Goal: Task Accomplishment & Management: Manage account settings

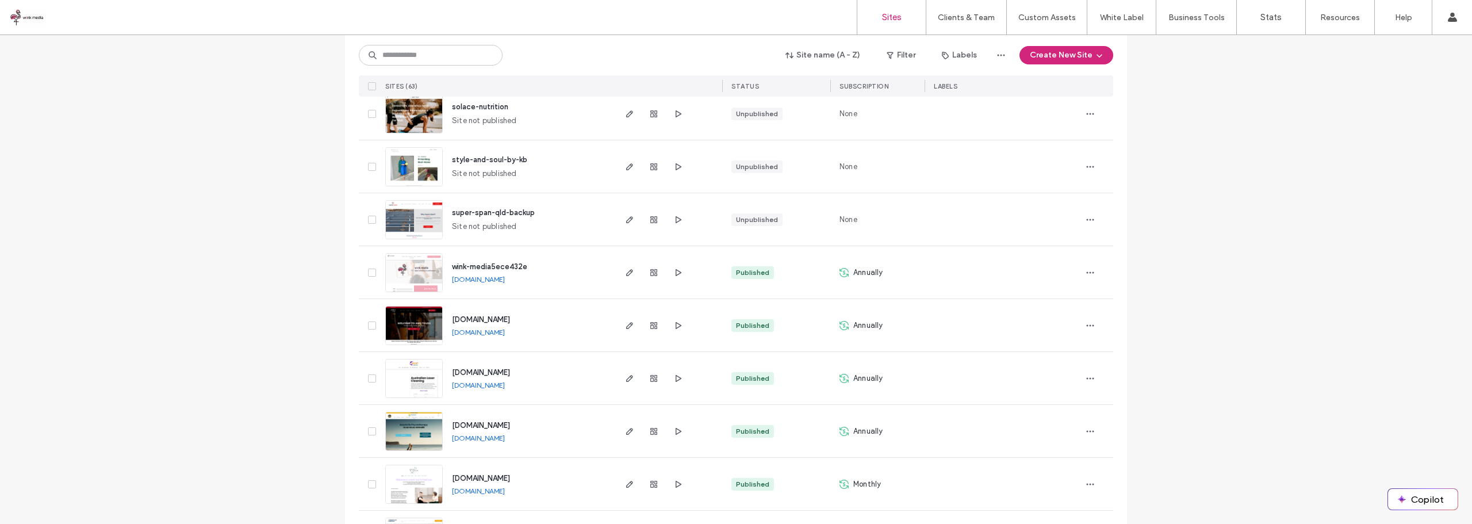
scroll to position [748, 0]
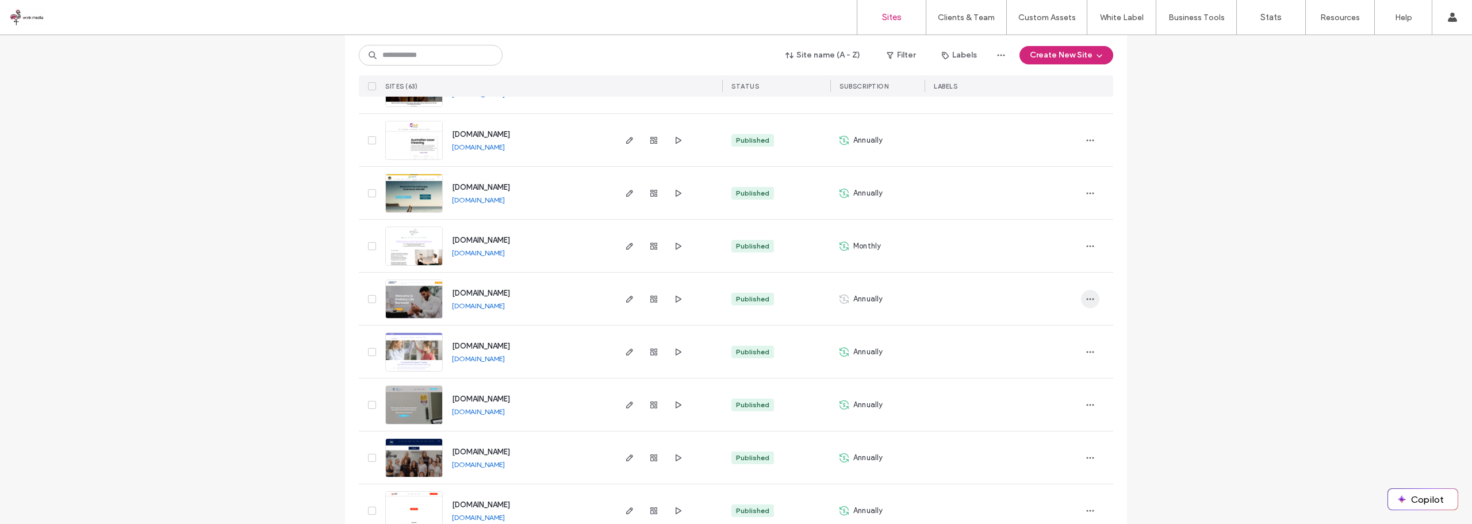
click at [1083, 304] on span "button" at bounding box center [1090, 299] width 18 height 18
click at [1046, 327] on span "Duplicate Site" at bounding box center [1039, 329] width 49 height 12
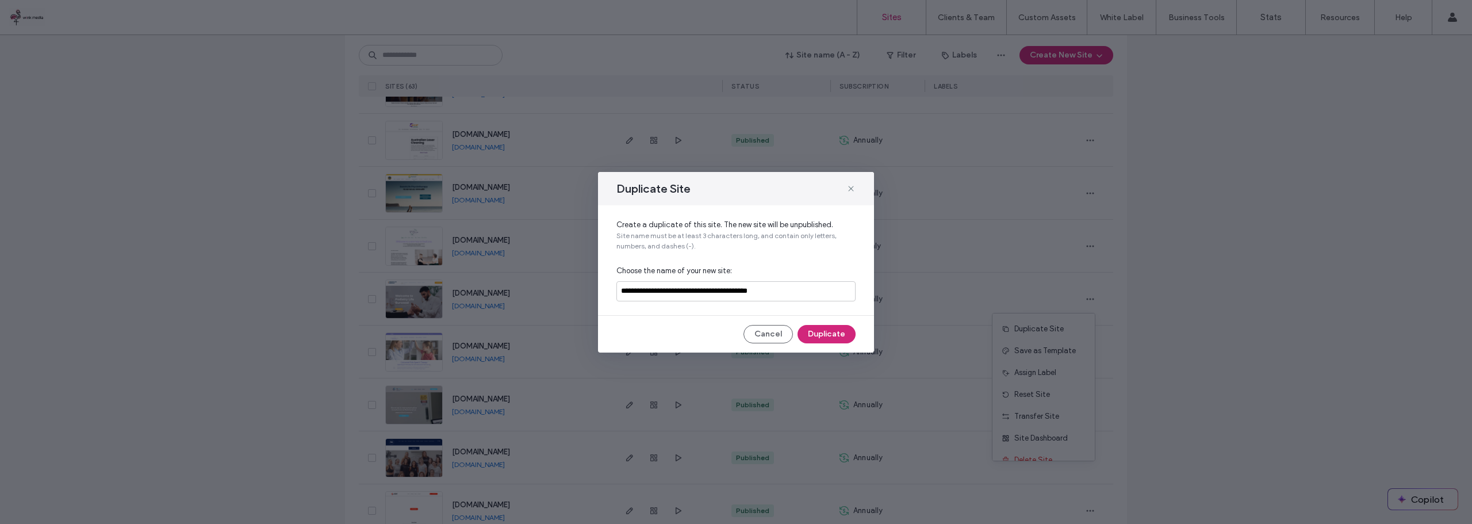
drag, startPoint x: 778, startPoint y: 185, endPoint x: 545, endPoint y: 224, distance: 235.7
click at [540, 224] on div "**********" at bounding box center [736, 262] width 1472 height 524
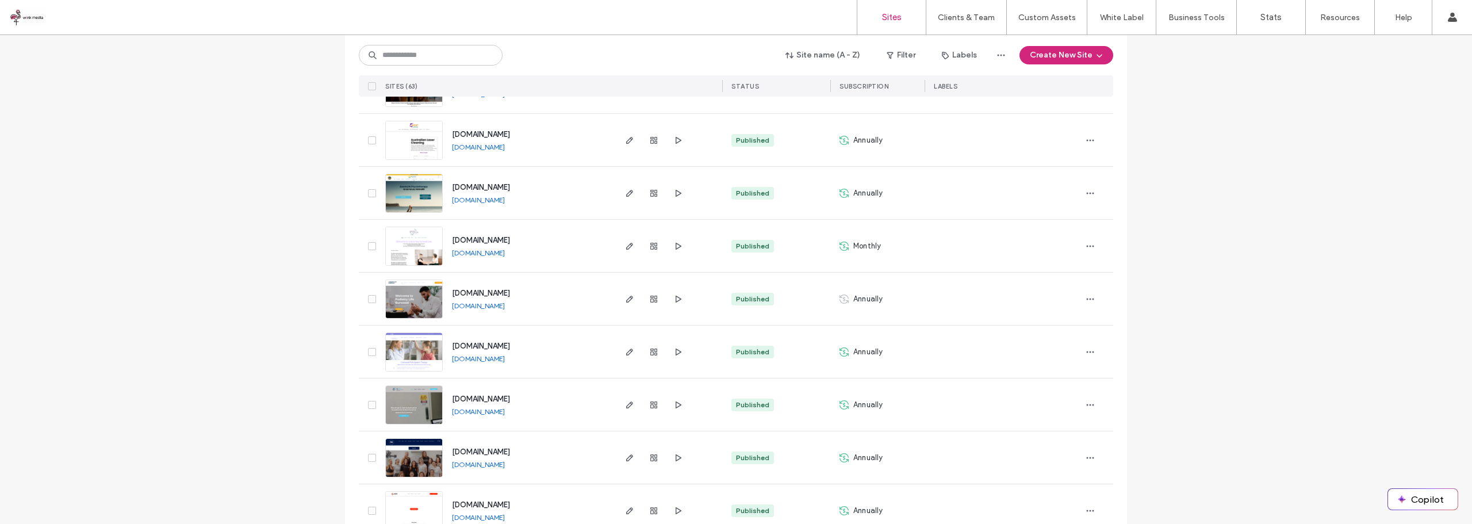
click at [505, 307] on link "www.burwood.podiatrylife.com.au" at bounding box center [478, 305] width 53 height 9
click at [1090, 300] on icon "button" at bounding box center [1090, 298] width 9 height 9
click at [1059, 333] on span "Duplicate Site" at bounding box center [1039, 329] width 49 height 12
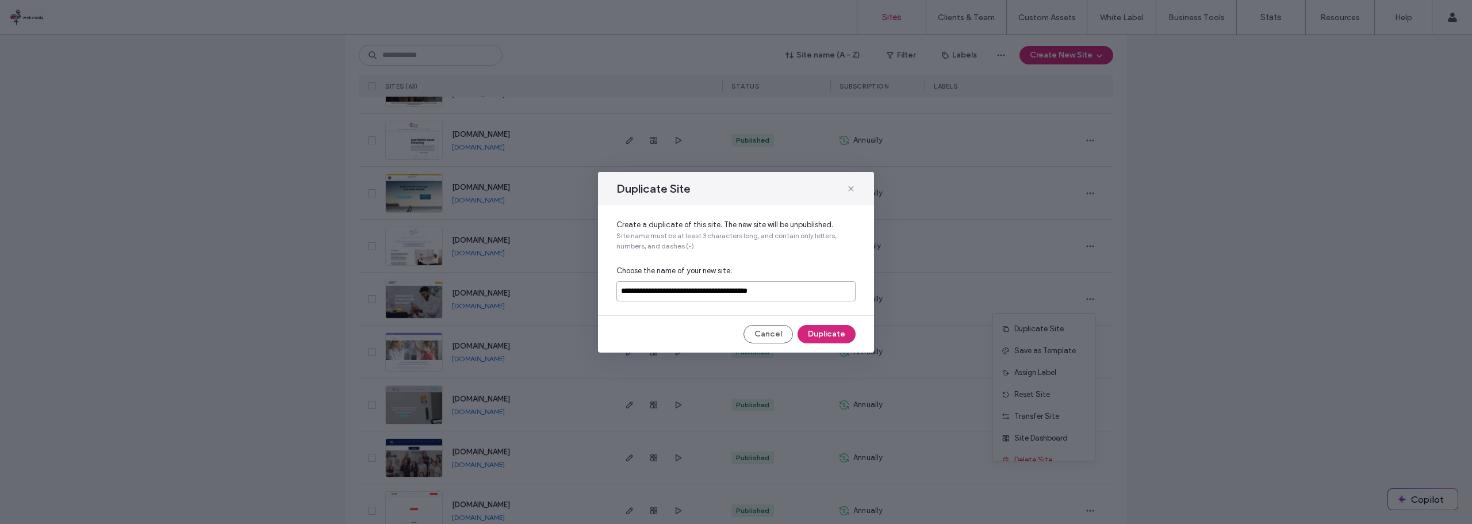
drag, startPoint x: 821, startPoint y: 293, endPoint x: 591, endPoint y: 295, distance: 230.1
click at [591, 295] on div "**********" at bounding box center [736, 262] width 1472 height 524
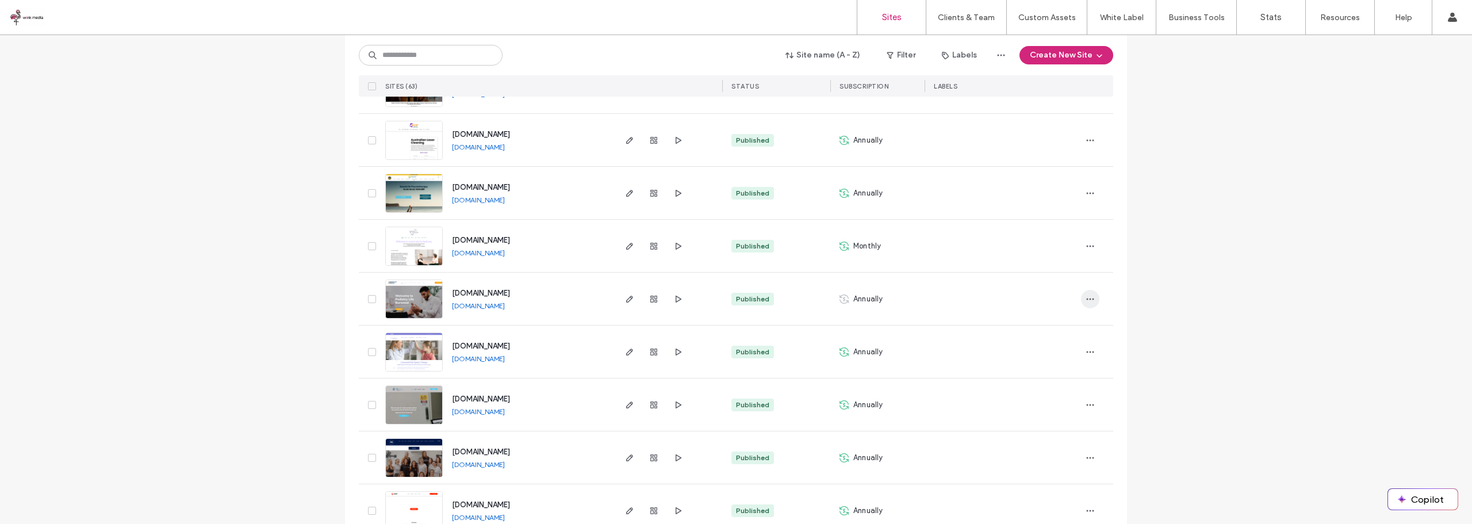
click at [1086, 296] on icon "button" at bounding box center [1090, 298] width 9 height 9
click at [1066, 320] on div "Duplicate Site" at bounding box center [1044, 329] width 102 height 22
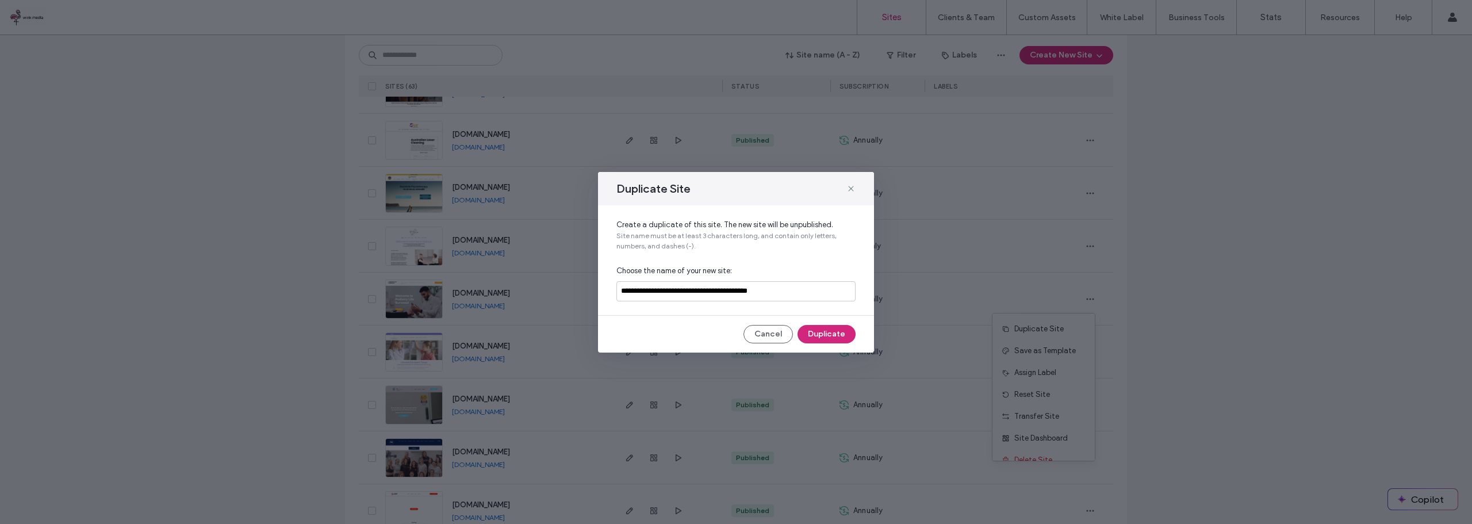
click at [740, 274] on span "Choose the name of your new site:" at bounding box center [736, 271] width 239 height 12
click at [741, 280] on div "**********" at bounding box center [736, 260] width 276 height 110
click at [744, 289] on input "**********" at bounding box center [736, 291] width 239 height 20
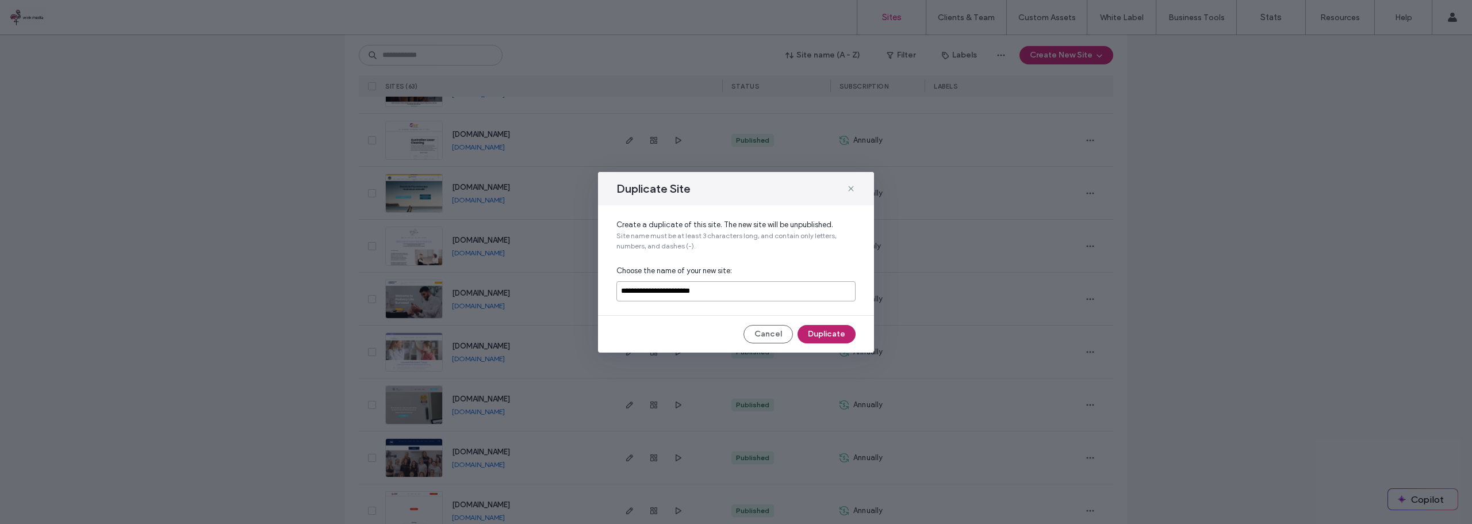
type input "**********"
click at [840, 331] on button "Duplicate" at bounding box center [827, 334] width 58 height 18
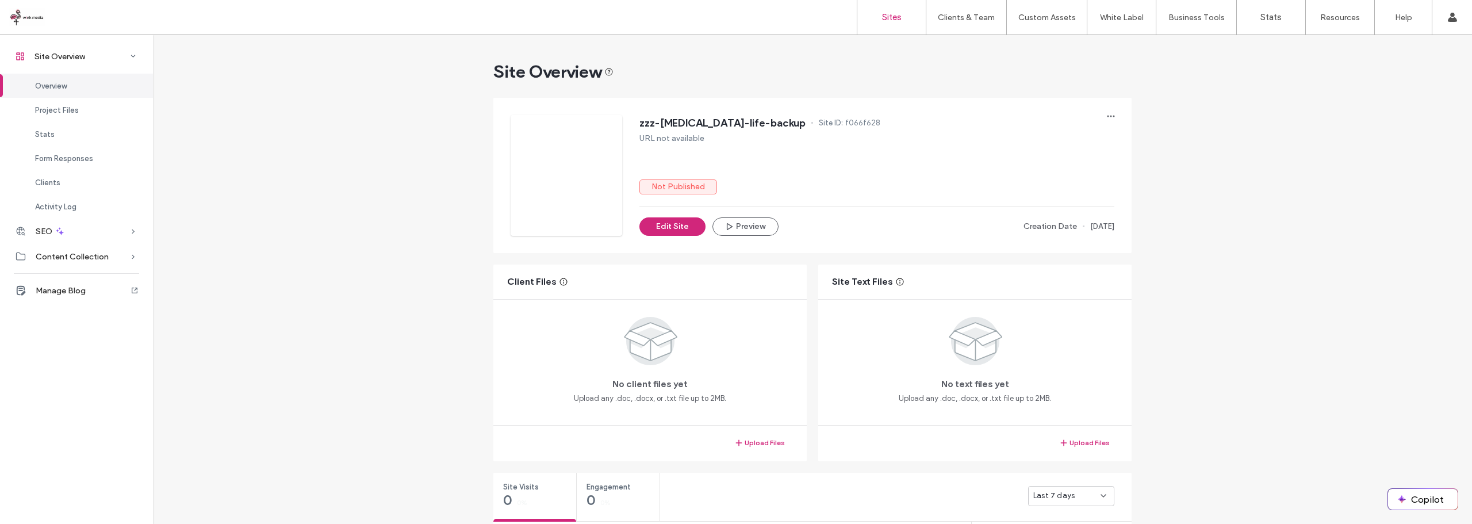
click at [896, 17] on label "Sites" at bounding box center [892, 17] width 20 height 10
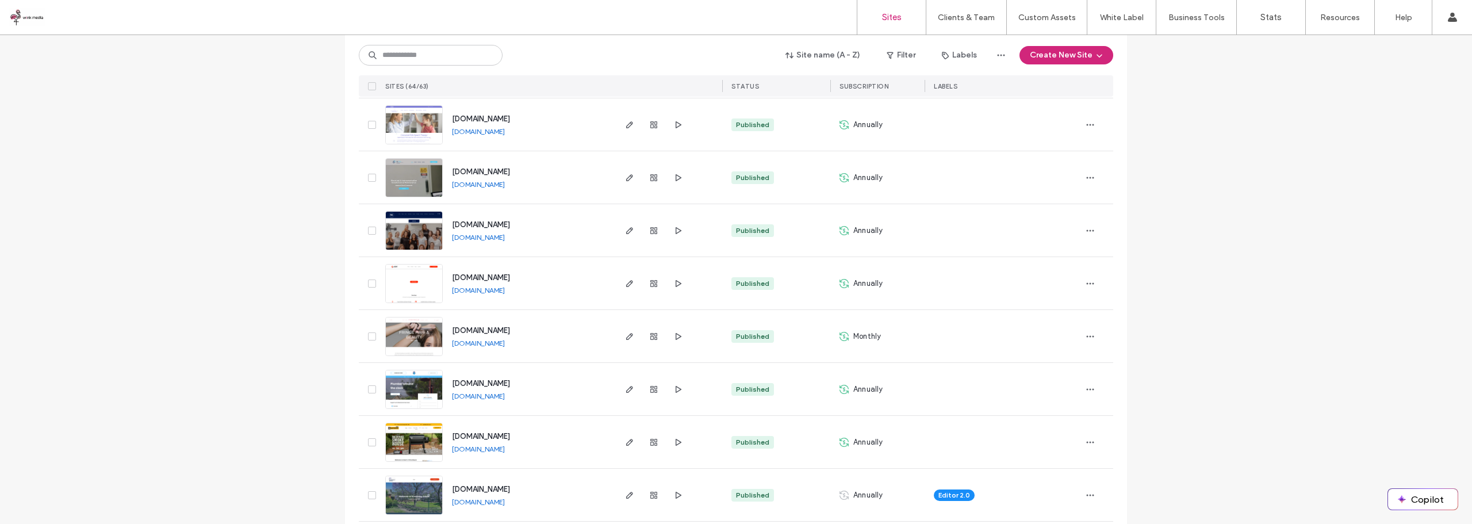
scroll to position [802, 0]
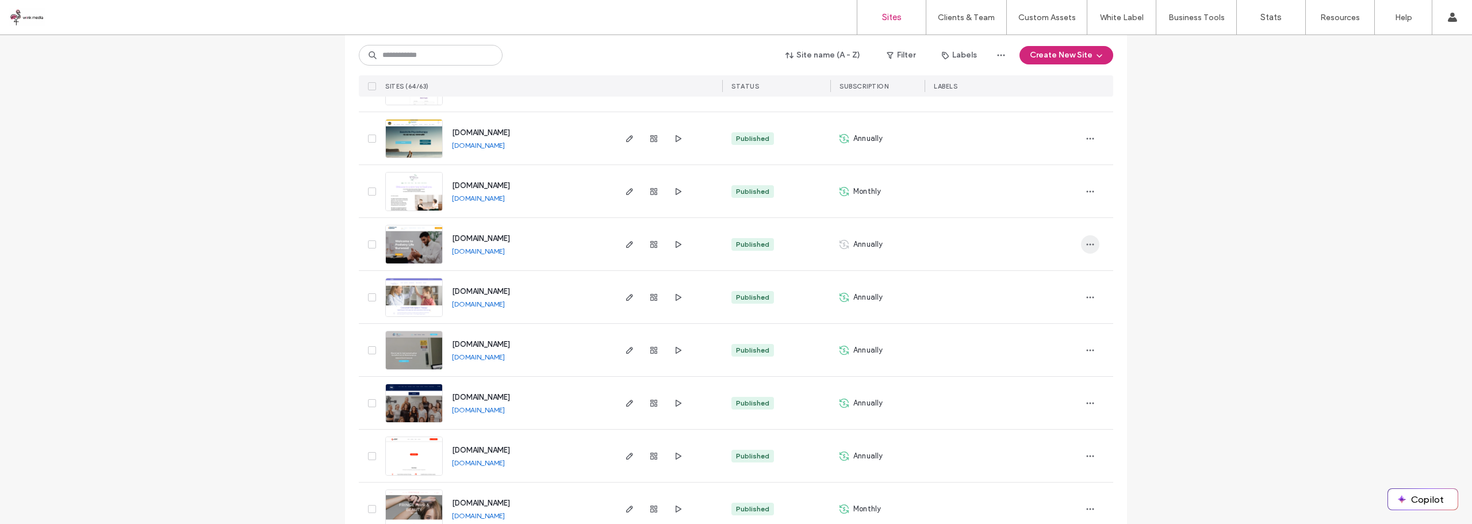
click at [1088, 248] on icon "button" at bounding box center [1090, 244] width 9 height 9
click at [969, 230] on div at bounding box center [1003, 244] width 156 height 52
click at [1086, 245] on icon "button" at bounding box center [1090, 244] width 9 height 9
click at [1041, 328] on span "Reset Site" at bounding box center [1033, 325] width 36 height 12
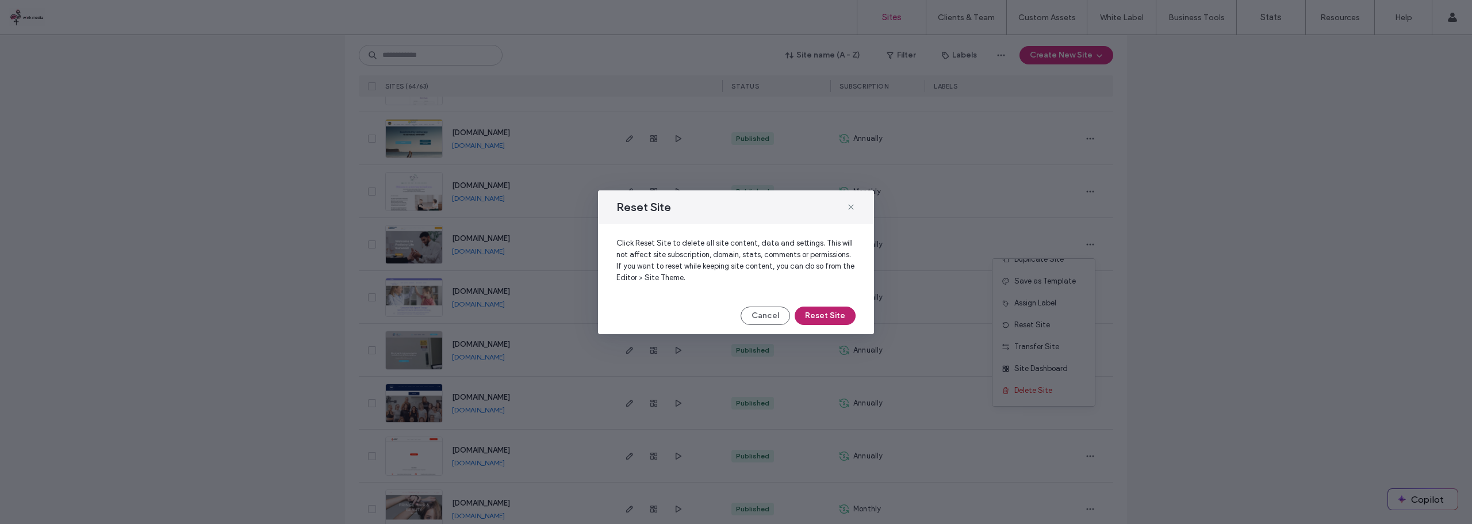
click at [833, 315] on button "Reset Site" at bounding box center [825, 316] width 61 height 18
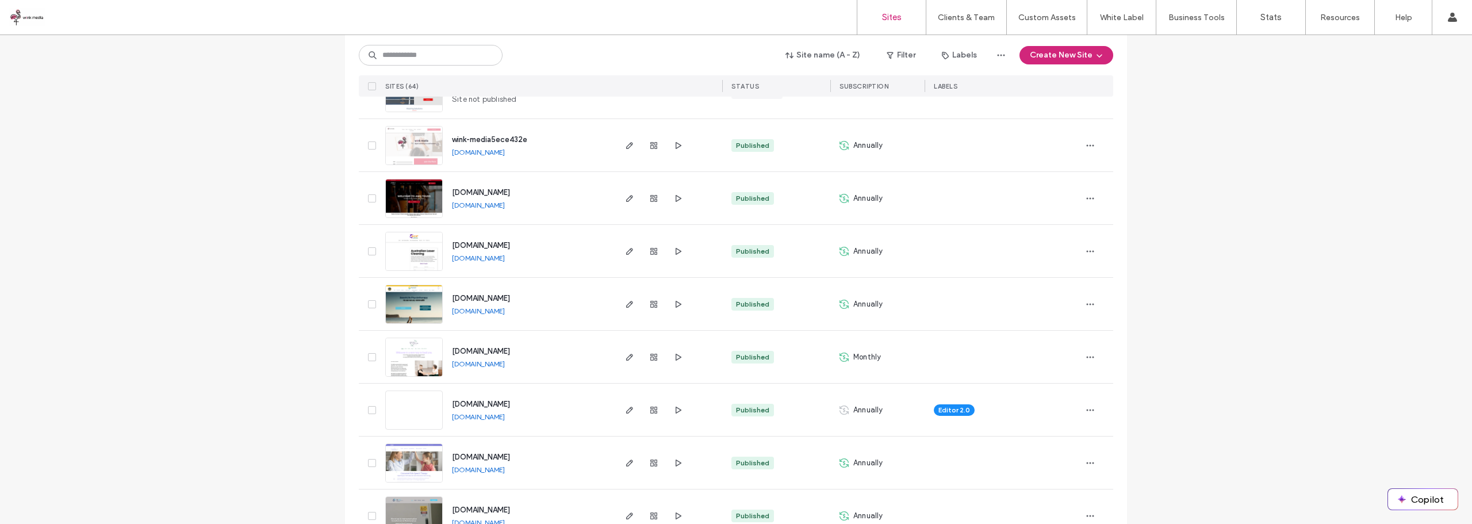
scroll to position [690, 0]
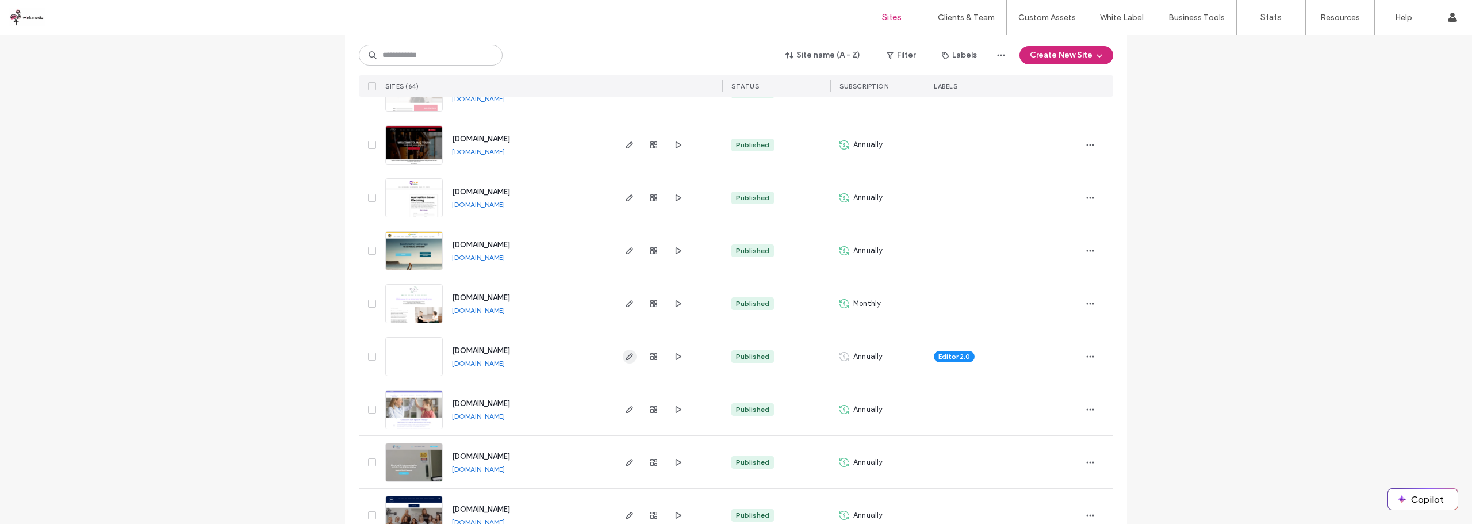
click at [627, 358] on icon "button" at bounding box center [629, 356] width 9 height 9
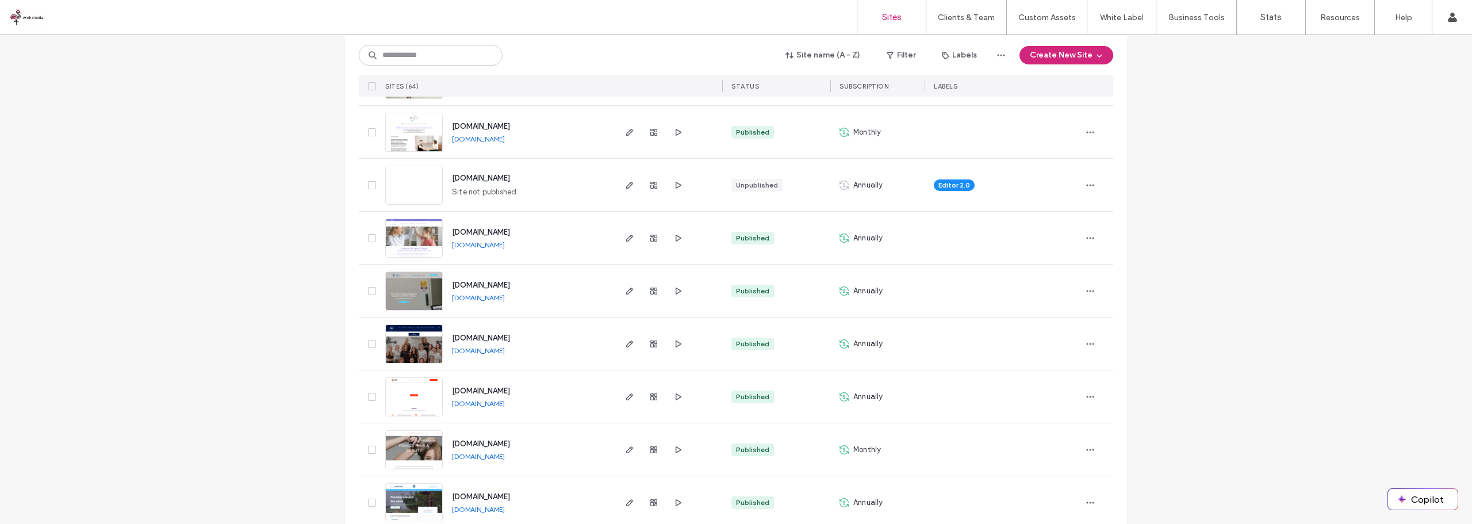
scroll to position [805, 0]
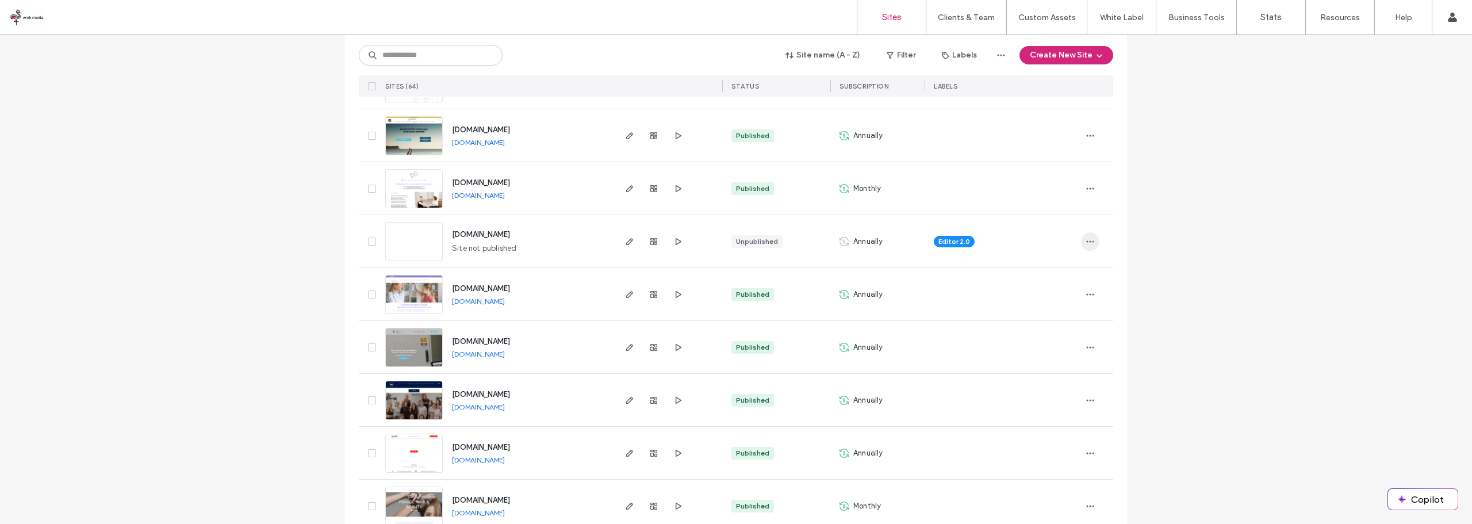
click at [1081, 241] on span "button" at bounding box center [1090, 241] width 18 height 18
click at [1039, 268] on span "Rename Site" at bounding box center [1037, 272] width 44 height 12
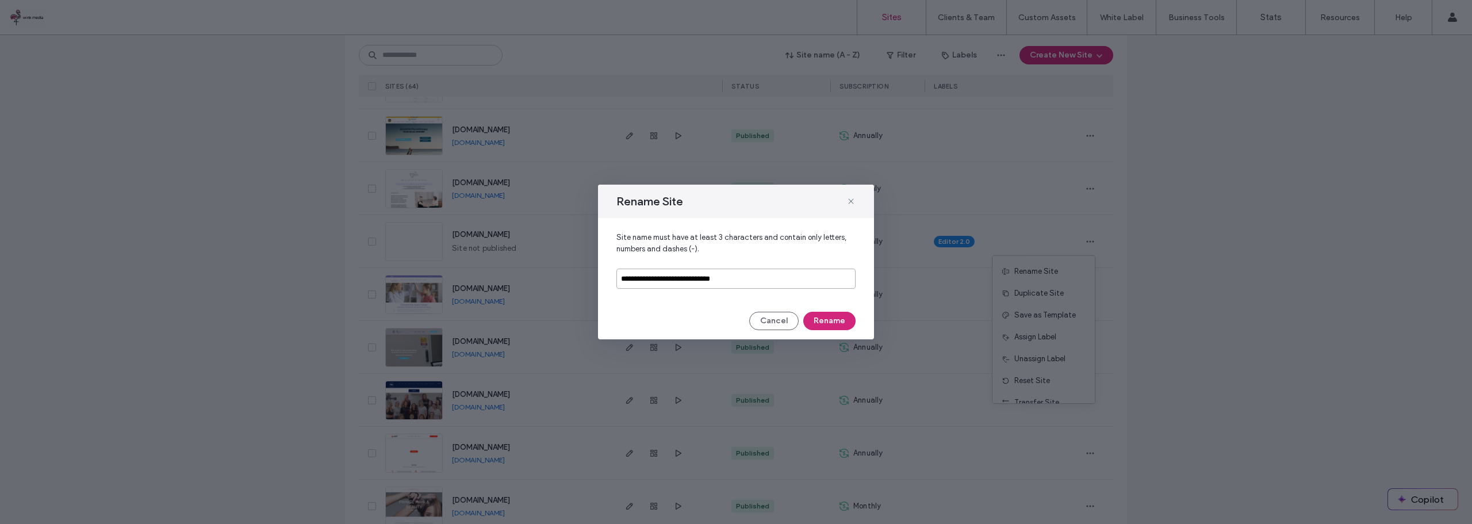
drag, startPoint x: 767, startPoint y: 280, endPoint x: 597, endPoint y: 282, distance: 169.7
click at [597, 282] on div "**********" at bounding box center [736, 262] width 1472 height 524
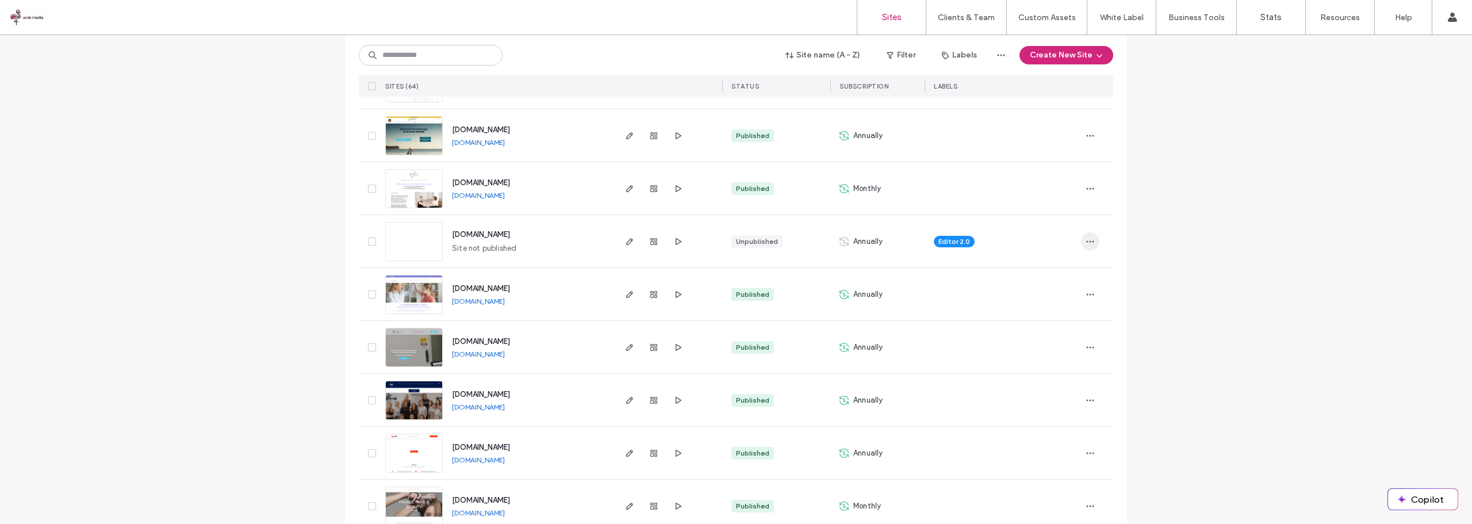
click at [1082, 247] on span "button" at bounding box center [1090, 241] width 18 height 18
click at [1023, 273] on span "Rename Site" at bounding box center [1037, 272] width 44 height 12
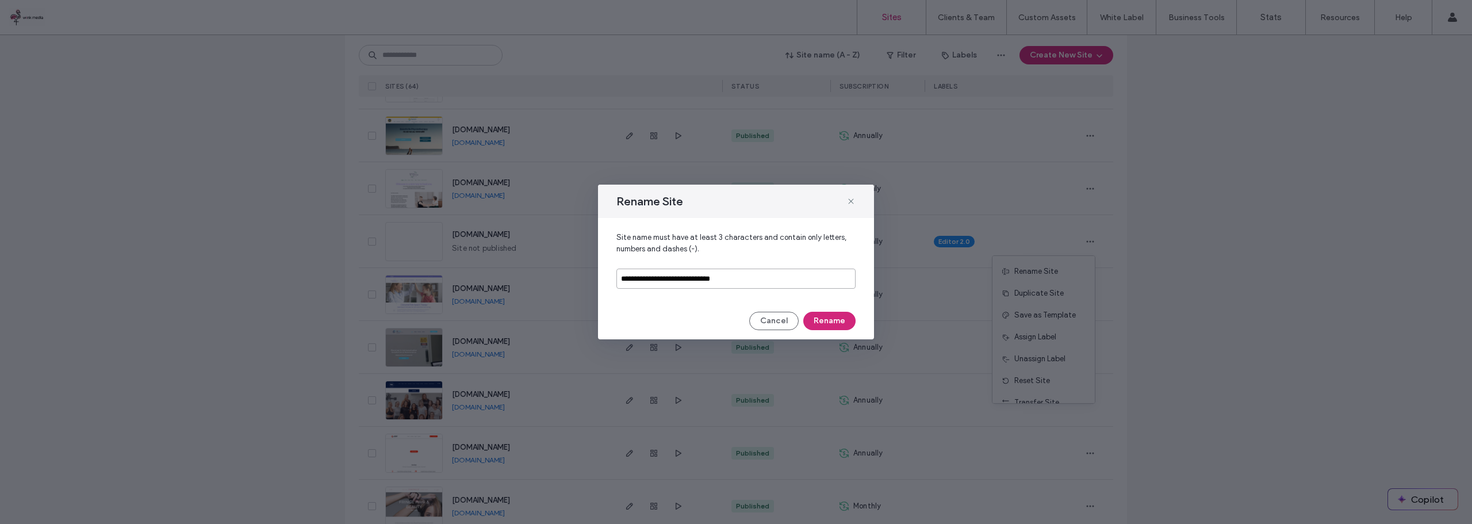
click at [782, 277] on input "**********" at bounding box center [736, 279] width 239 height 20
type input "********"
click at [829, 323] on button "Rename" at bounding box center [830, 321] width 52 height 18
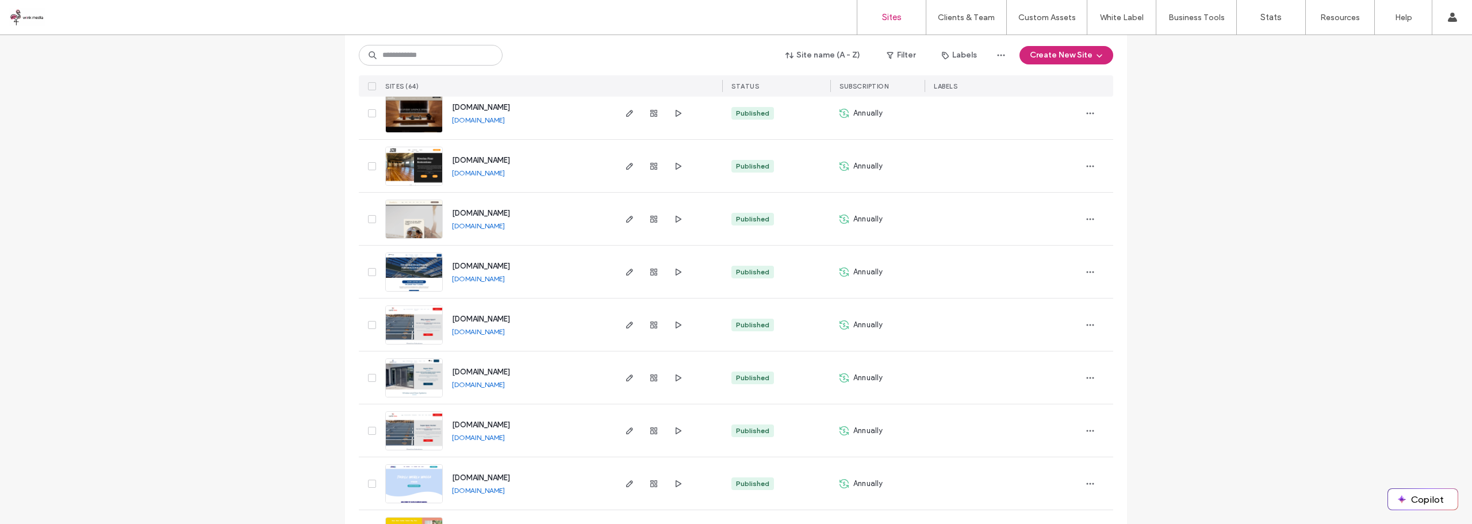
scroll to position [1963, 0]
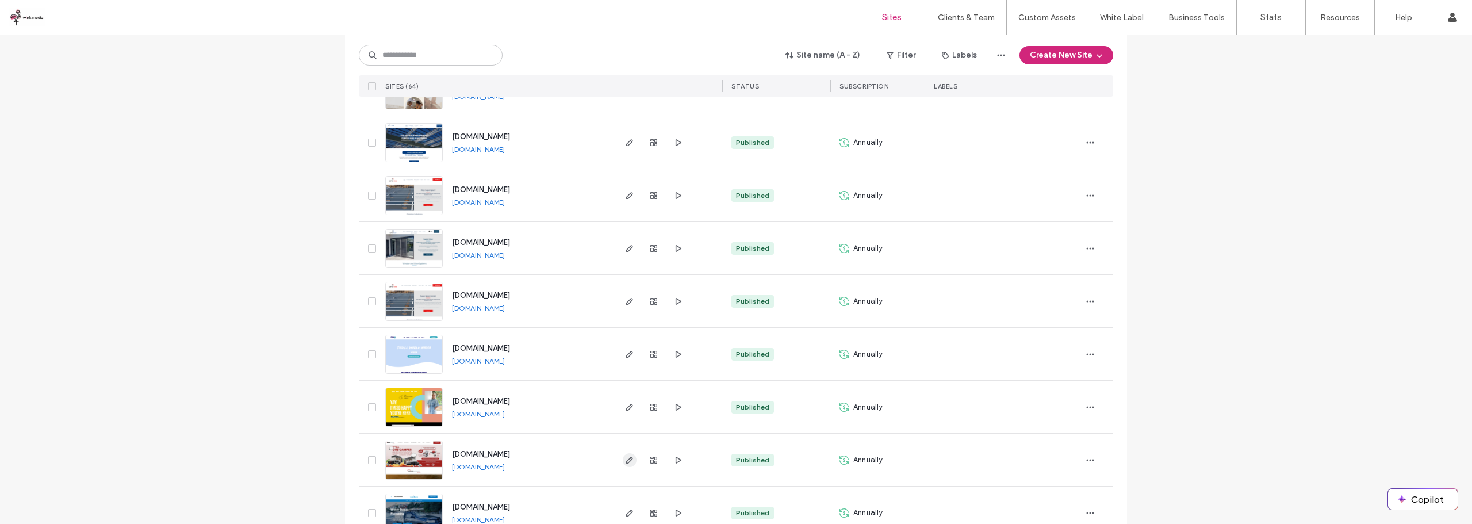
click at [625, 460] on icon "button" at bounding box center [629, 460] width 9 height 9
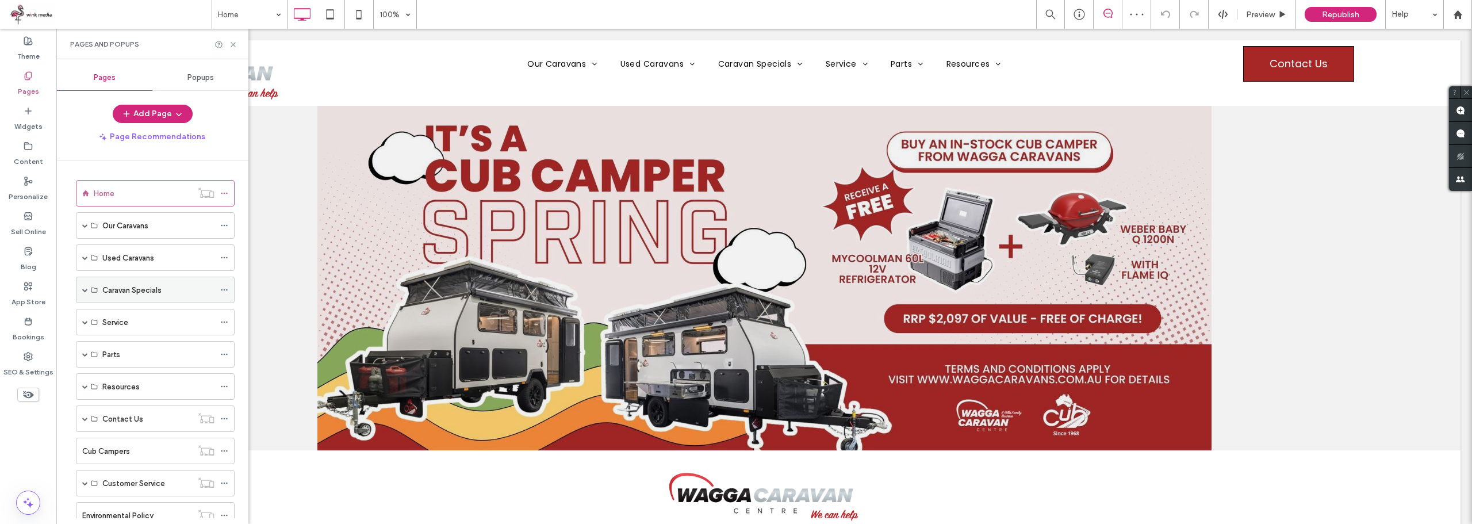
click at [83, 290] on span at bounding box center [85, 290] width 6 height 6
click at [224, 316] on use at bounding box center [224, 317] width 6 height 2
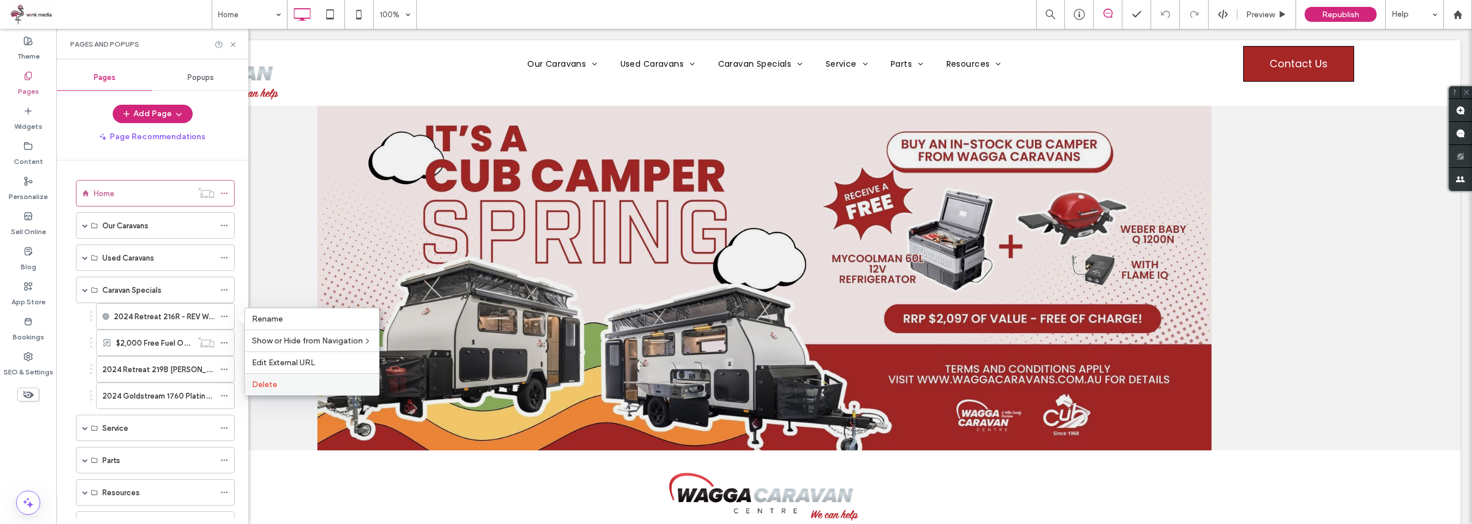
click at [287, 387] on label "Delete" at bounding box center [312, 385] width 120 height 10
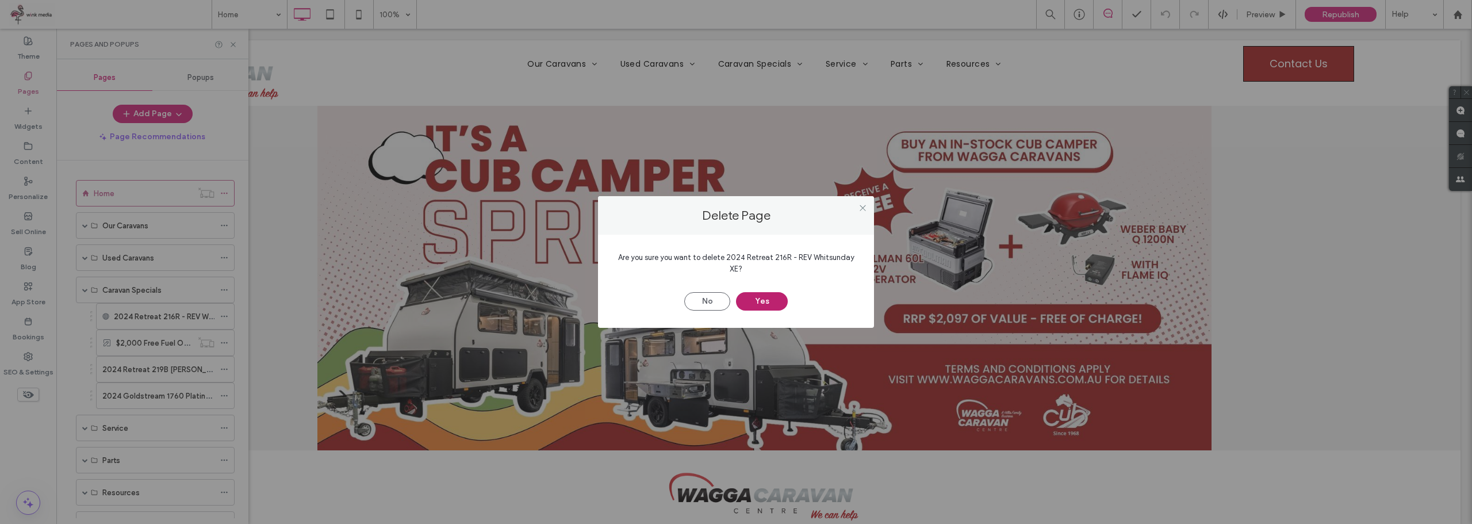
click at [770, 303] on button "Yes" at bounding box center [762, 301] width 52 height 18
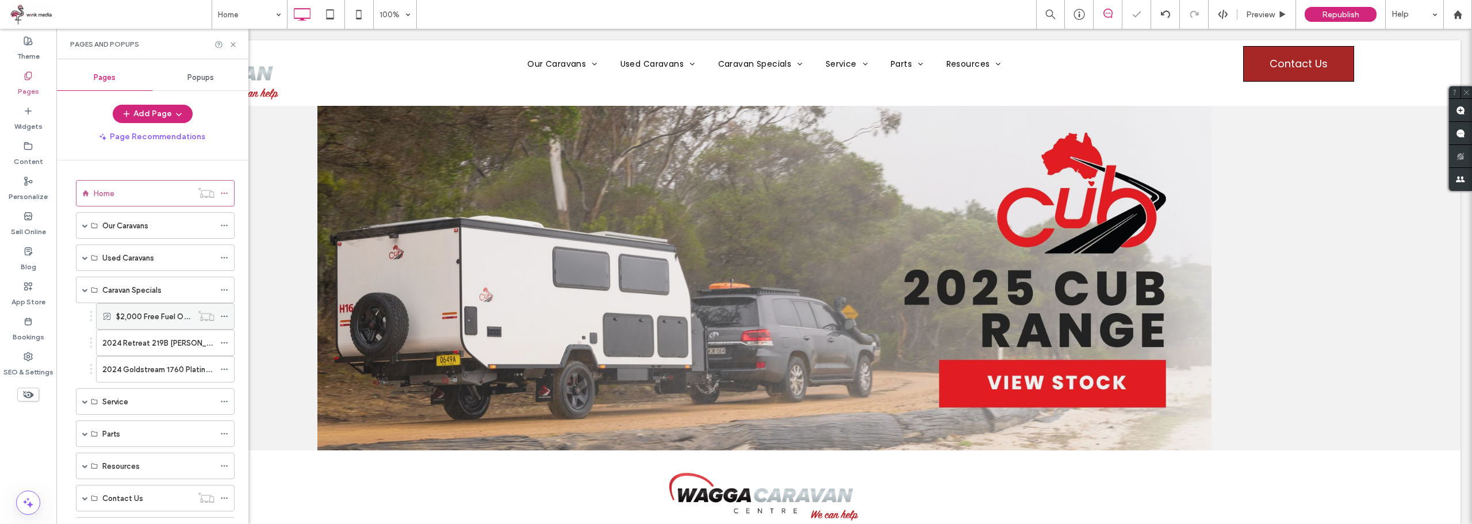
click at [221, 316] on icon at bounding box center [224, 316] width 8 height 8
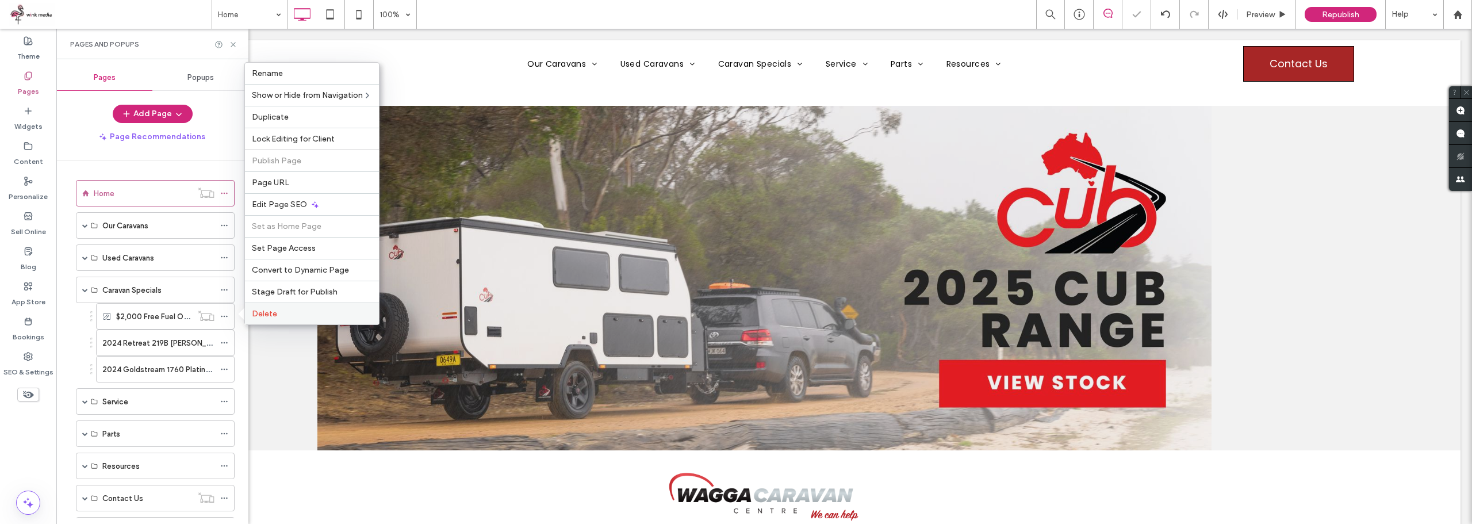
click at [262, 312] on span "Delete" at bounding box center [264, 314] width 25 height 10
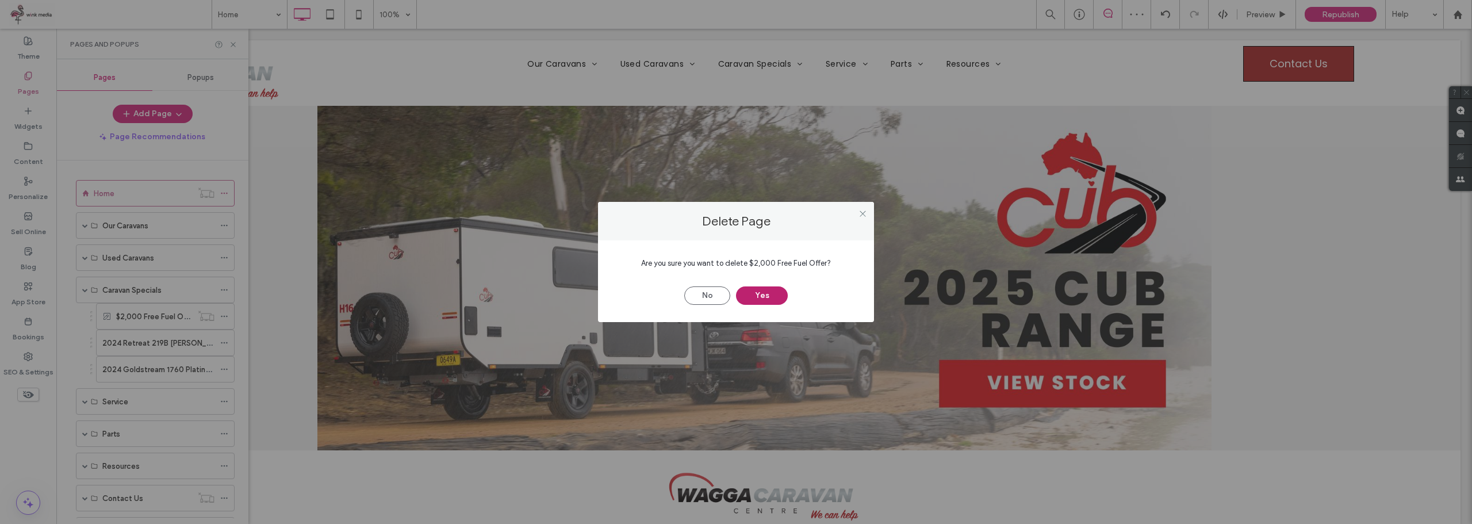
click at [748, 300] on button "Yes" at bounding box center [762, 295] width 52 height 18
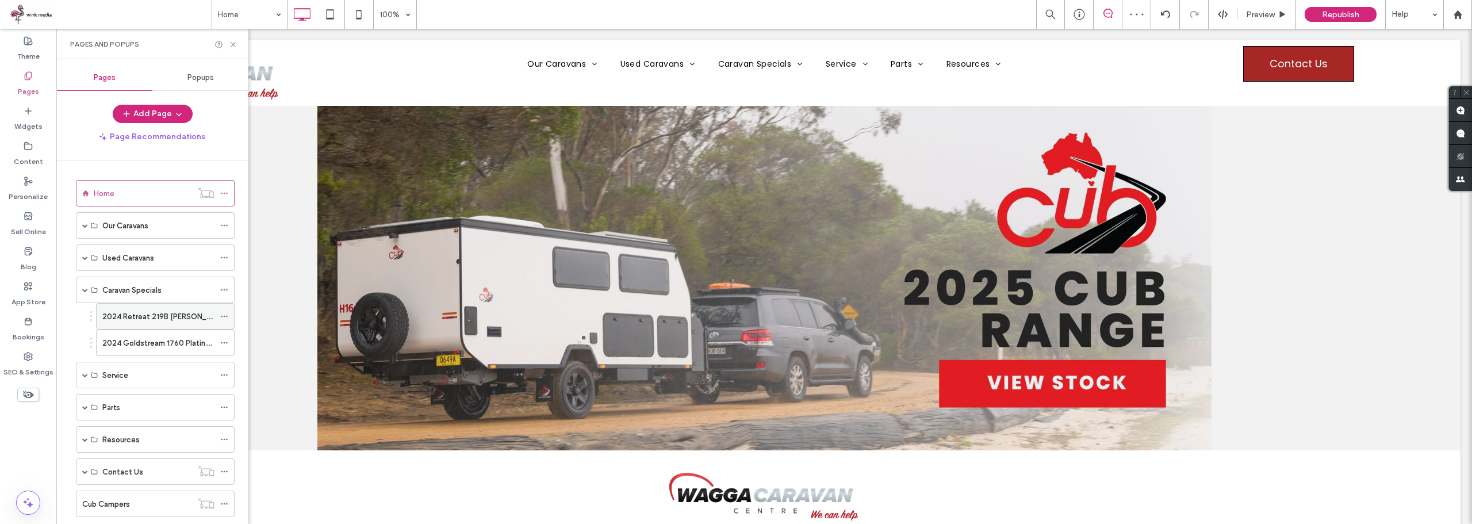
click at [226, 313] on icon at bounding box center [224, 316] width 8 height 8
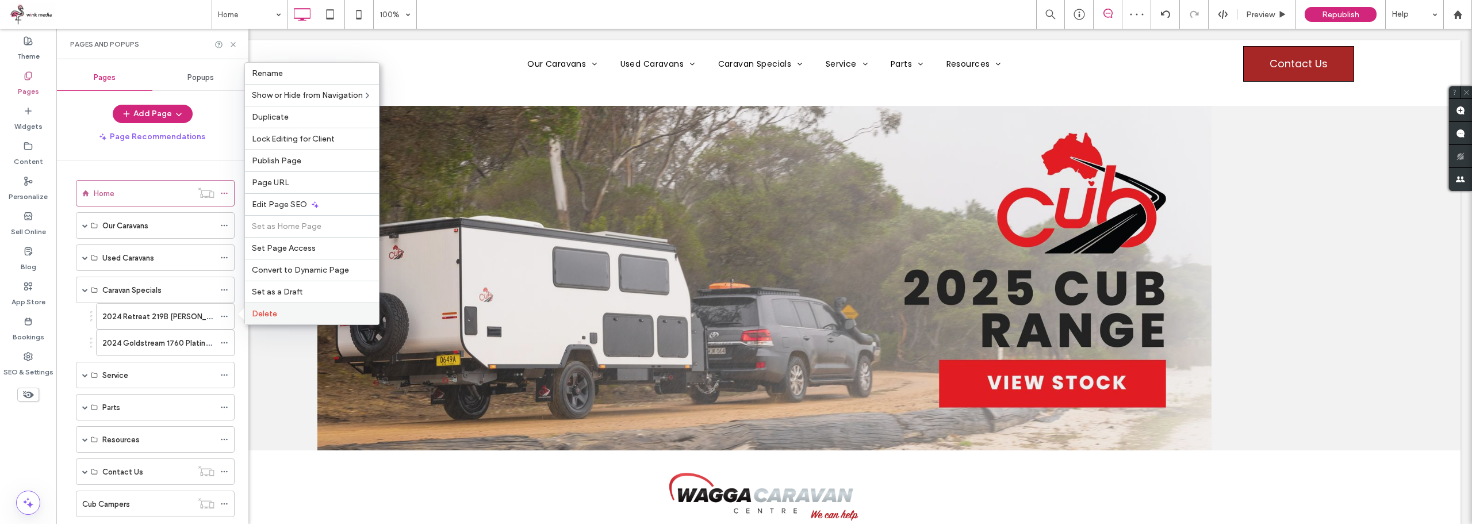
click at [291, 308] on div "Delete" at bounding box center [312, 314] width 134 height 22
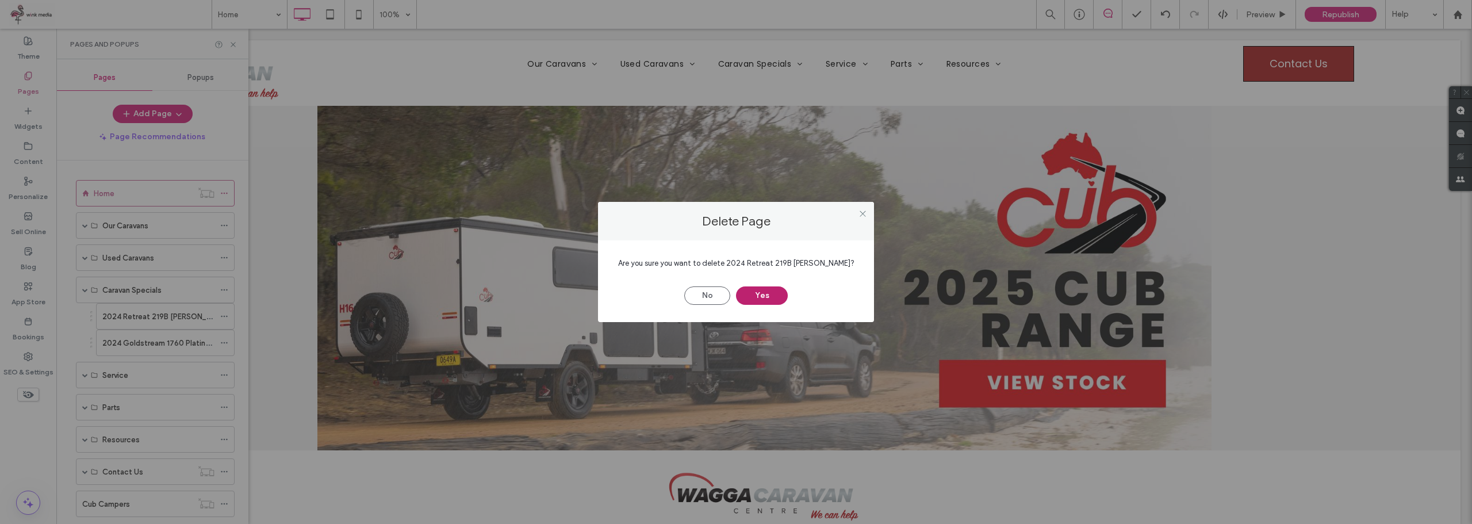
click at [762, 296] on button "Yes" at bounding box center [762, 295] width 52 height 18
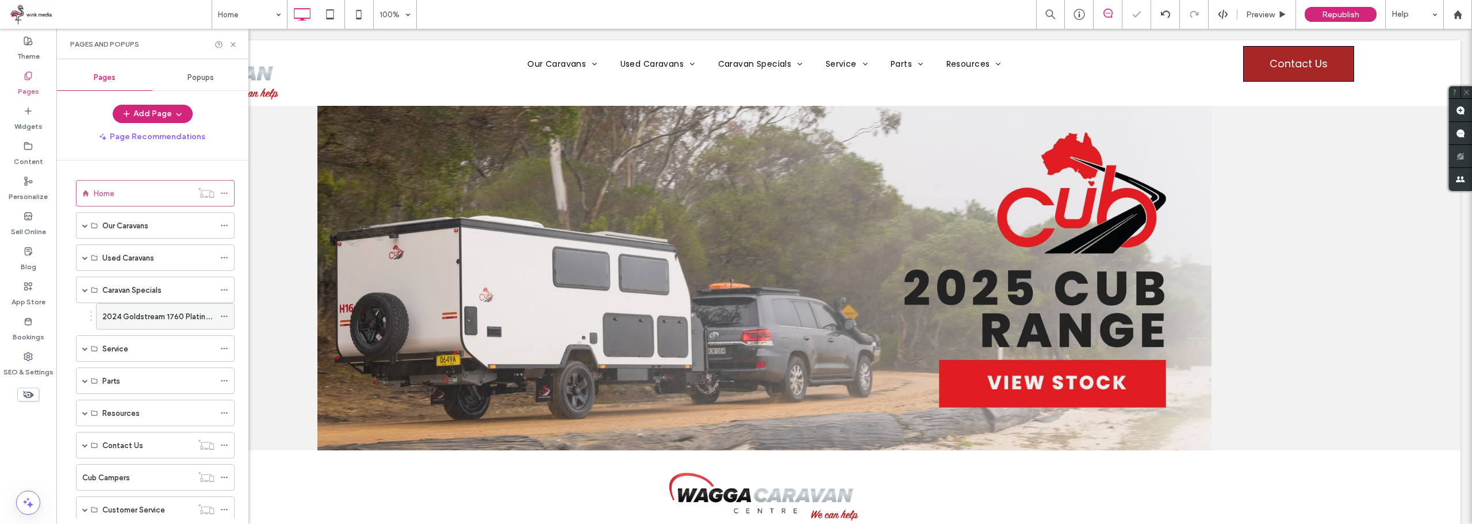
click at [221, 314] on icon at bounding box center [224, 316] width 8 height 8
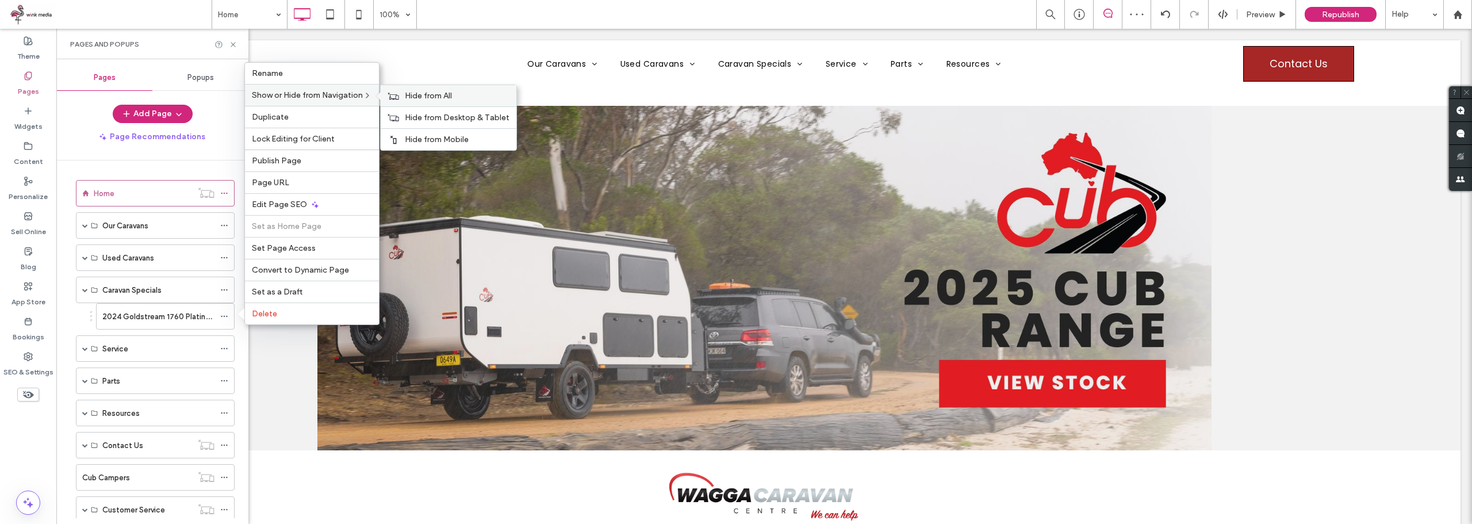
click at [430, 98] on span "Hide from All" at bounding box center [428, 96] width 47 height 10
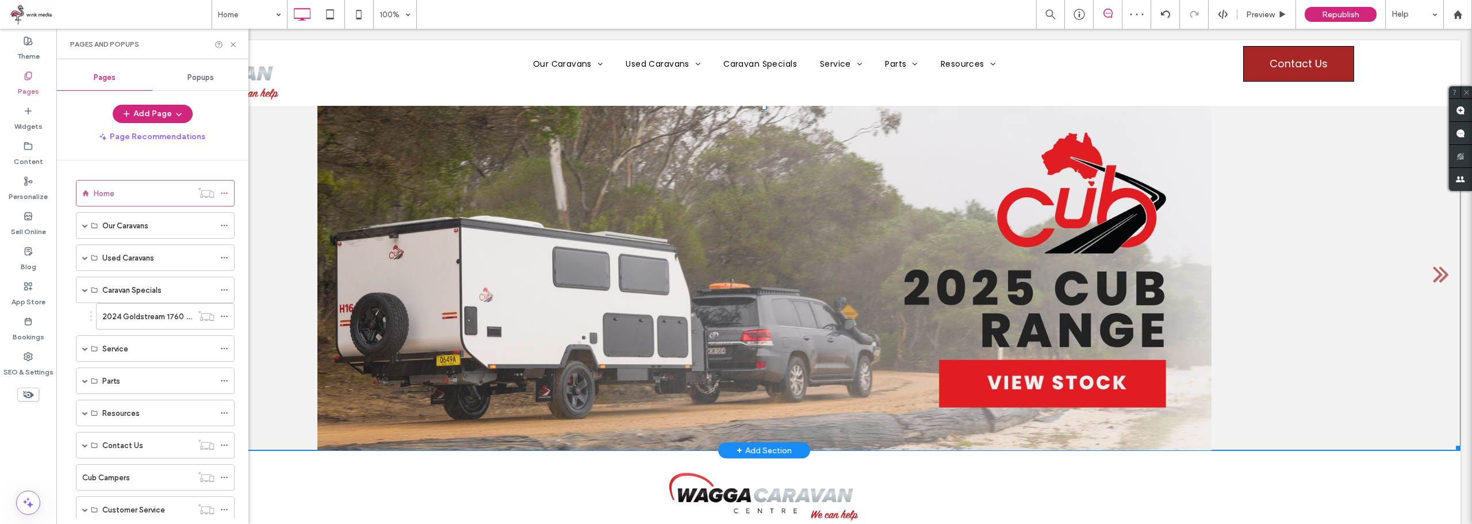
drag, startPoint x: 329, startPoint y: 397, endPoint x: 273, endPoint y: 369, distance: 63.3
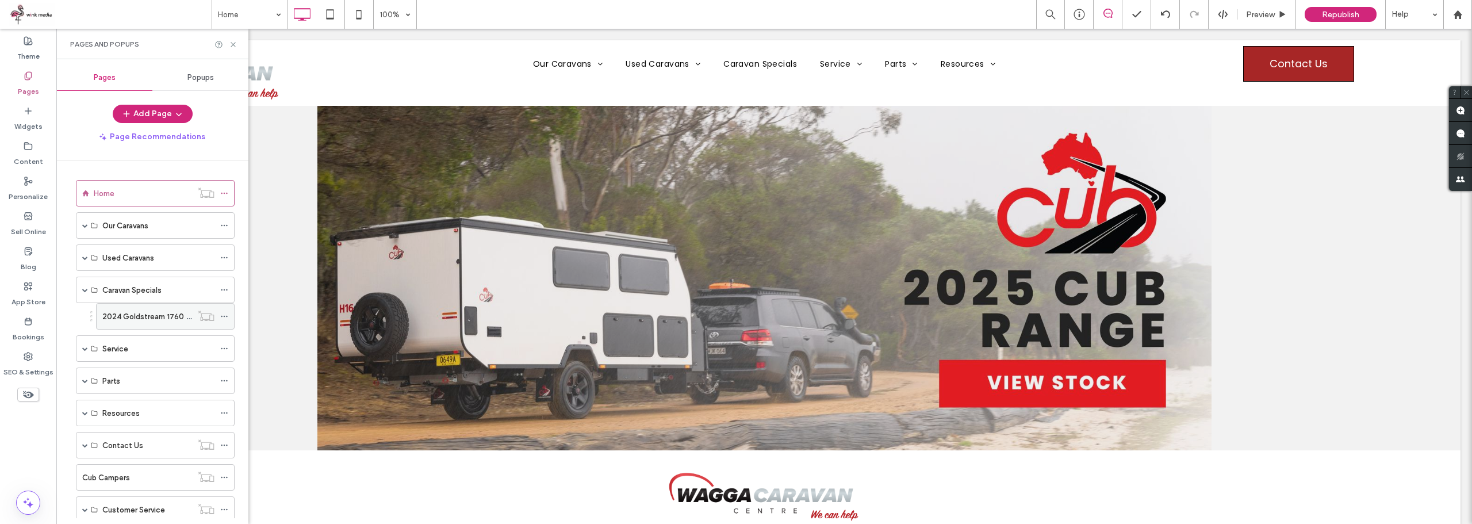
scroll to position [115, 0]
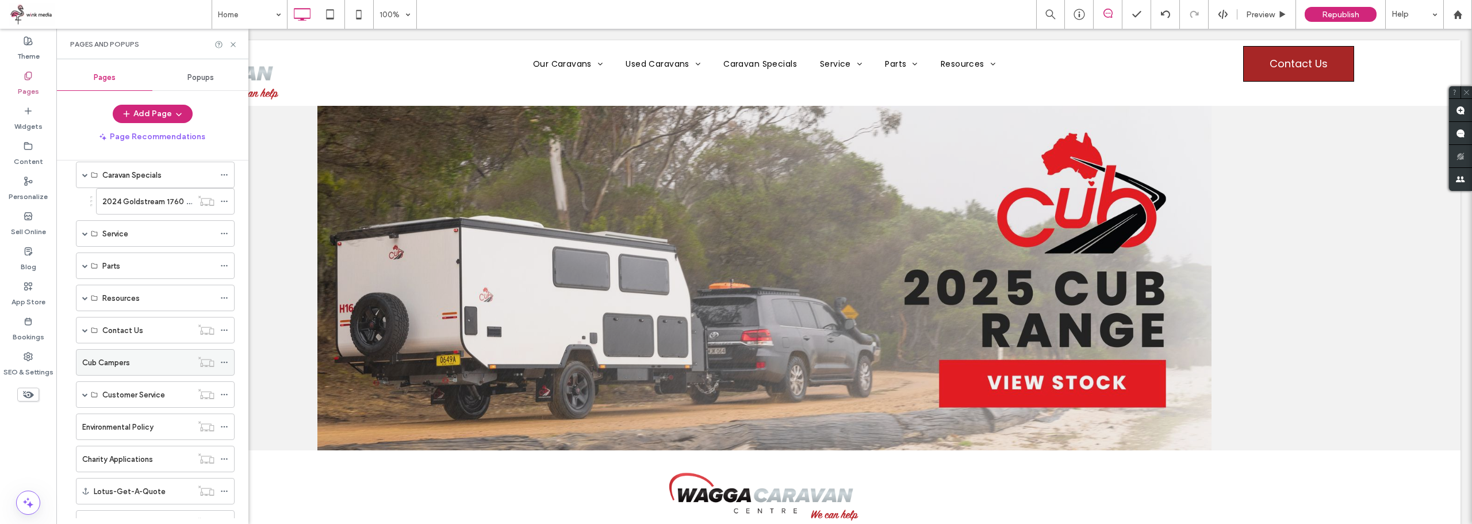
click at [125, 364] on label "Cub Campers" at bounding box center [106, 363] width 48 height 20
click at [233, 44] on use at bounding box center [233, 44] width 5 height 5
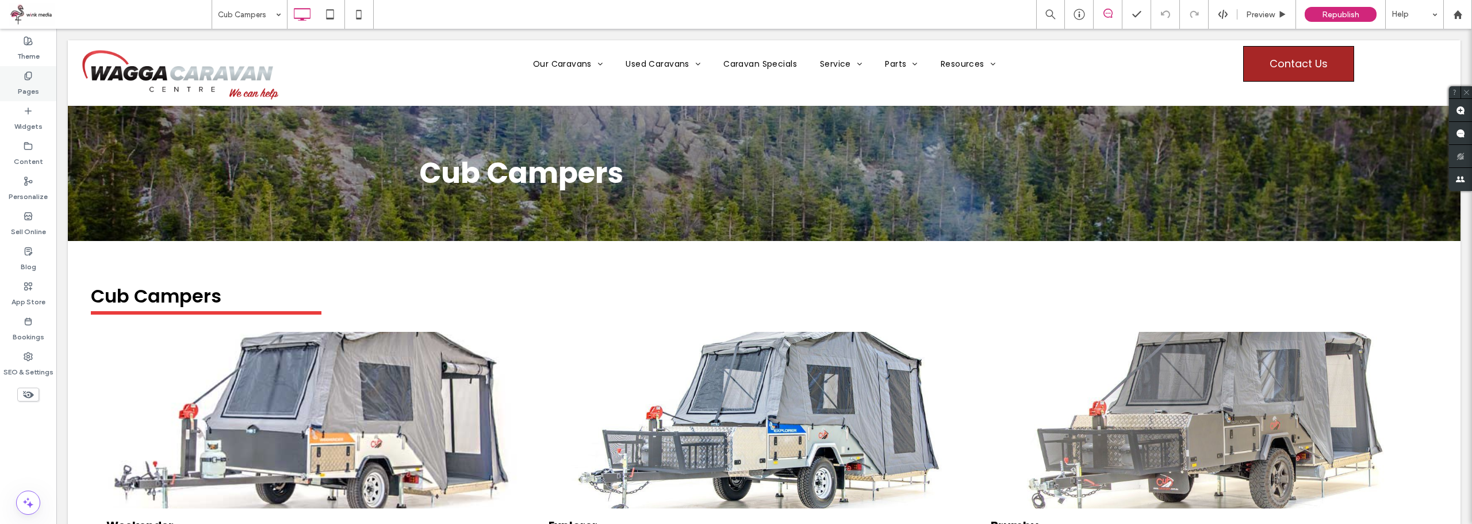
click at [27, 86] on label "Pages" at bounding box center [28, 89] width 21 height 16
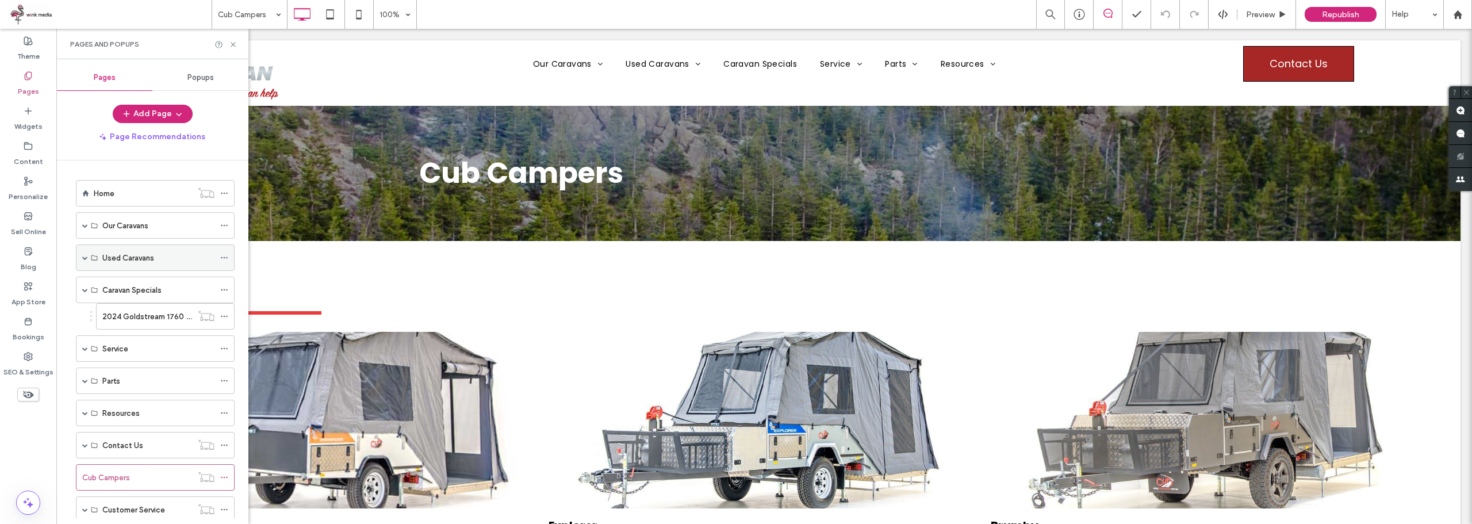
click at [79, 256] on div "Used Caravans" at bounding box center [155, 257] width 159 height 26
click at [82, 256] on span at bounding box center [85, 258] width 6 height 6
click at [145, 334] on label "Used Caravan of the Week" at bounding box center [148, 337] width 92 height 20
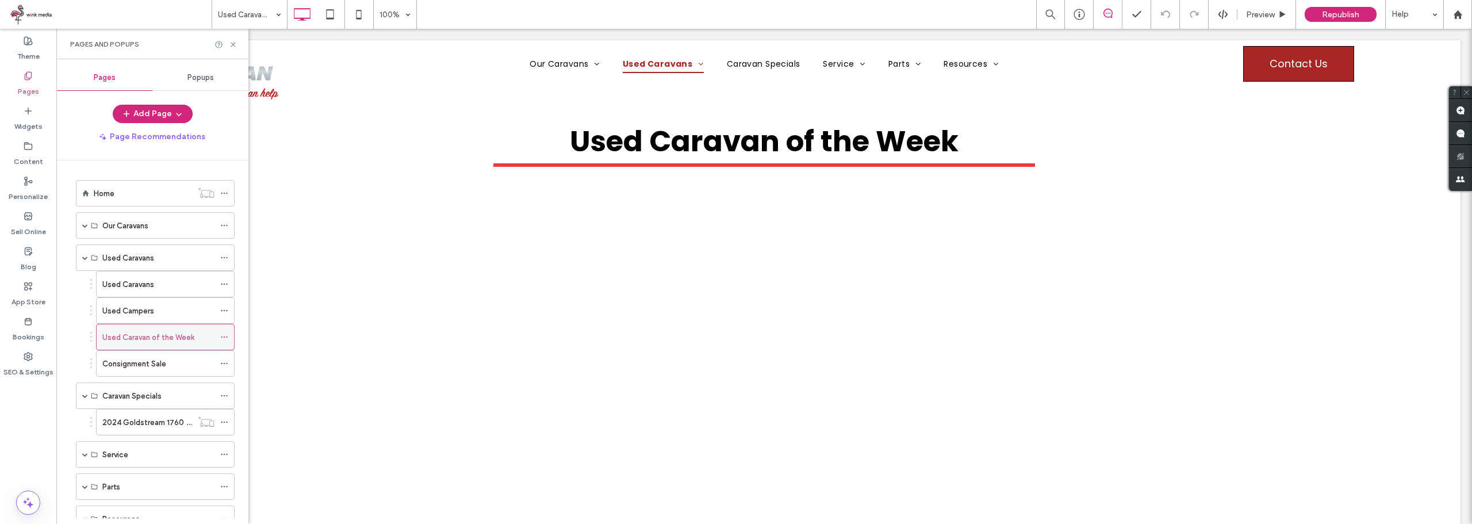
click at [223, 335] on icon at bounding box center [224, 337] width 8 height 8
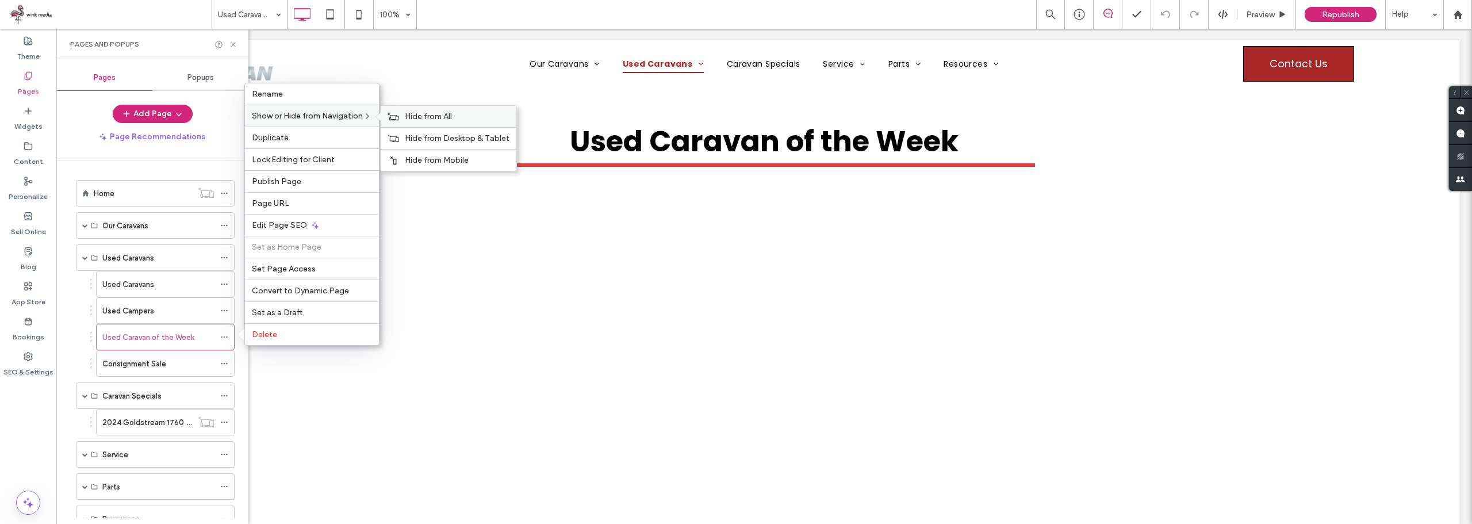
click at [443, 117] on span "Hide from All" at bounding box center [428, 117] width 47 height 10
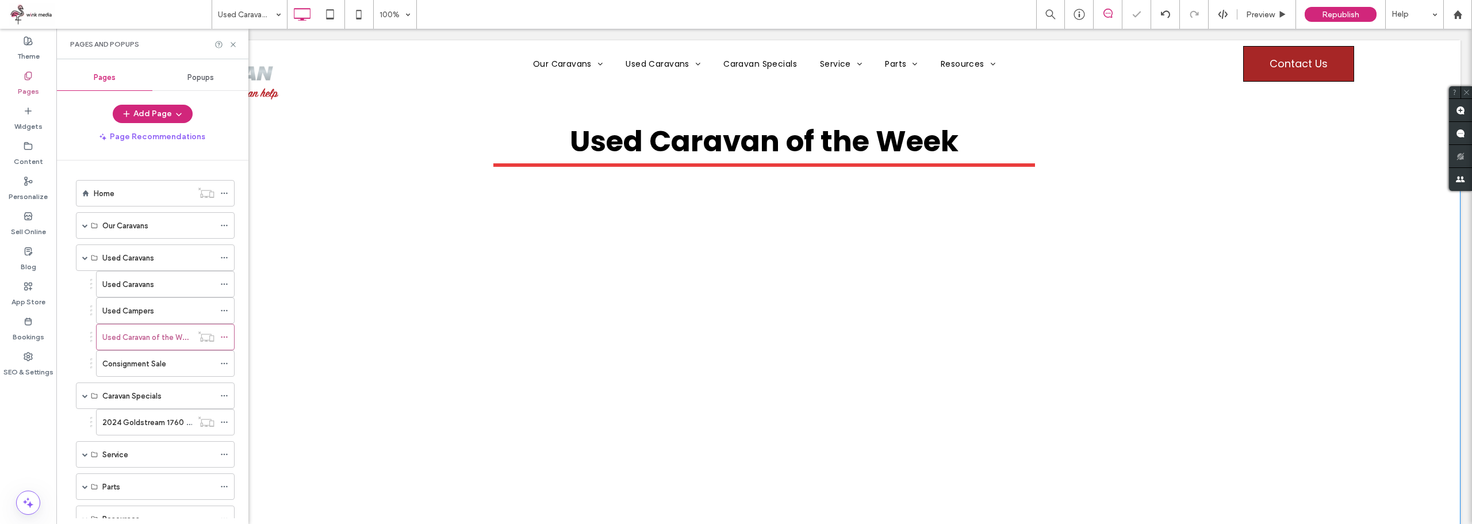
drag, startPoint x: 359, startPoint y: 473, endPoint x: 301, endPoint y: 432, distance: 71.5
click at [82, 255] on div "Used Caravans" at bounding box center [155, 257] width 159 height 26
click at [85, 225] on span at bounding box center [85, 226] width 6 height 6
click at [108, 305] on div "Cub Campers" at bounding box center [165, 305] width 139 height 26
click at [103, 305] on span at bounding box center [105, 305] width 6 height 6
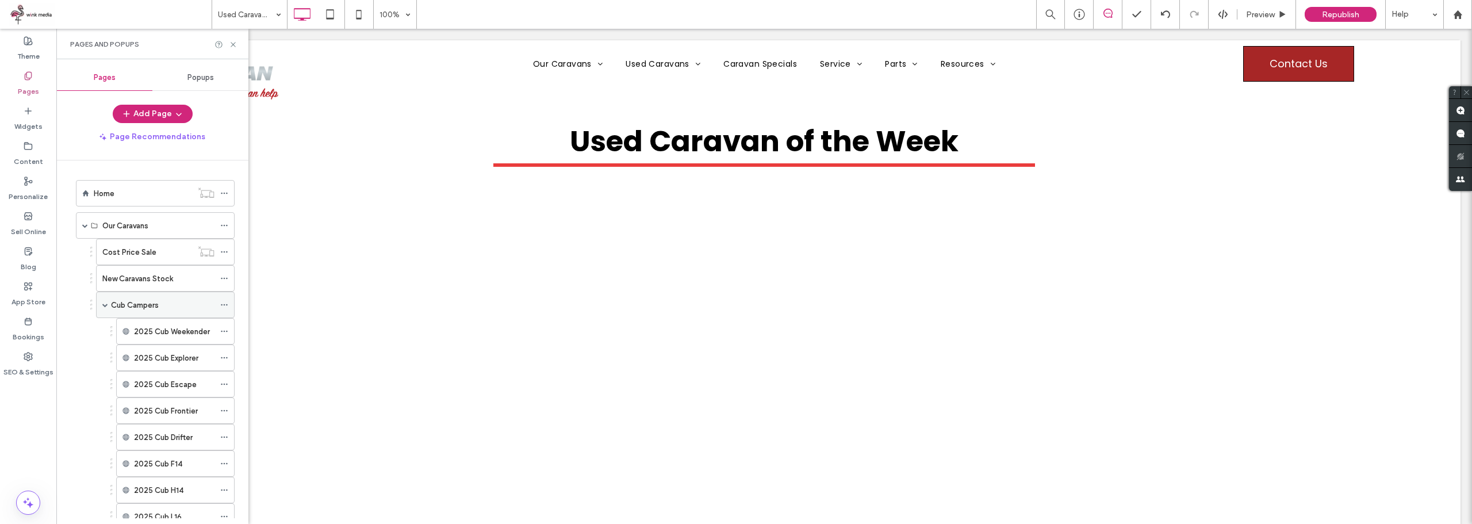
click at [103, 305] on span at bounding box center [105, 305] width 6 height 6
click at [82, 224] on span at bounding box center [85, 226] width 6 height 6
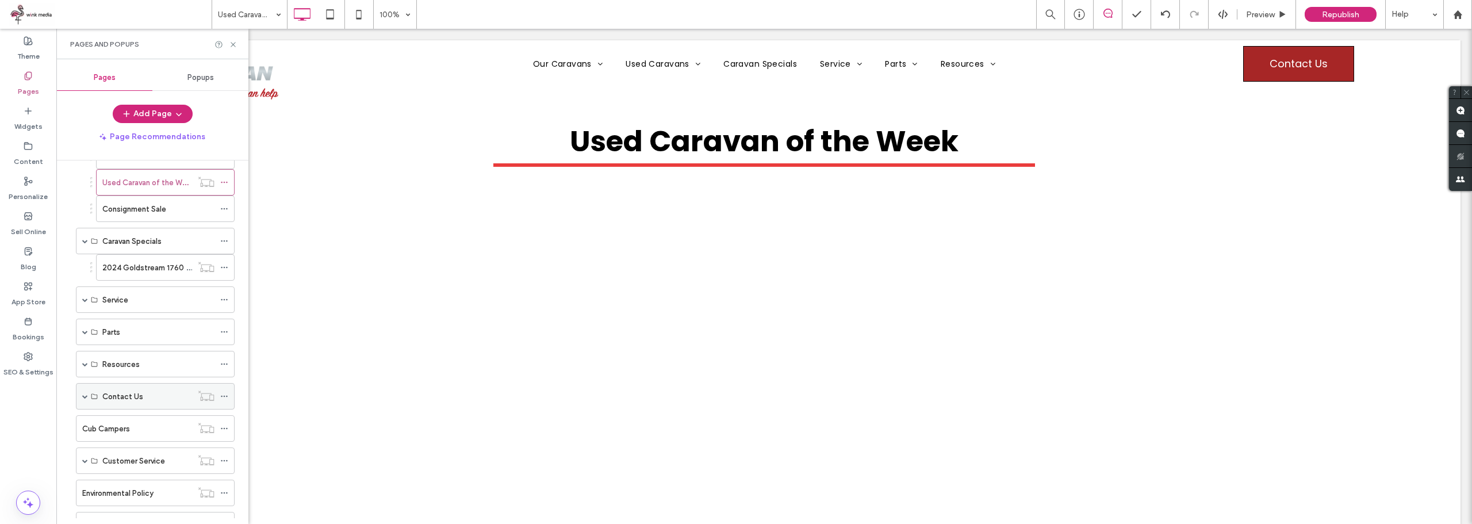
scroll to position [173, 0]
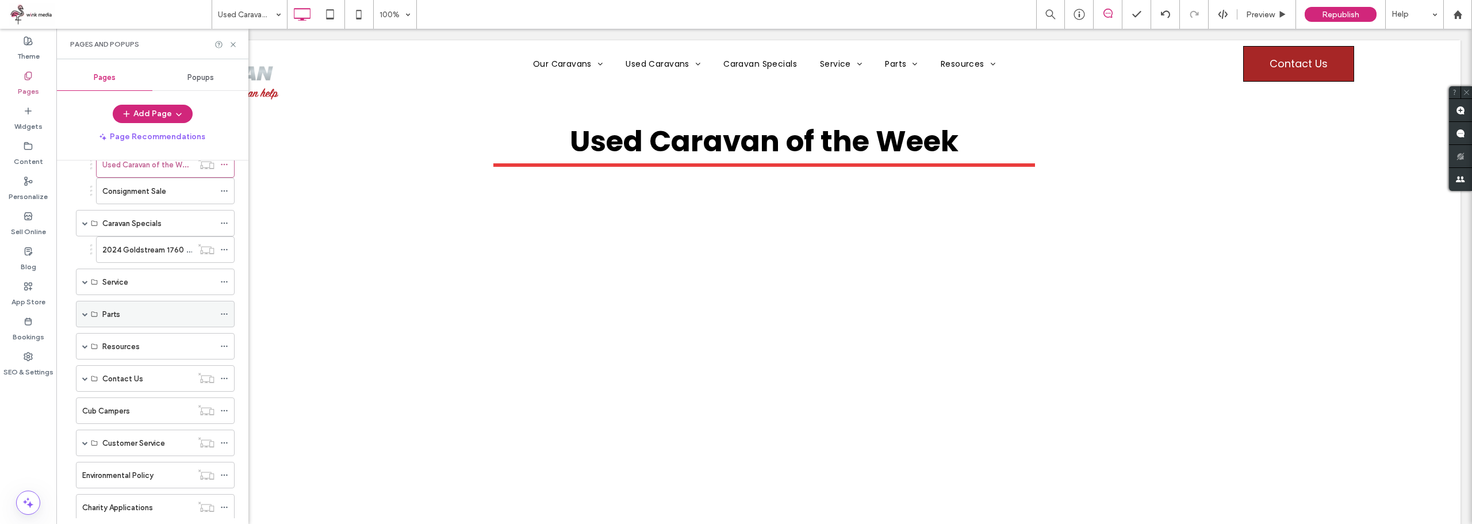
click at [129, 307] on div "Parts" at bounding box center [158, 313] width 112 height 25
click at [86, 313] on span at bounding box center [85, 314] width 6 height 6
click at [154, 362] on label "Outback Tracks" at bounding box center [129, 367] width 55 height 20
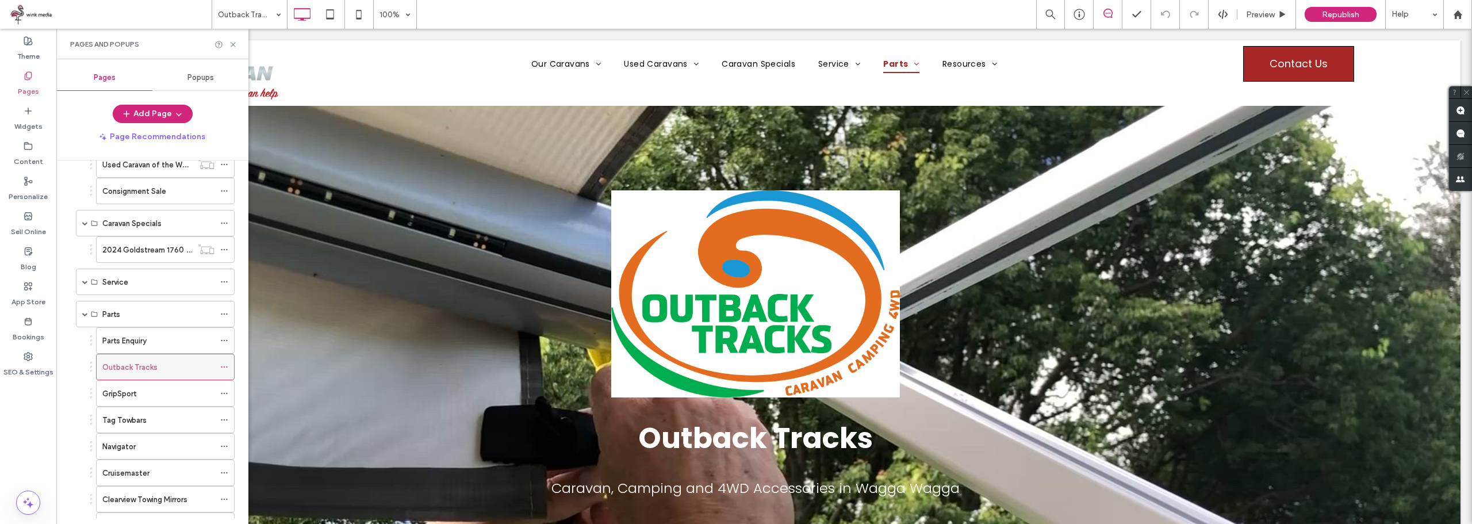
click at [223, 365] on icon at bounding box center [224, 367] width 8 height 8
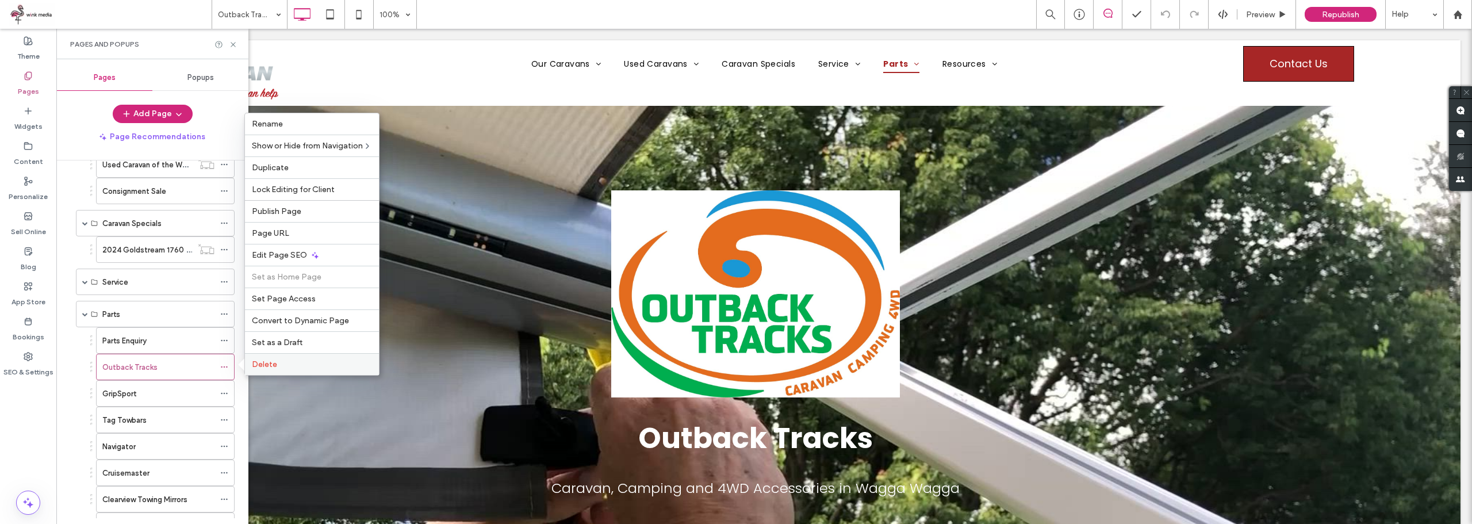
click at [280, 368] on label "Delete" at bounding box center [312, 364] width 120 height 10
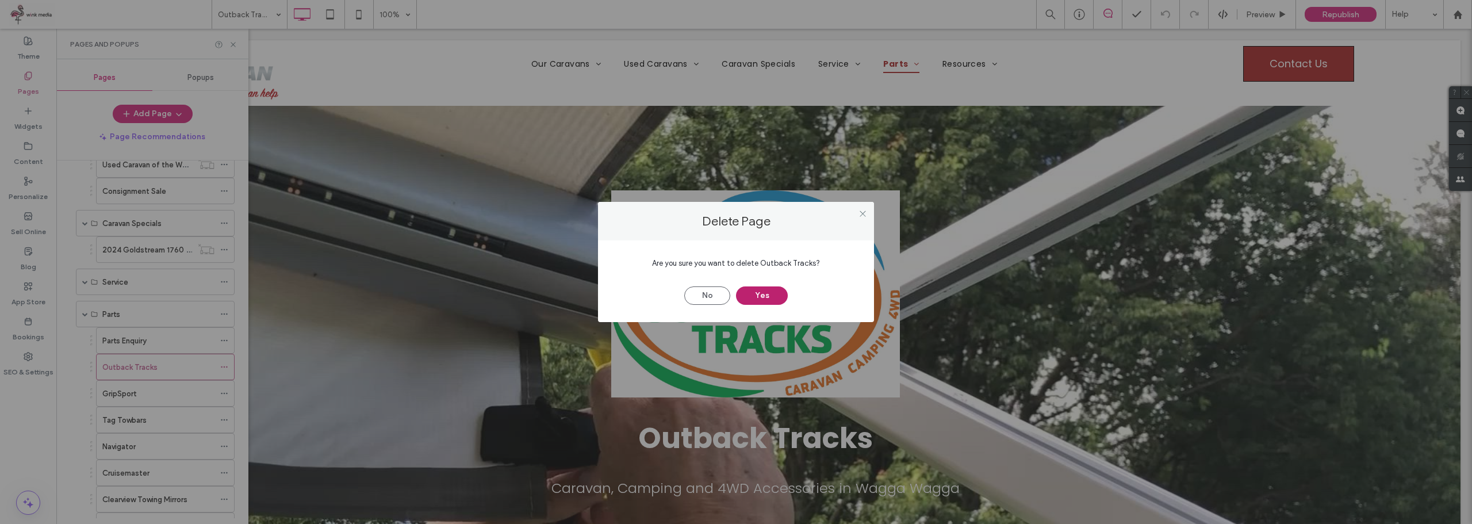
click at [775, 293] on button "Yes" at bounding box center [762, 295] width 52 height 18
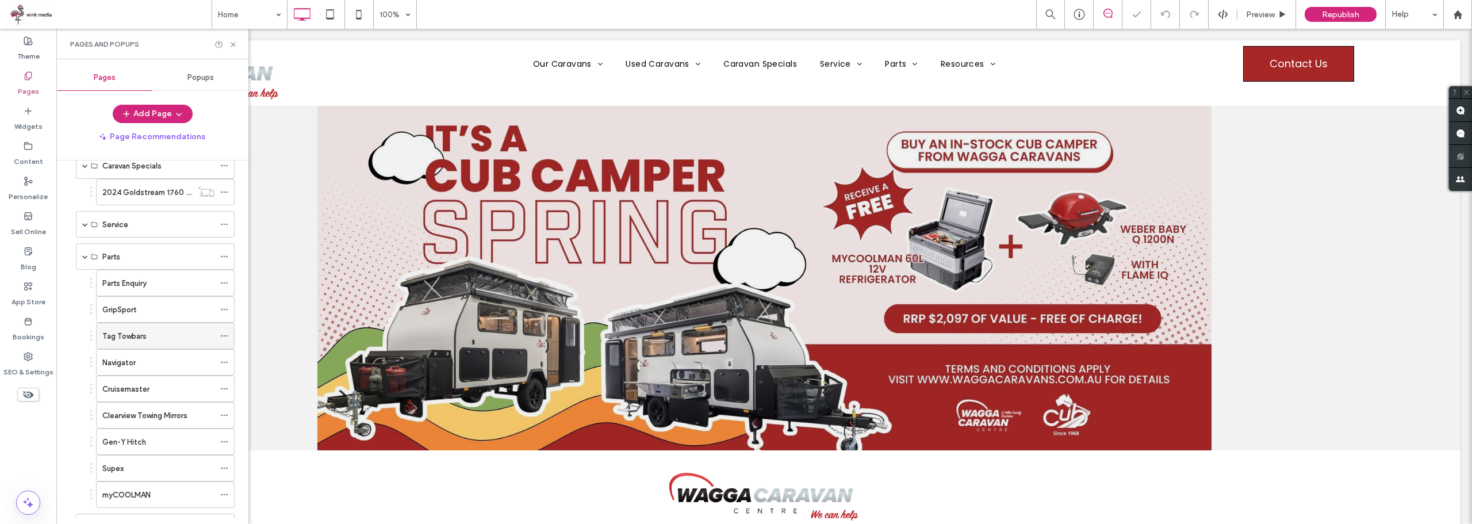
scroll to position [288, 0]
click at [139, 351] on div "Clearview Towing Mirrors" at bounding box center [158, 357] width 112 height 25
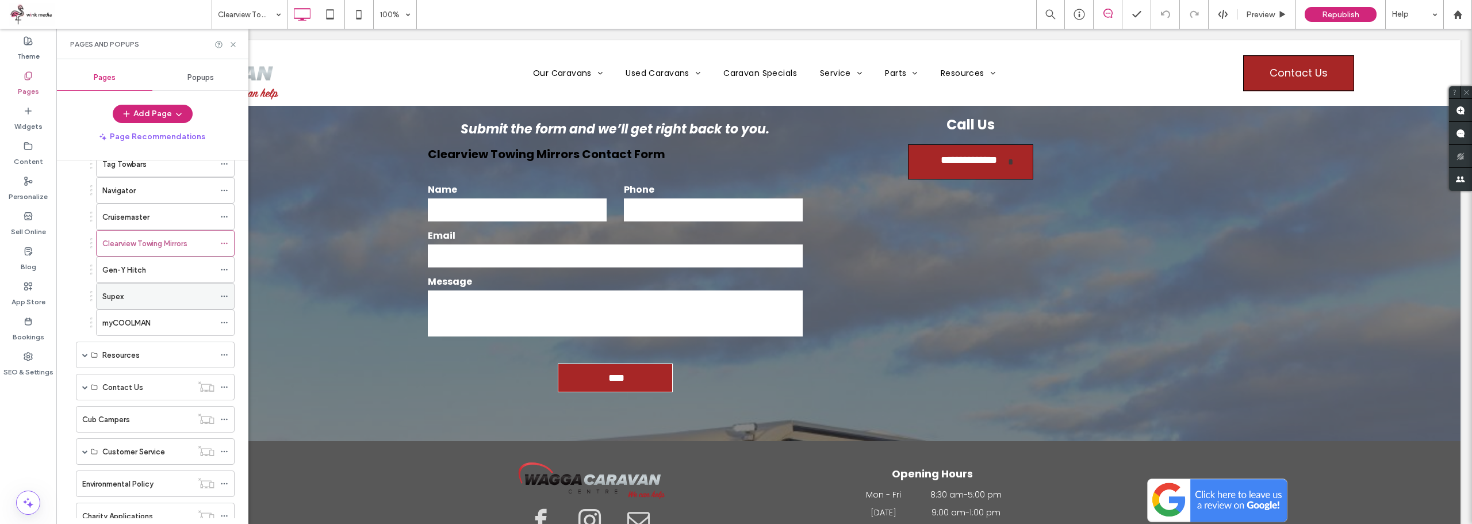
scroll to position [403, 0]
click at [141, 324] on label "myCOOLMAN" at bounding box center [126, 322] width 48 height 20
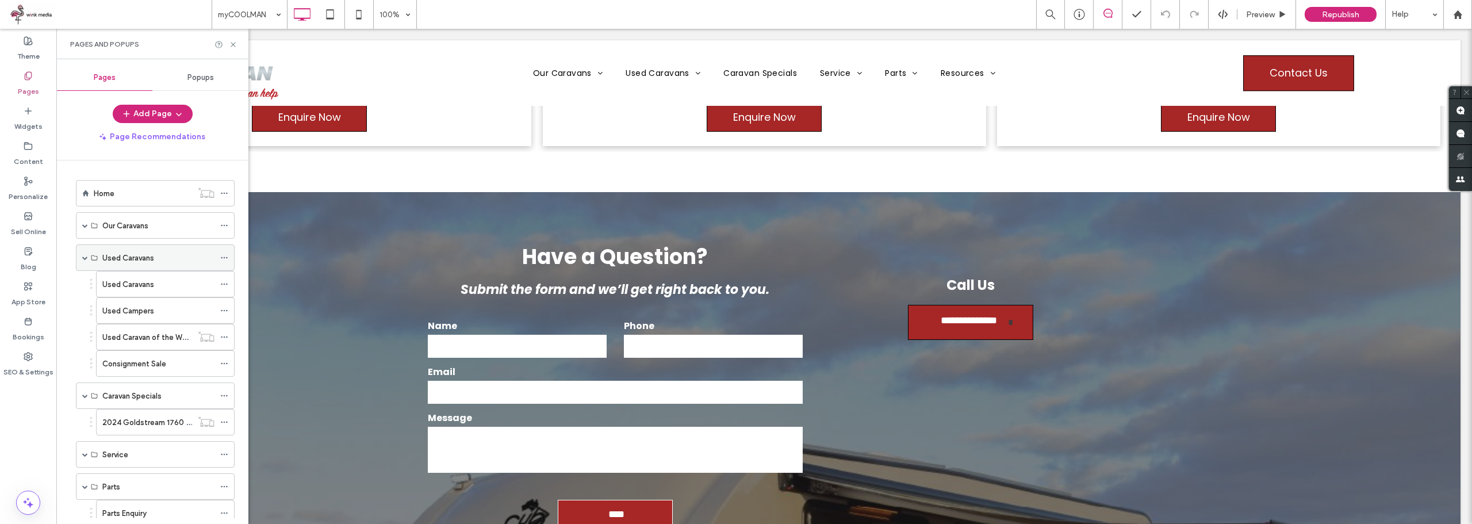
click at [82, 257] on div "Used Caravans" at bounding box center [155, 257] width 159 height 26
click at [85, 257] on span at bounding box center [85, 258] width 6 height 6
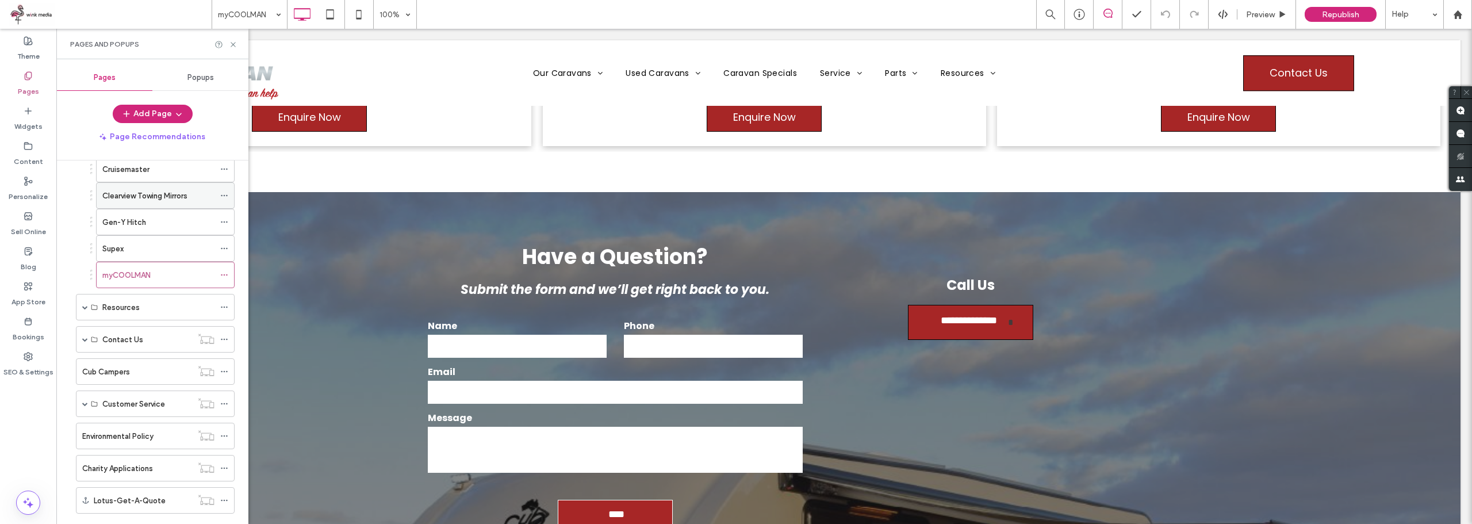
scroll to position [345, 0]
click at [85, 306] on span at bounding box center [85, 306] width 6 height 6
click at [135, 409] on div "About" at bounding box center [158, 412] width 112 height 12
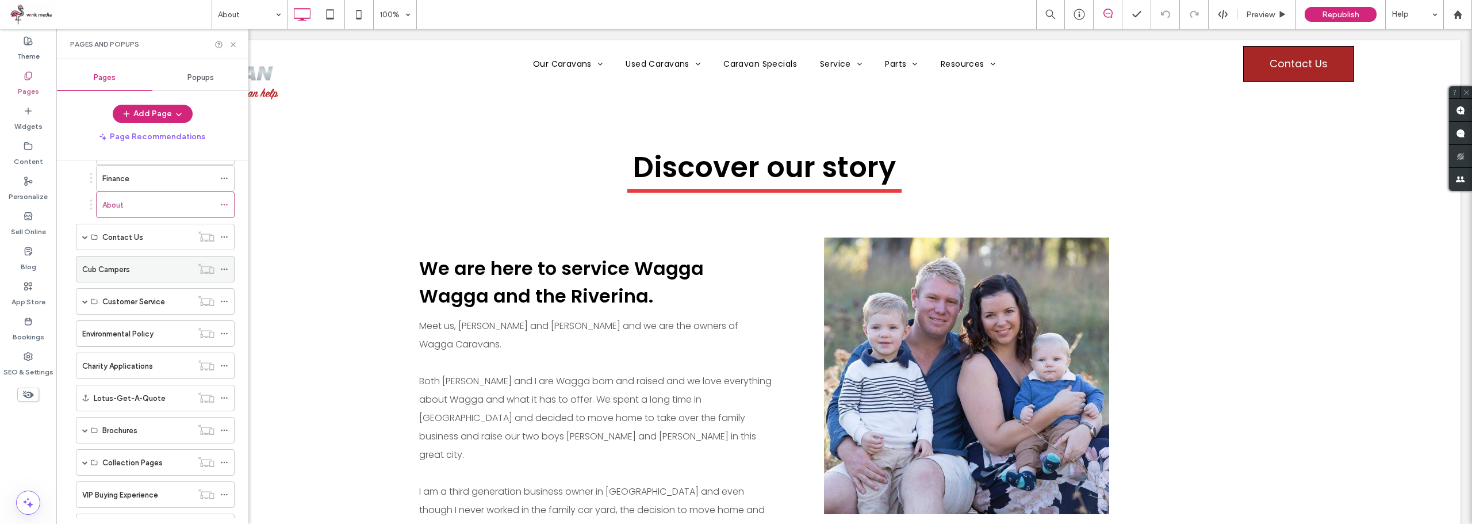
scroll to position [437, 0]
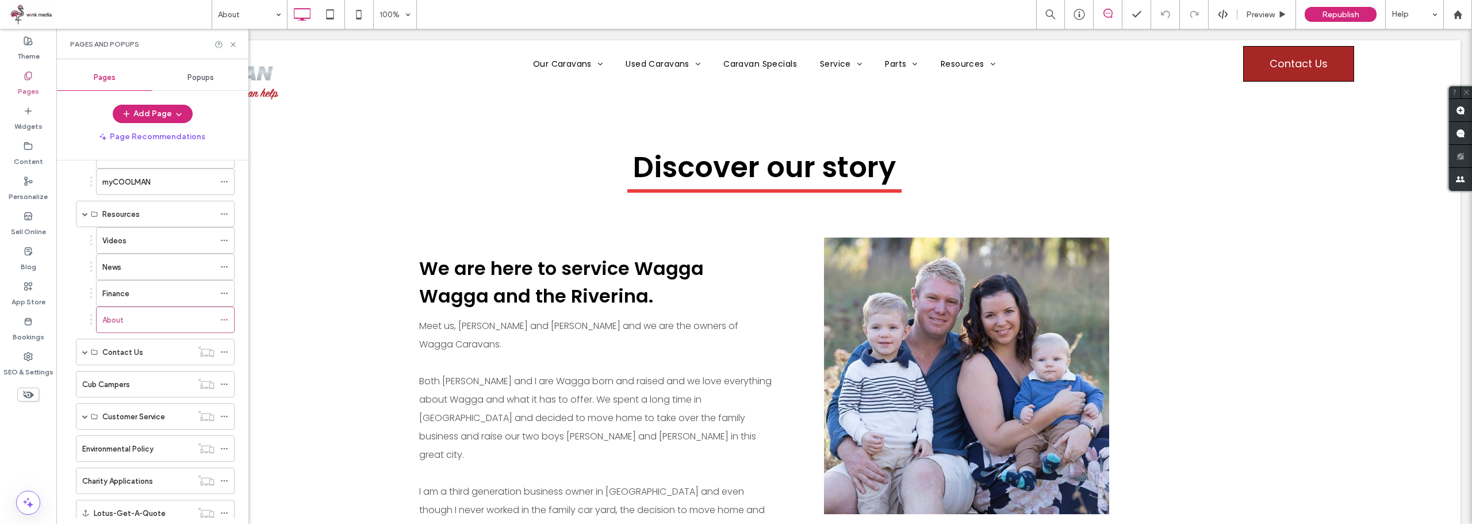
drag, startPoint x: 124, startPoint y: 247, endPoint x: 130, endPoint y: 248, distance: 5.9
click at [124, 247] on div "Videos" at bounding box center [158, 240] width 112 height 25
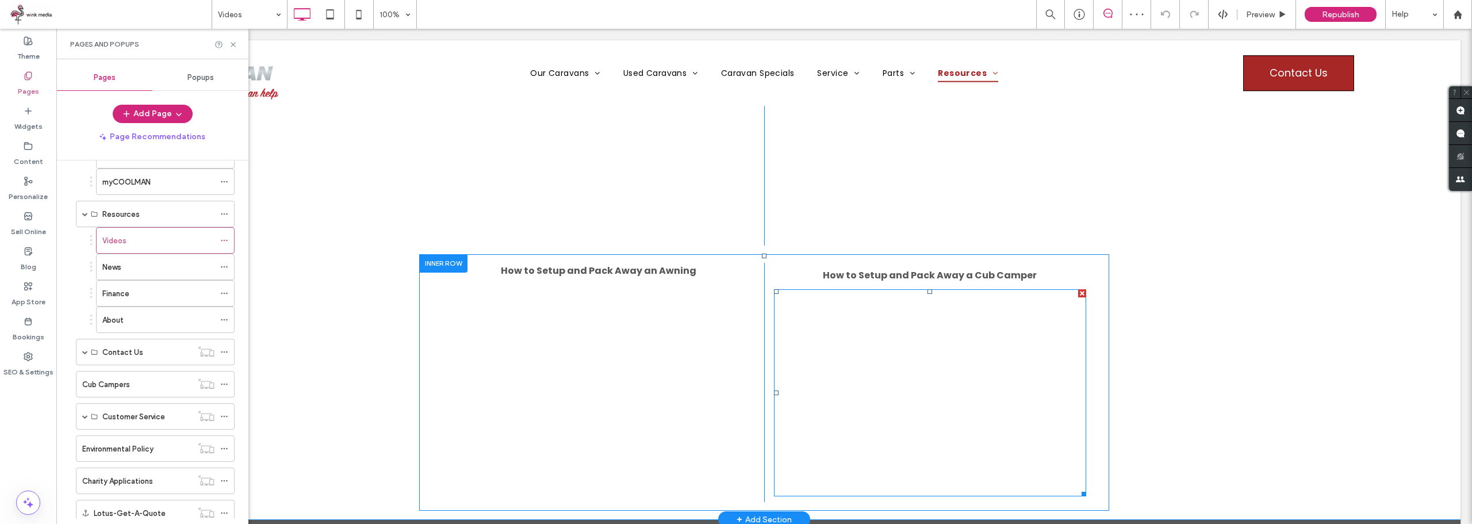
scroll to position [115, 0]
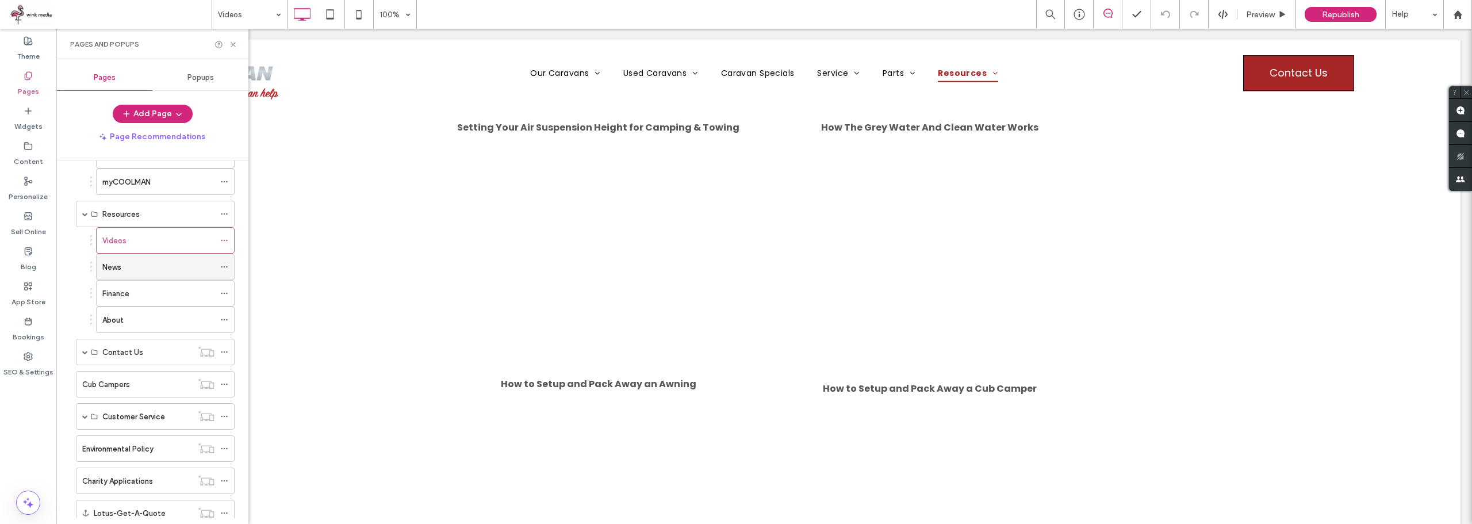
click at [123, 266] on div "News" at bounding box center [158, 267] width 112 height 12
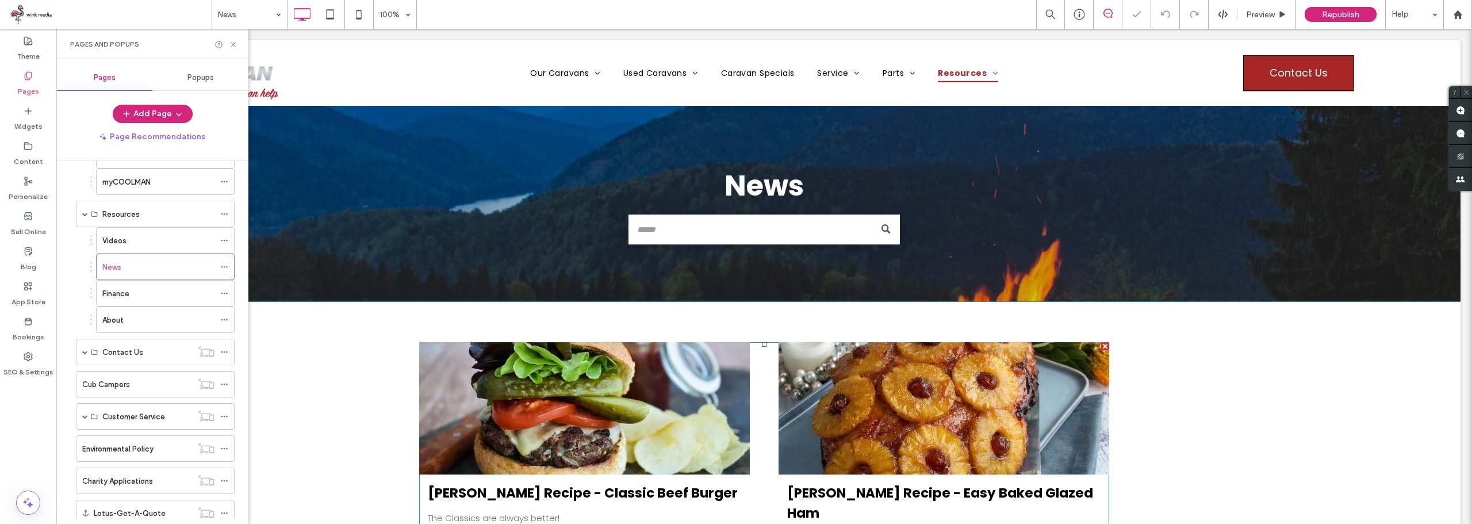
scroll to position [288, 0]
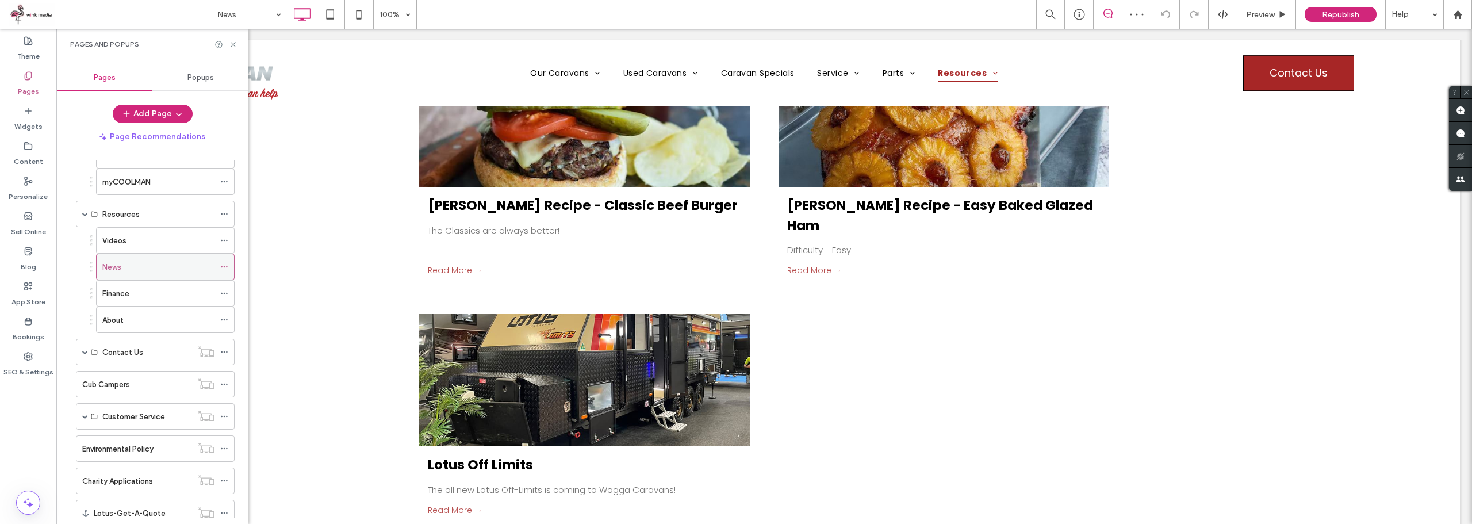
click at [224, 265] on icon at bounding box center [224, 267] width 8 height 8
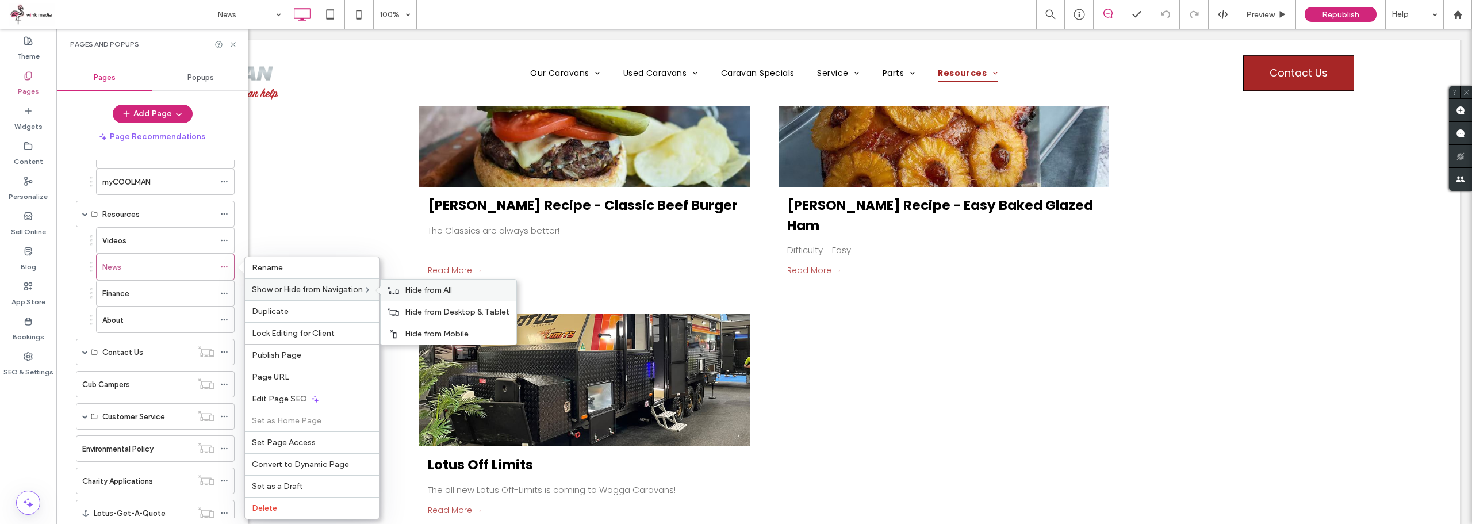
click at [479, 292] on label "Hide from All" at bounding box center [457, 290] width 105 height 10
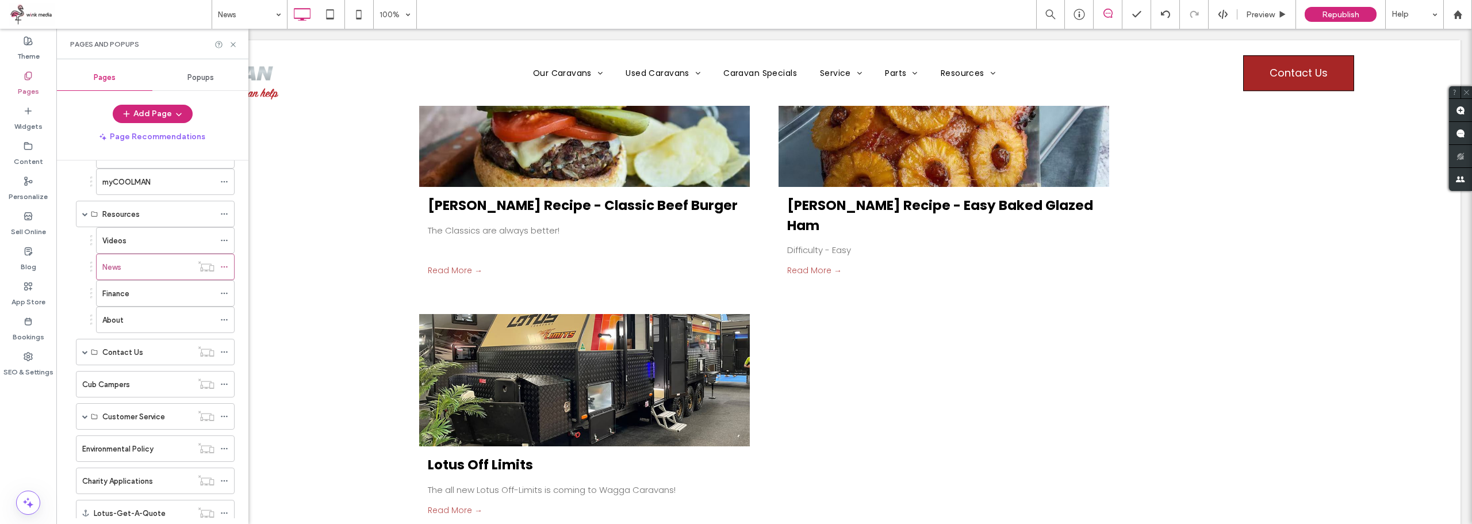
click at [120, 387] on label "Cub Campers" at bounding box center [106, 384] width 48 height 20
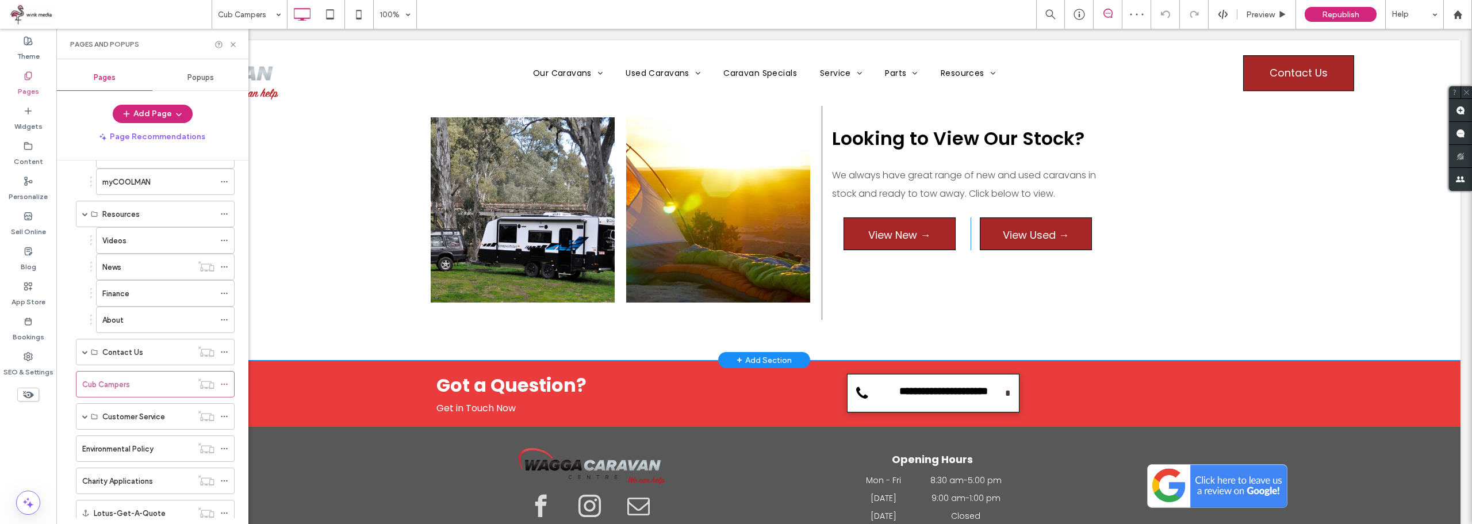
scroll to position [1015, 0]
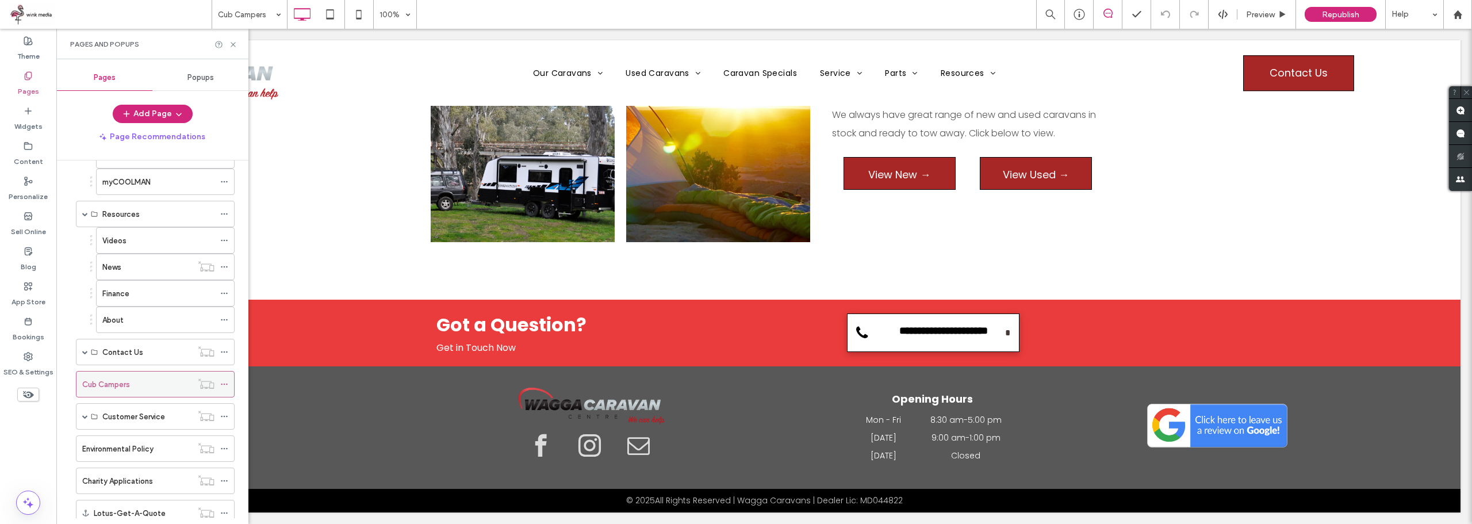
click at [225, 382] on icon at bounding box center [224, 384] width 8 height 8
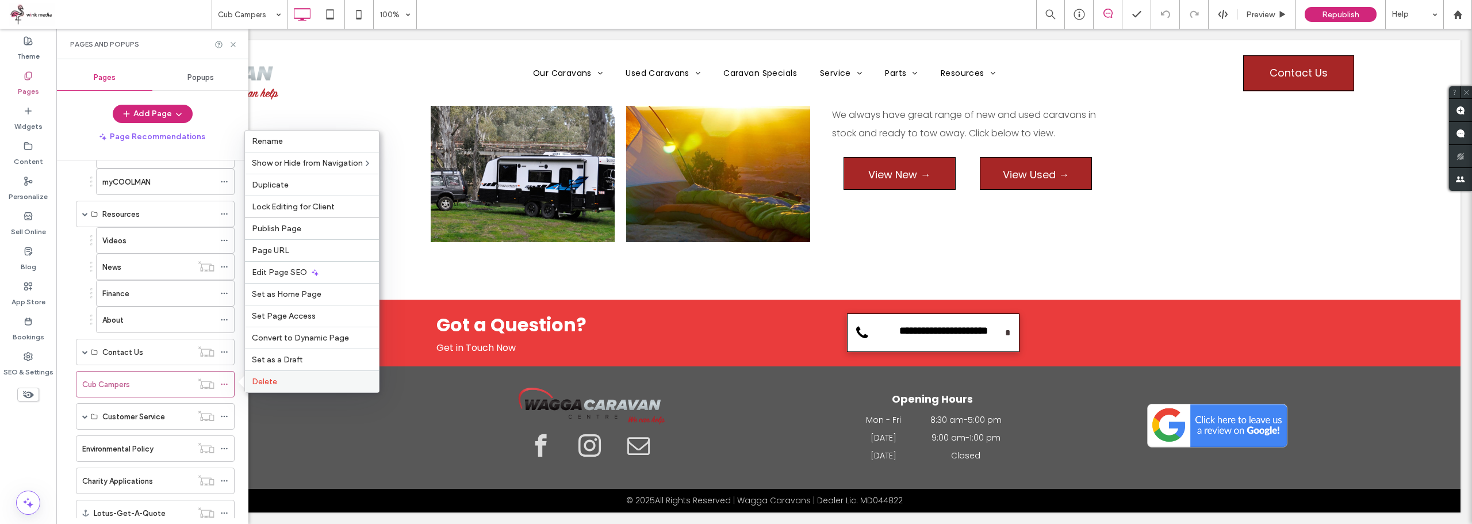
click at [293, 378] on label "Delete" at bounding box center [312, 382] width 120 height 10
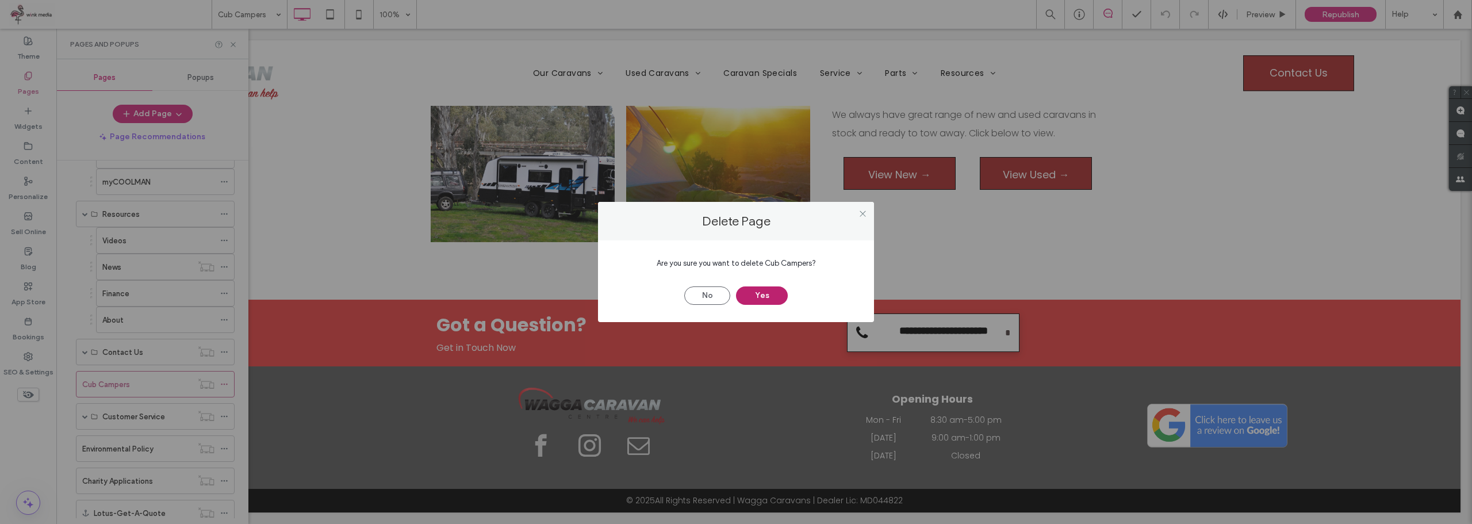
click at [771, 294] on button "Yes" at bounding box center [762, 295] width 52 height 18
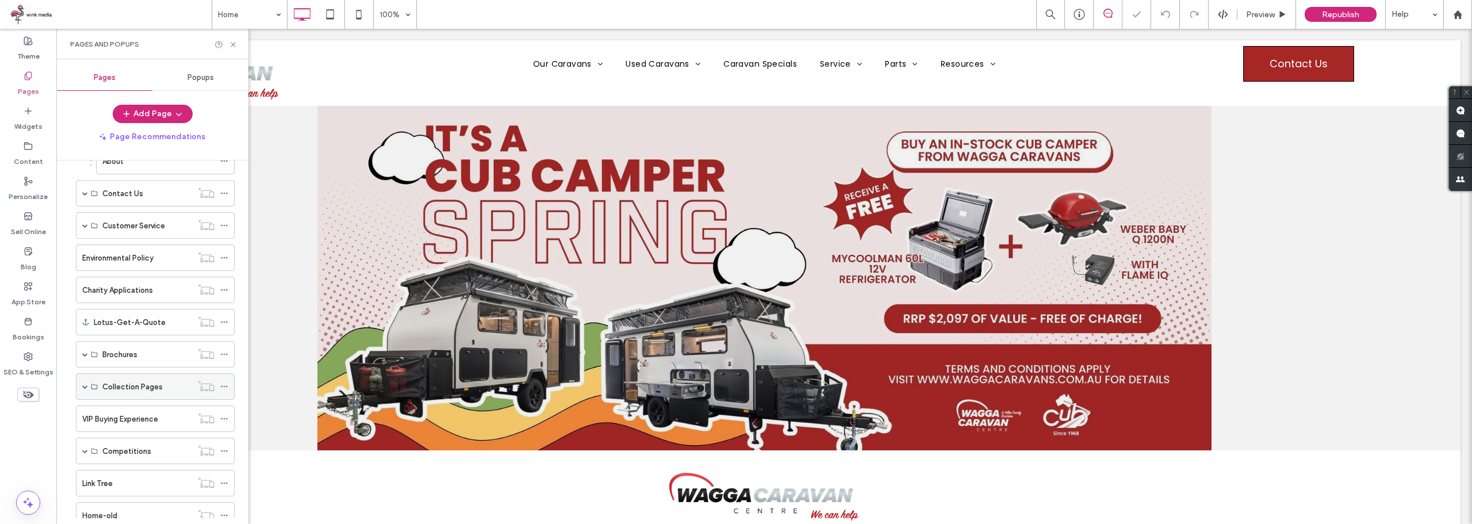
scroll to position [552, 0]
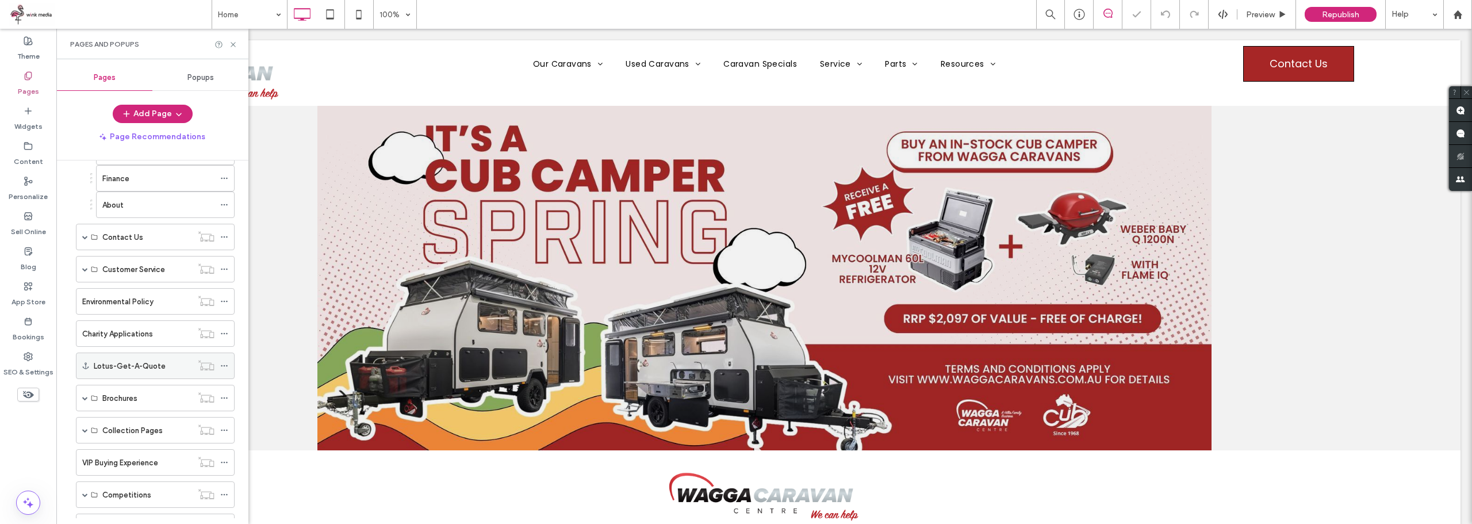
click at [110, 369] on label "Lotus-Get-A-Quote" at bounding box center [130, 366] width 72 height 20
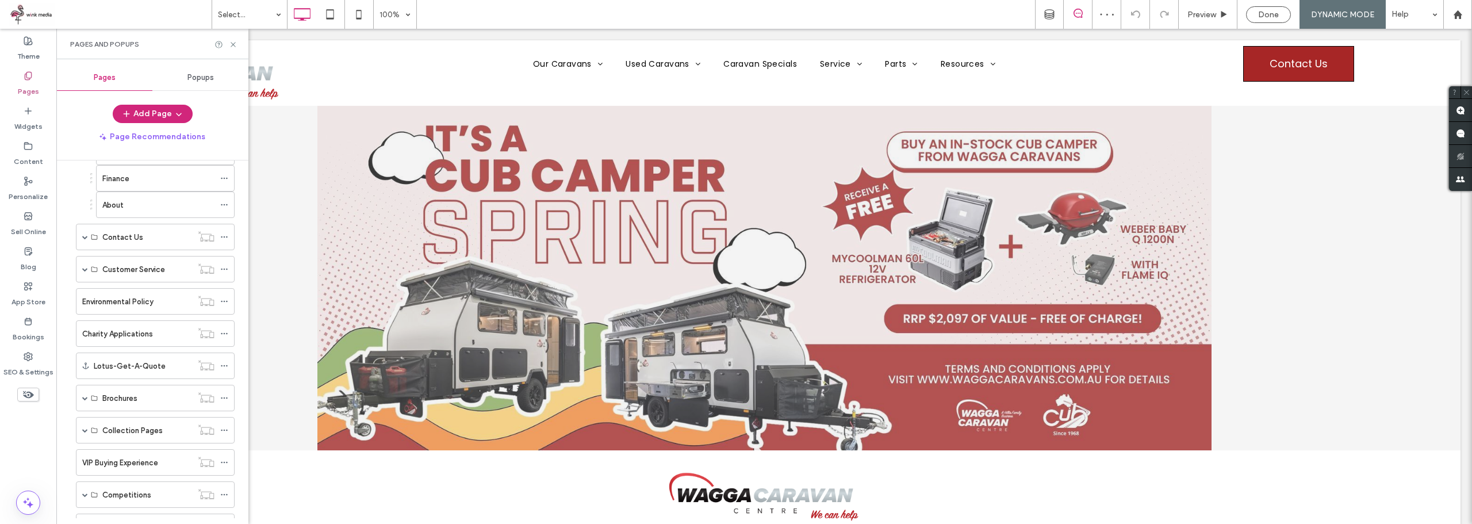
scroll to position [265, 0]
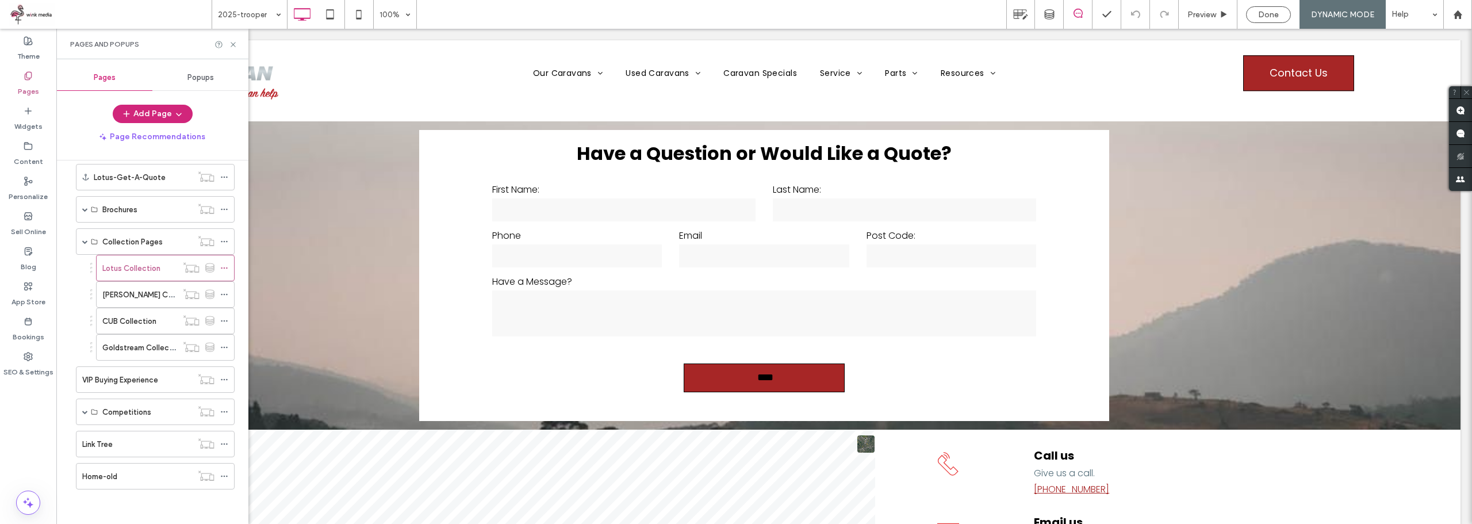
scroll to position [198, 0]
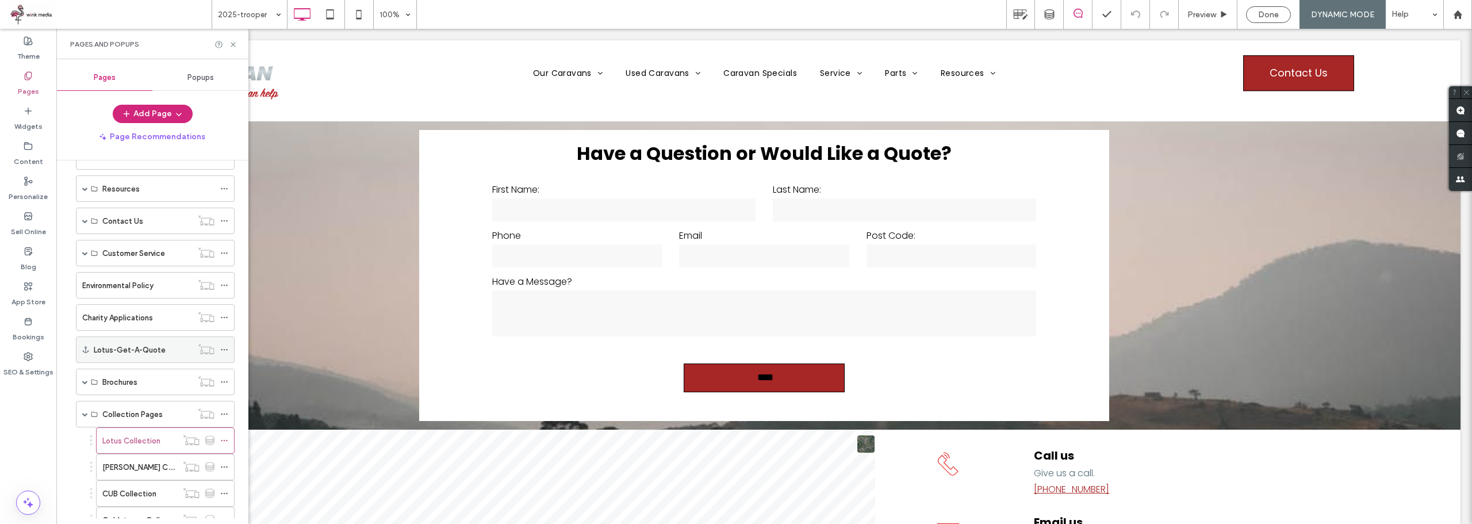
click at [223, 349] on icon at bounding box center [224, 350] width 8 height 8
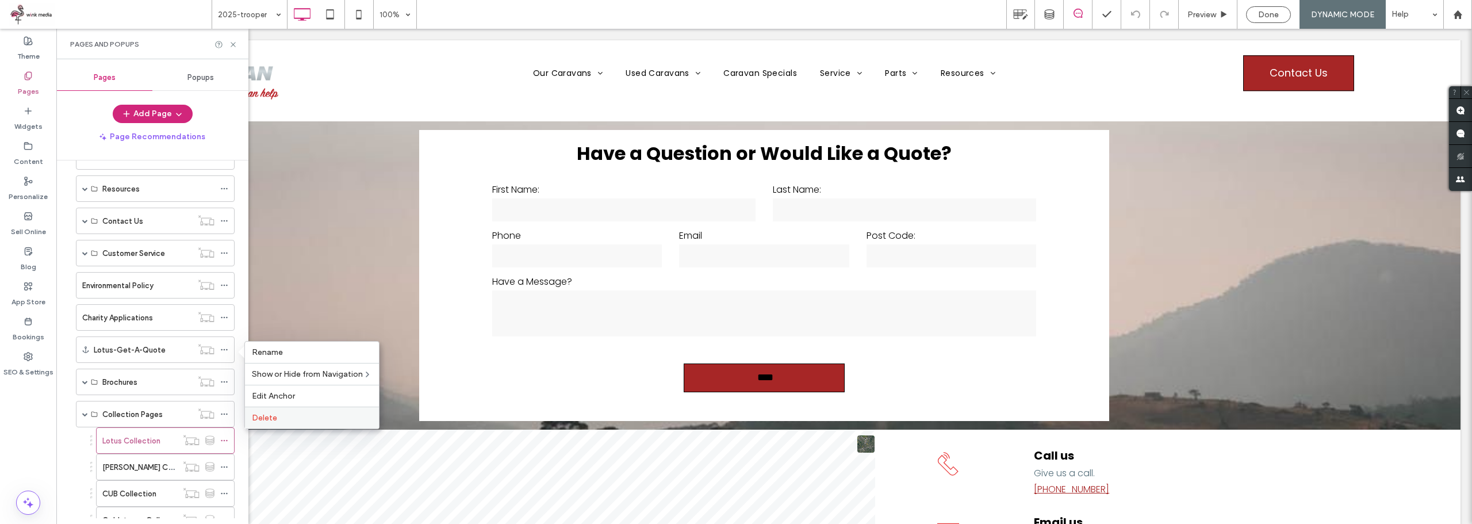
click at [282, 412] on div "Delete" at bounding box center [312, 418] width 134 height 22
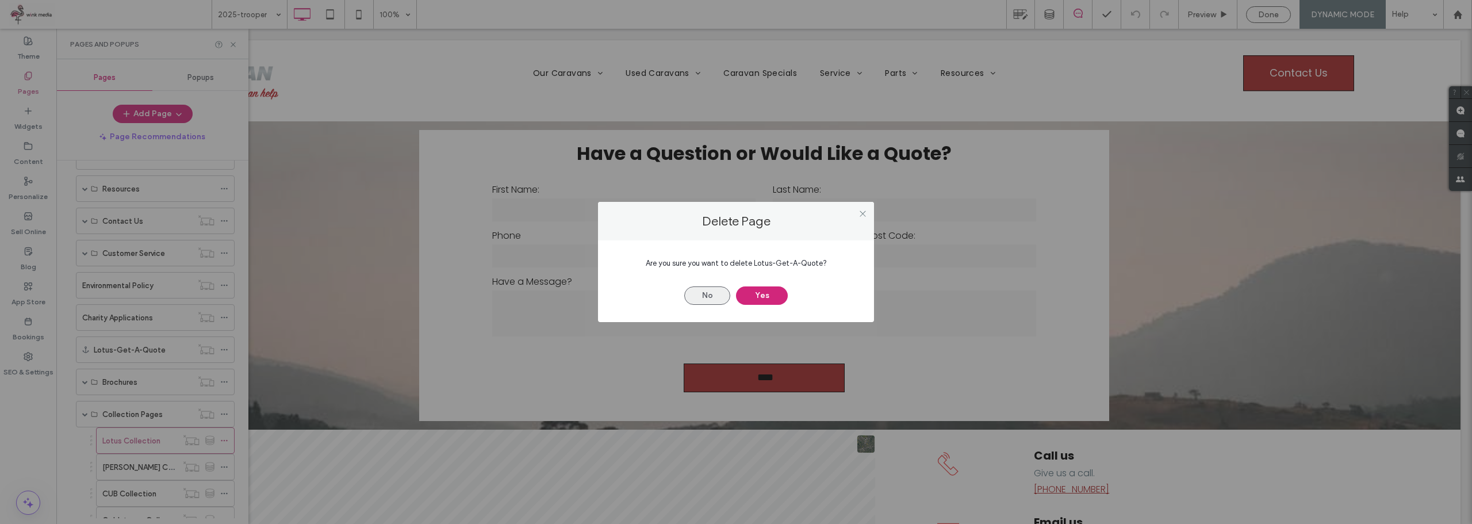
click at [711, 296] on button "No" at bounding box center [707, 295] width 46 height 18
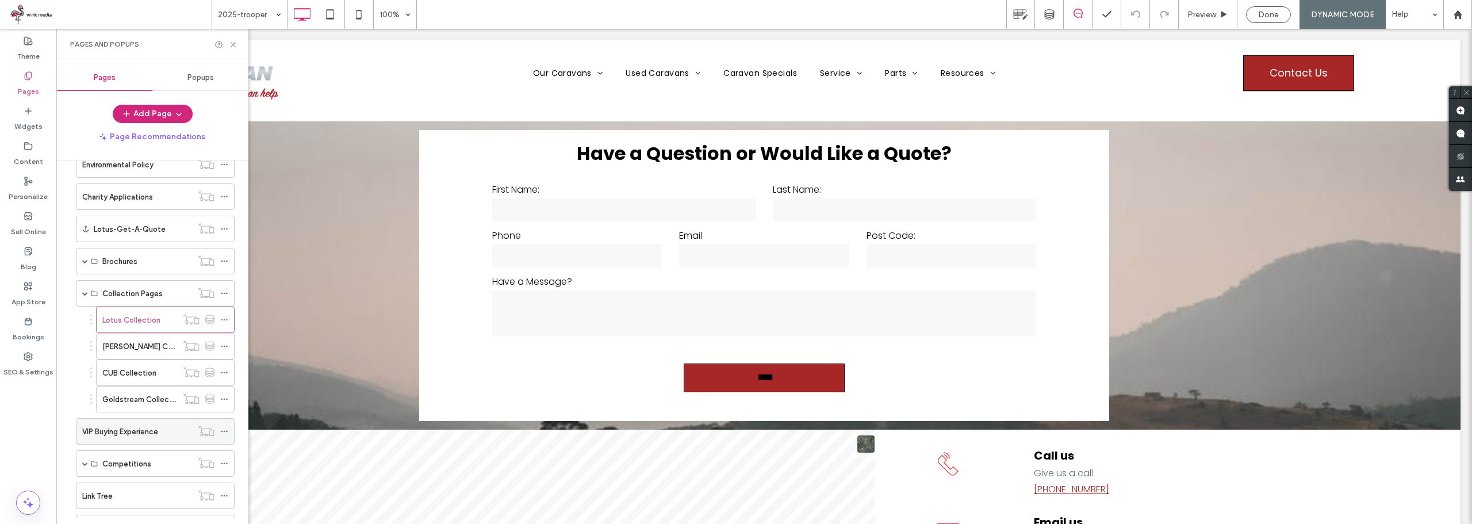
scroll to position [370, 0]
click at [84, 411] on span at bounding box center [85, 412] width 6 height 6
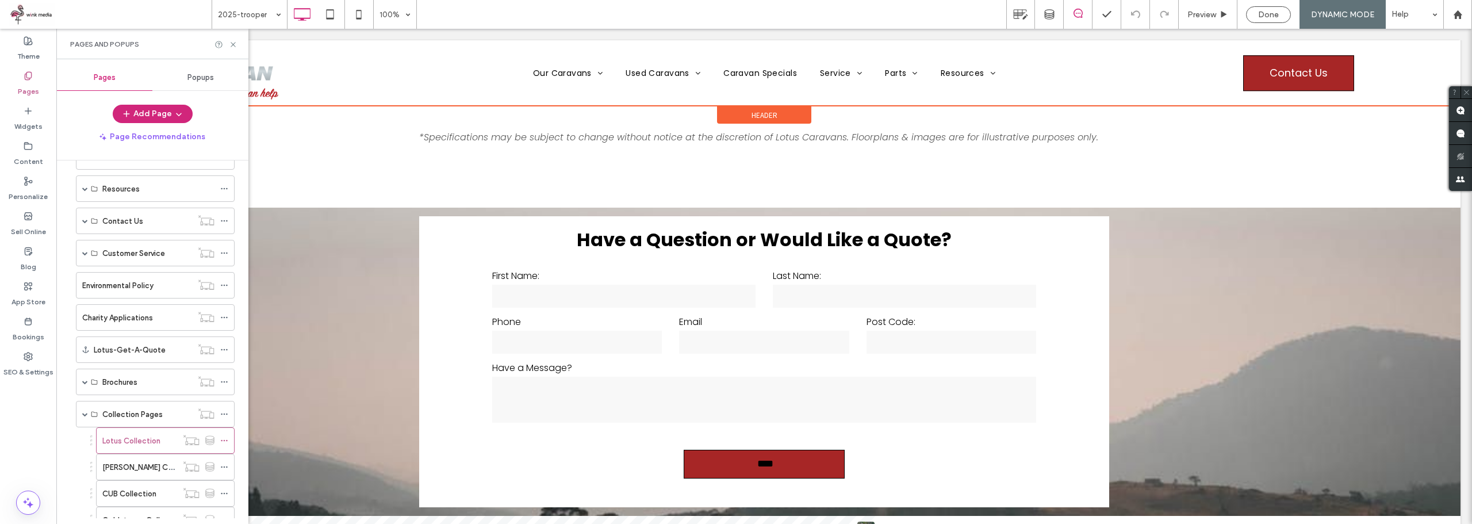
scroll to position [3021, 0]
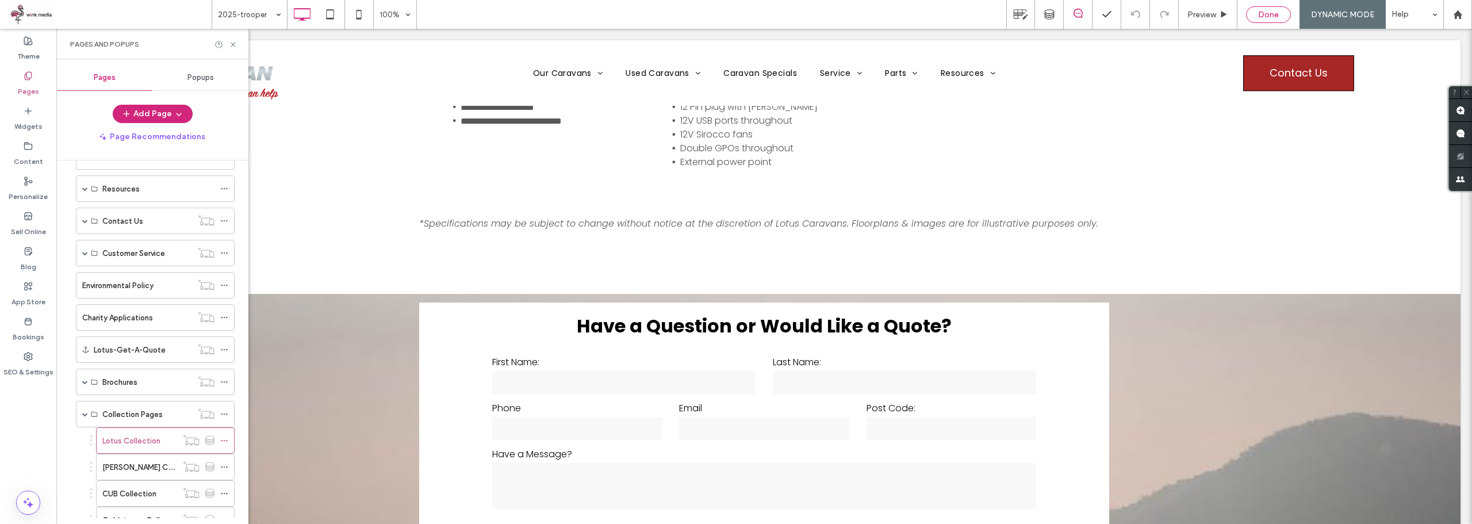
click at [1276, 14] on span "Done" at bounding box center [1268, 15] width 21 height 10
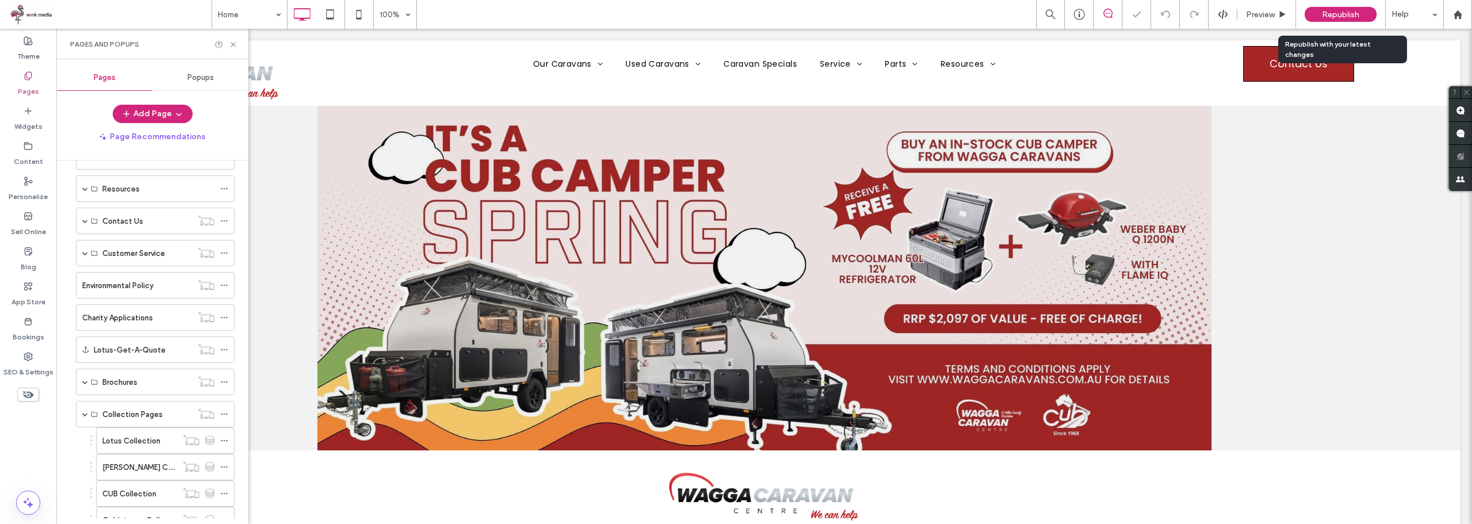
click at [1367, 16] on div "Republish" at bounding box center [1341, 14] width 72 height 15
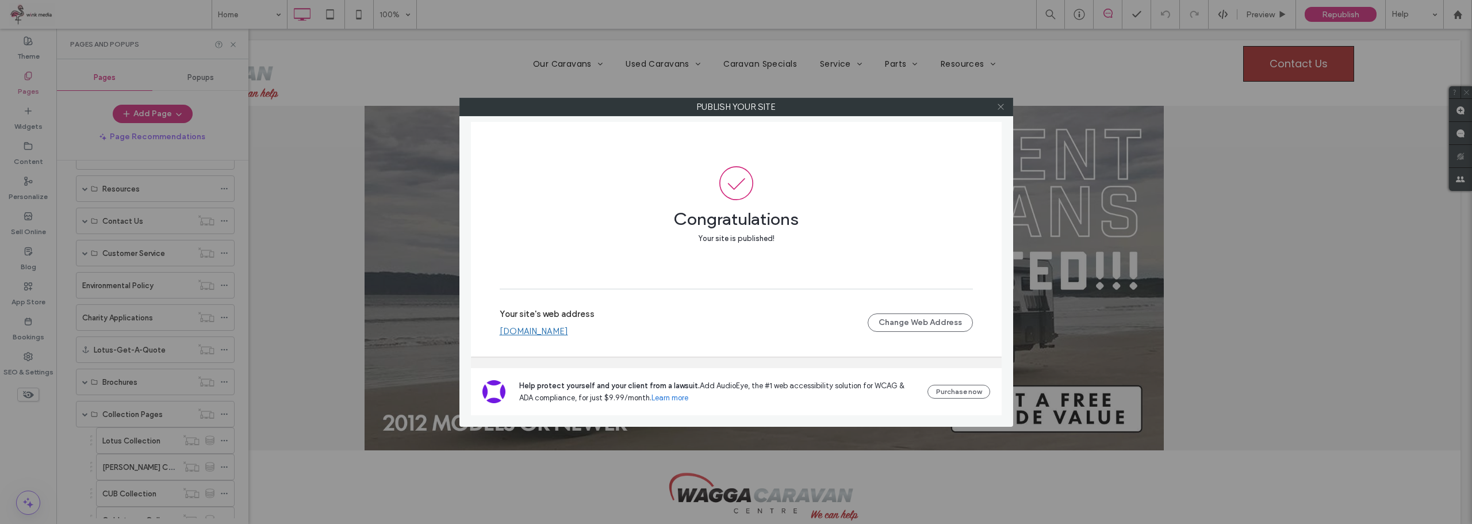
click at [1003, 110] on icon at bounding box center [1001, 106] width 9 height 9
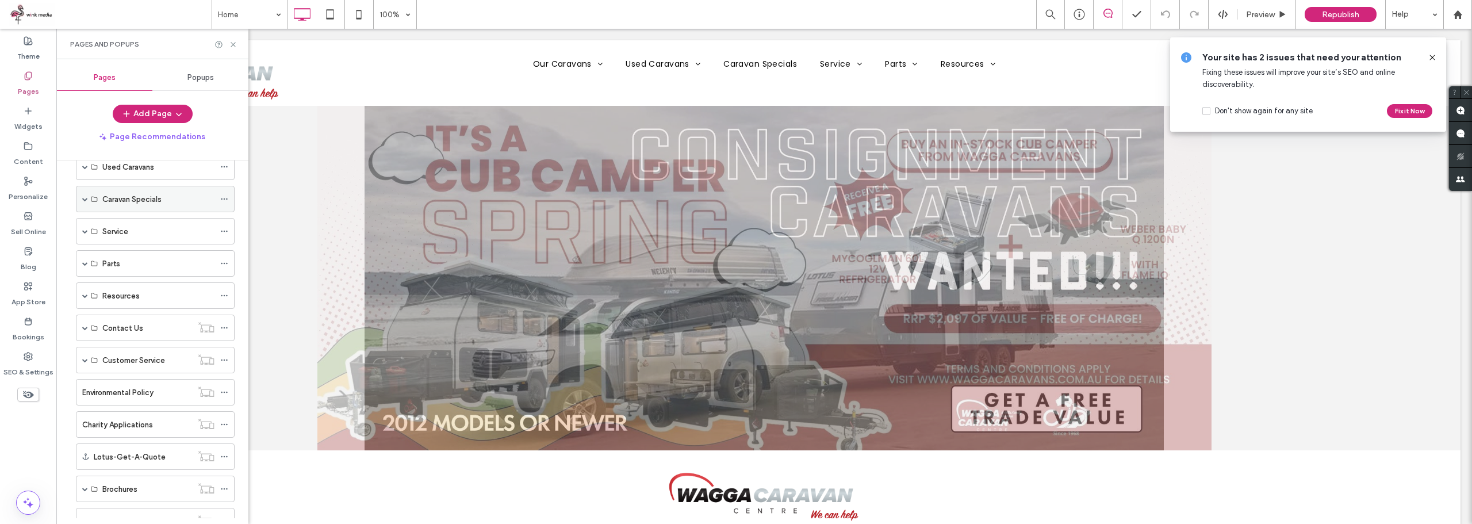
scroll to position [25, 0]
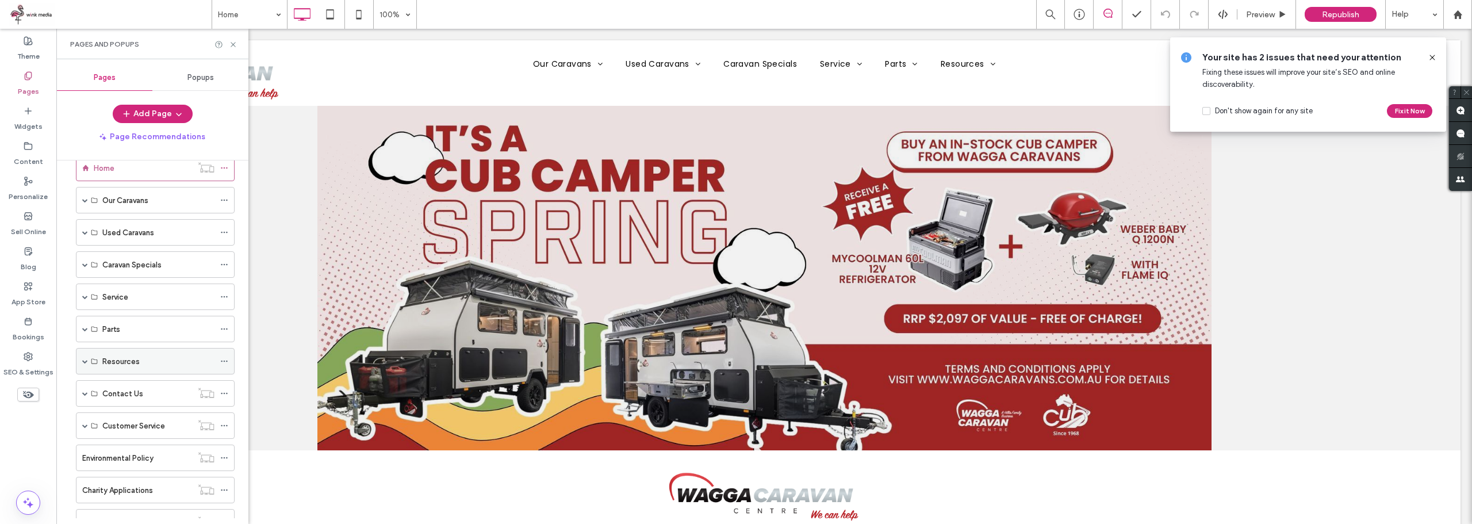
click at [81, 363] on div "Resources" at bounding box center [155, 361] width 159 height 26
click at [86, 364] on span at bounding box center [85, 361] width 6 height 6
click at [131, 468] on div "About" at bounding box center [158, 467] width 112 height 12
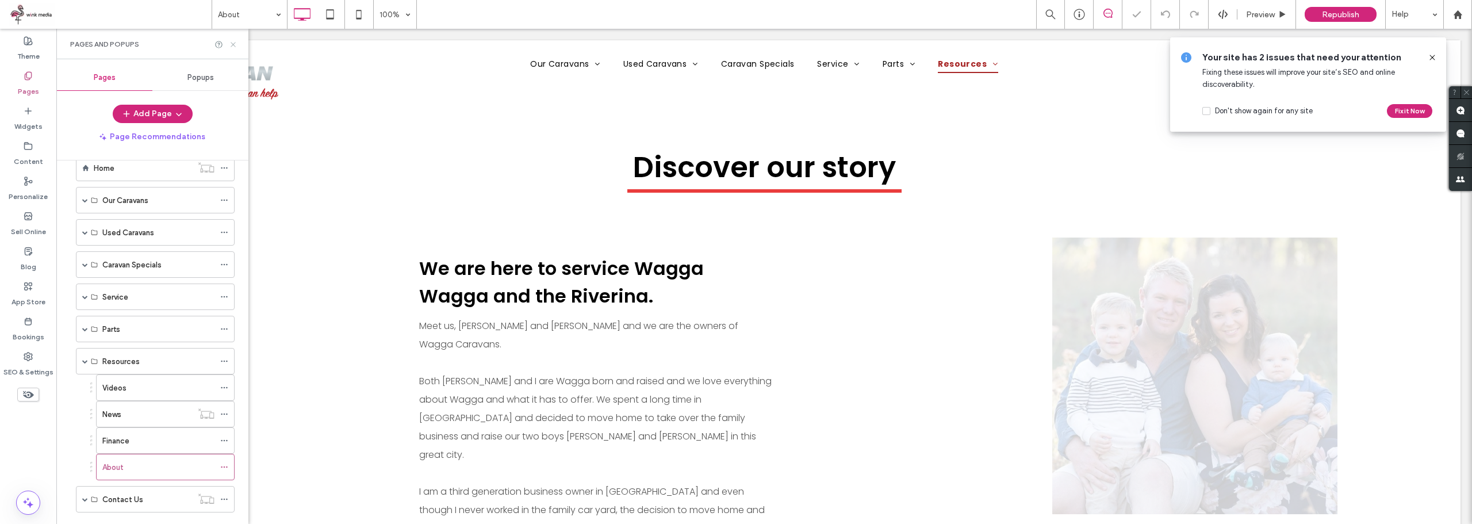
drag, startPoint x: 232, startPoint y: 41, endPoint x: 282, endPoint y: 89, distance: 69.2
click at [232, 41] on icon at bounding box center [233, 44] width 9 height 9
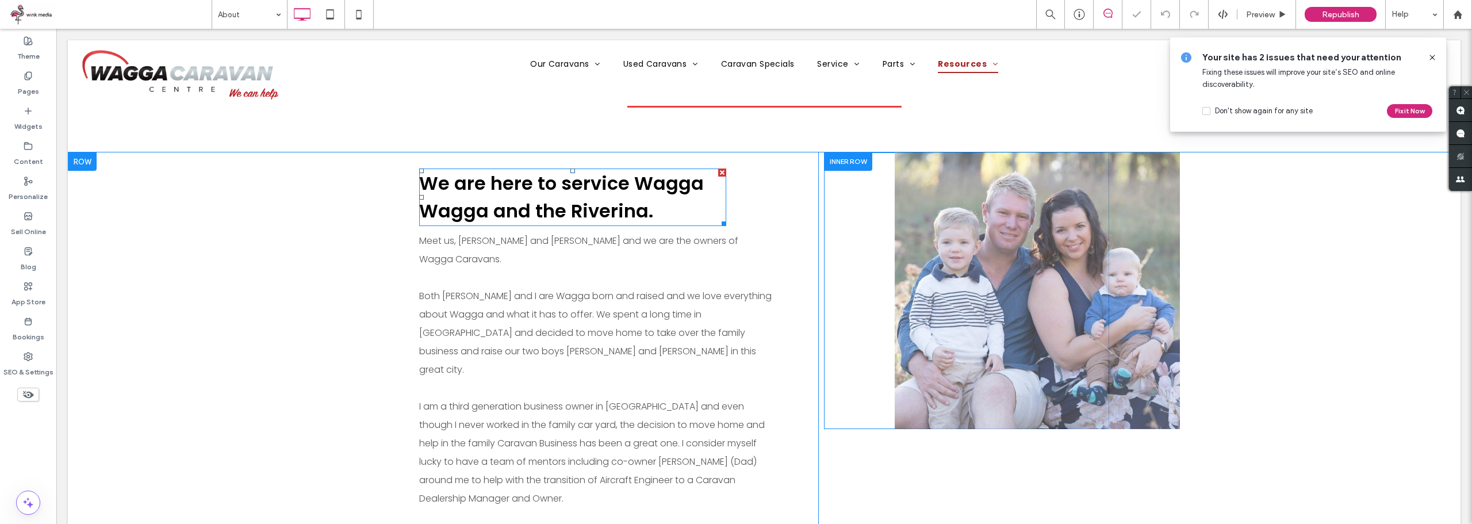
scroll to position [173, 0]
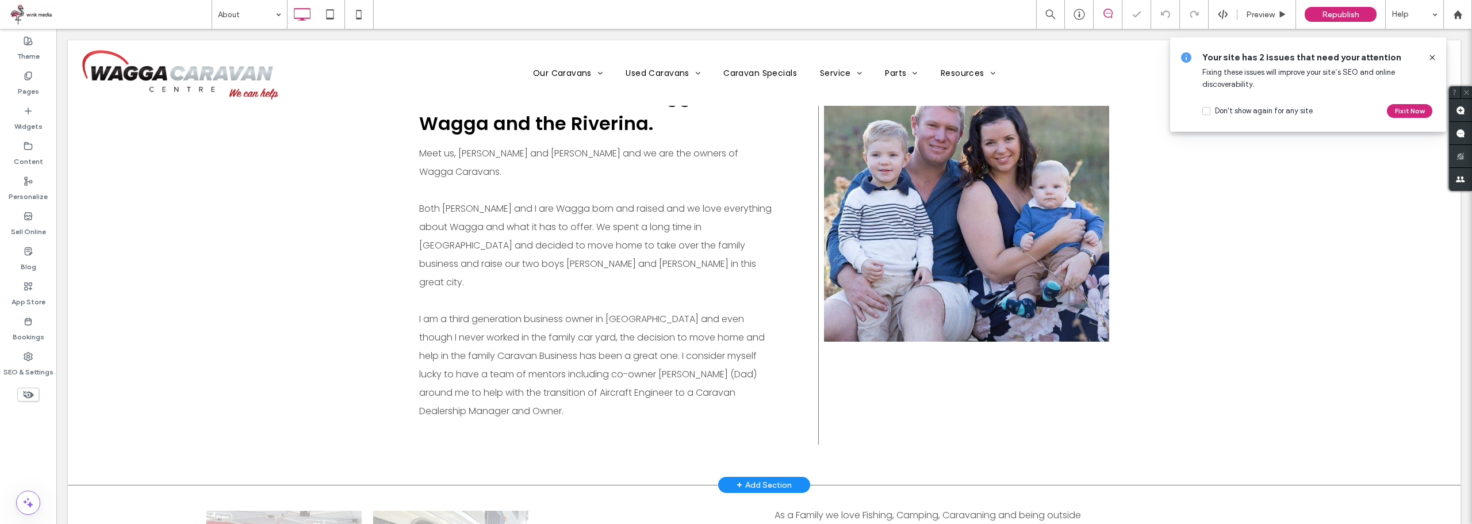
click at [957, 250] on div "Click To Paste" at bounding box center [966, 203] width 285 height 277
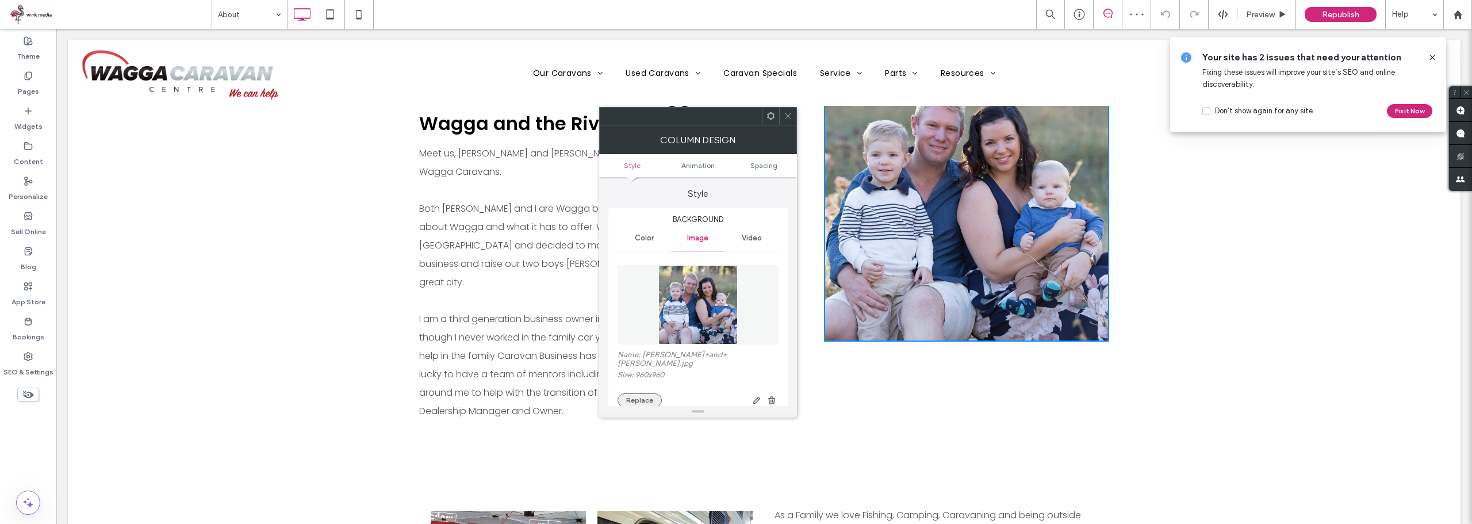
click at [648, 393] on button "Replace" at bounding box center [640, 400] width 44 height 14
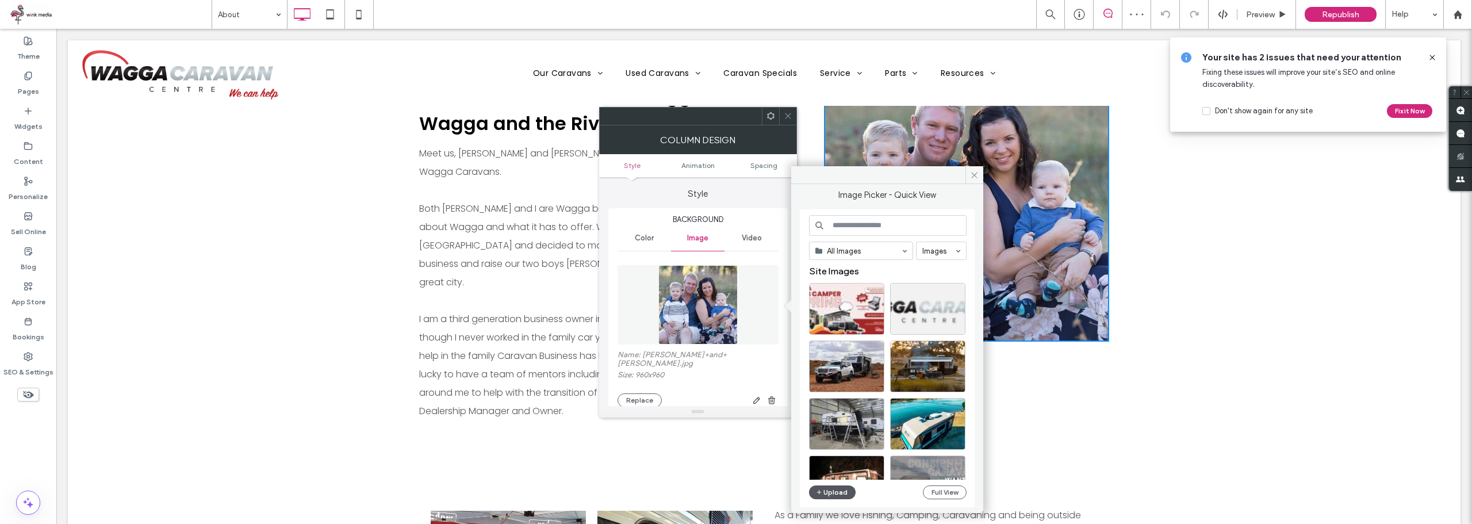
click at [829, 488] on button "Upload" at bounding box center [832, 492] width 47 height 14
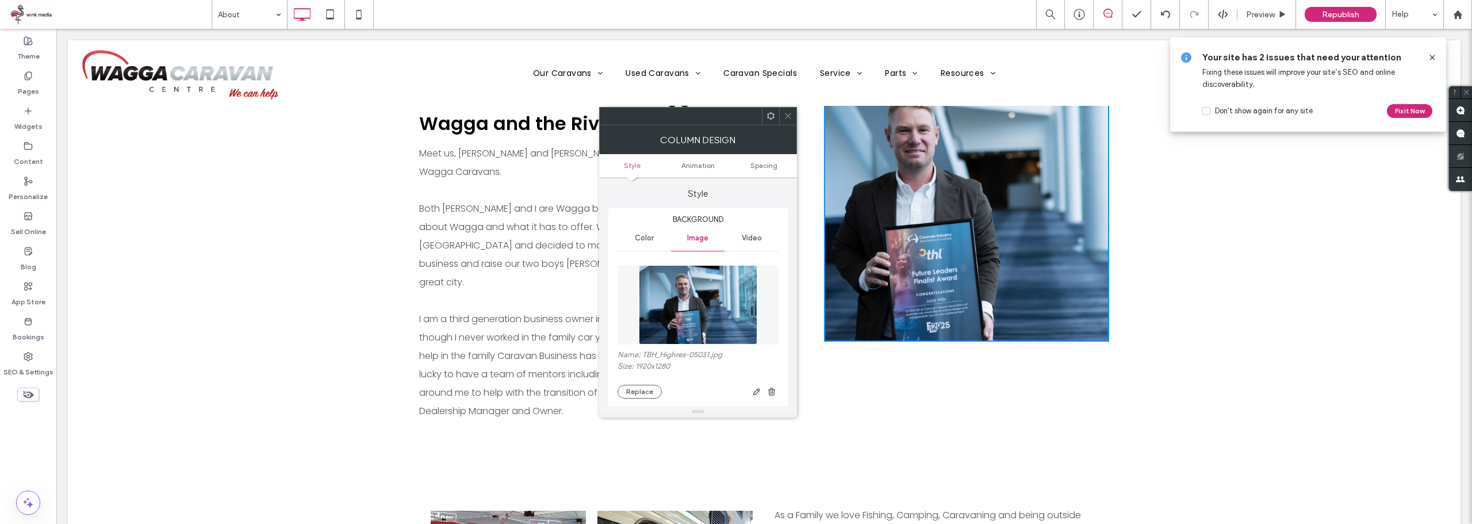
click at [786, 117] on icon at bounding box center [788, 116] width 9 height 9
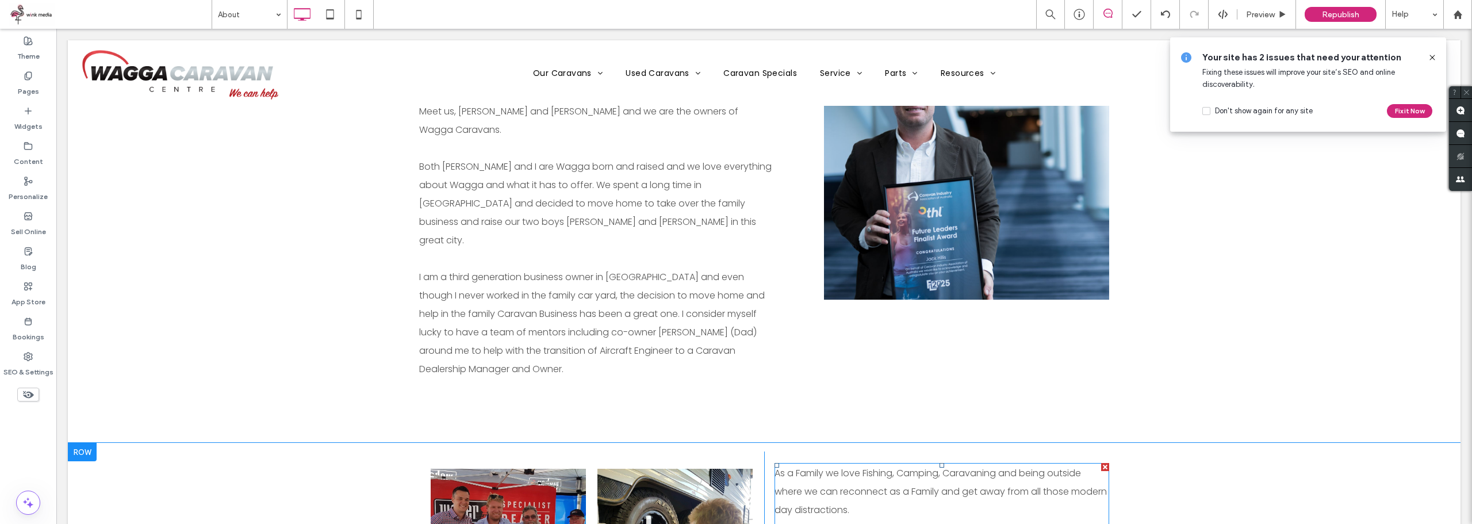
scroll to position [345, 0]
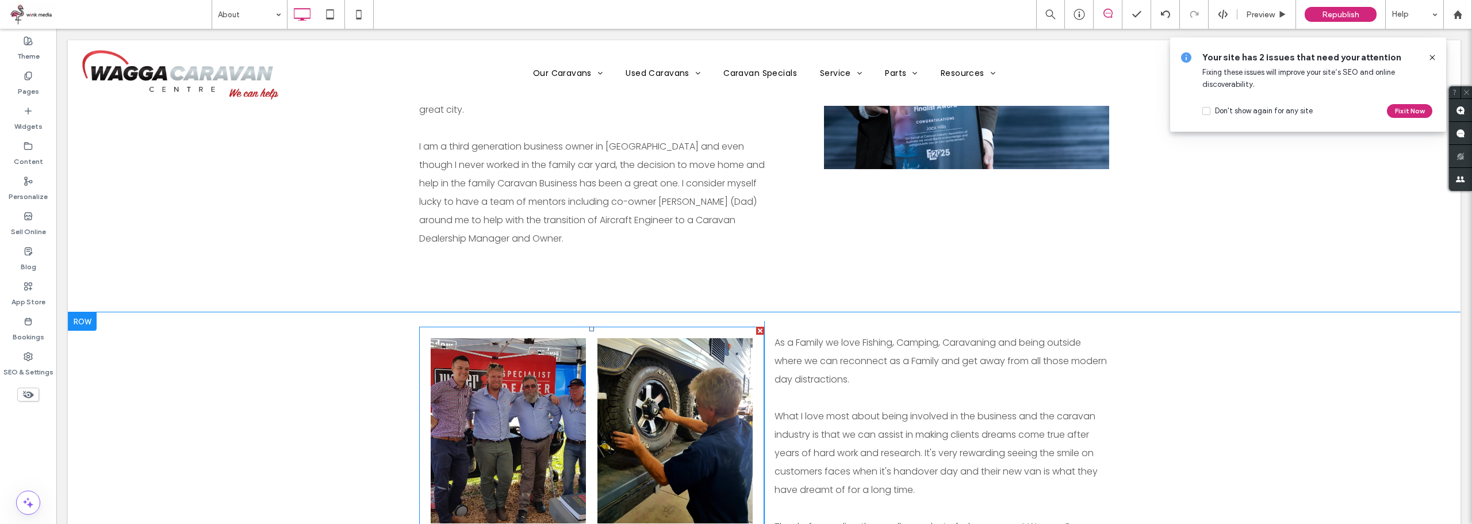
click at [756, 327] on div at bounding box center [760, 331] width 8 height 8
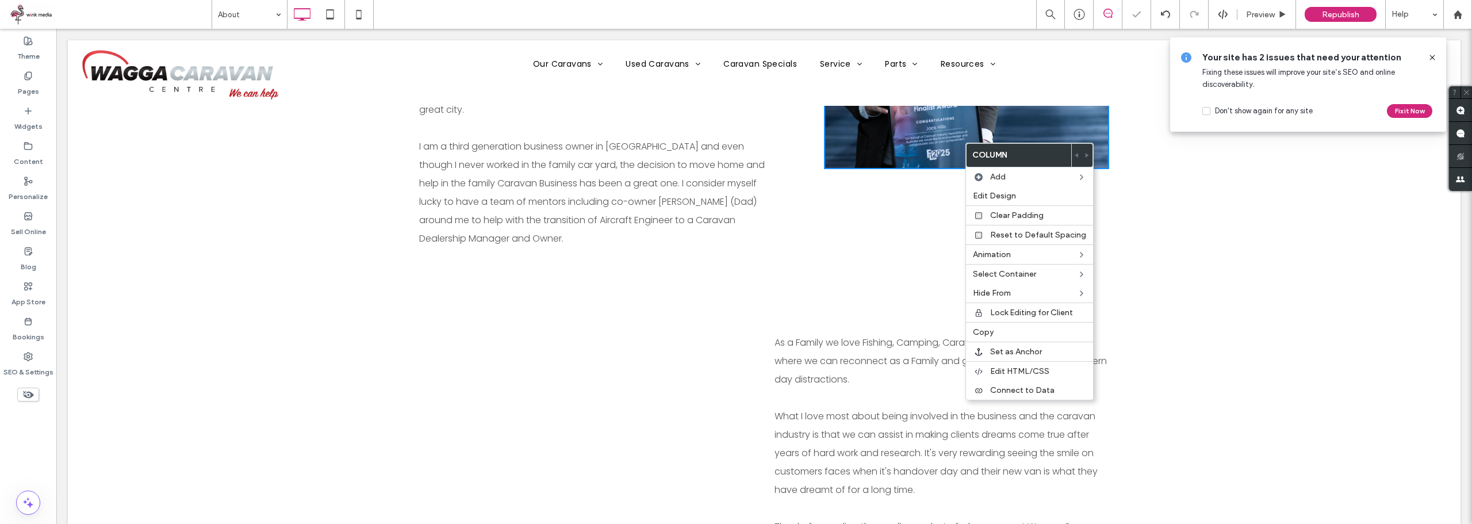
click at [920, 143] on div at bounding box center [878, 30] width 108 height 277
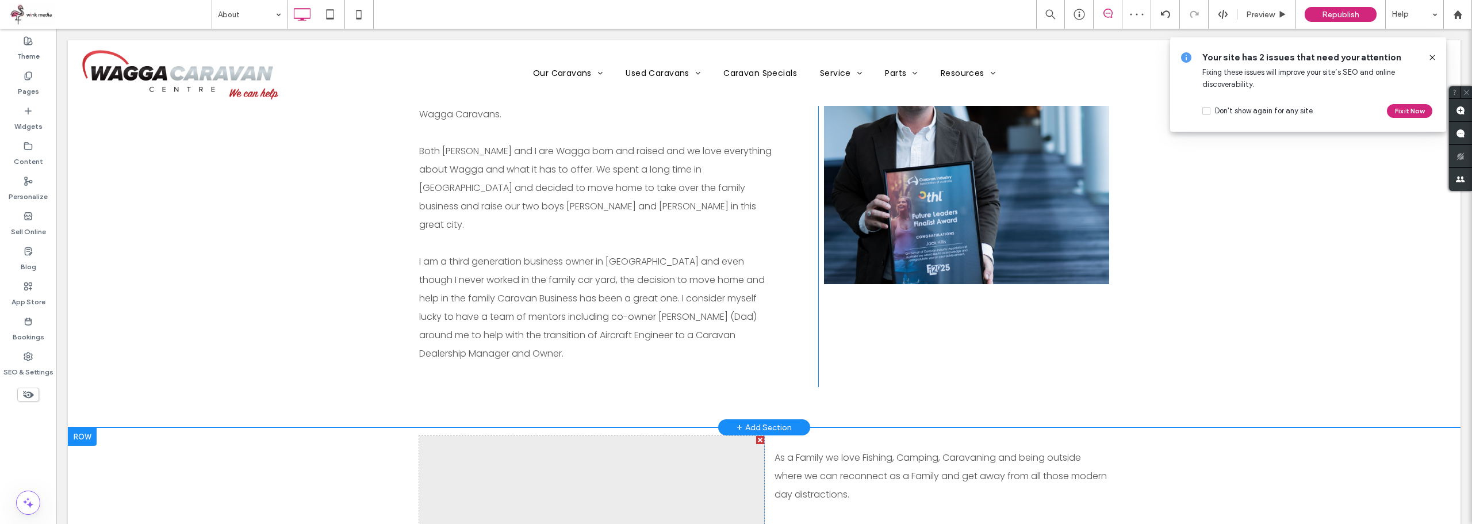
click at [986, 194] on div "Click To Paste" at bounding box center [966, 145] width 285 height 277
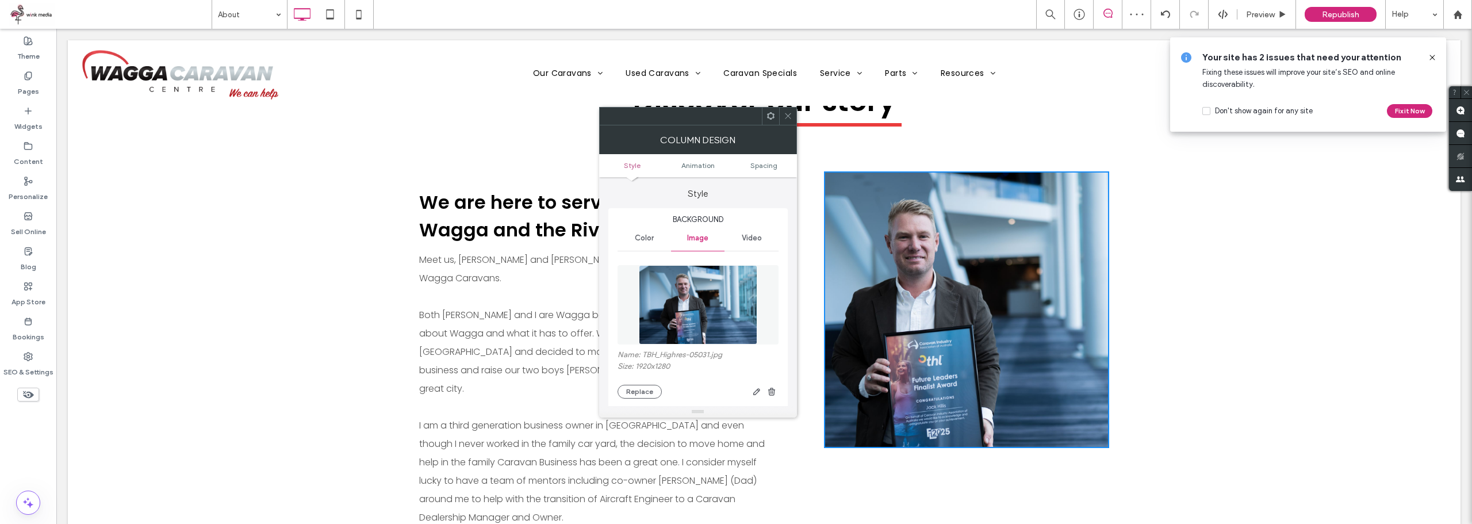
scroll to position [58, 0]
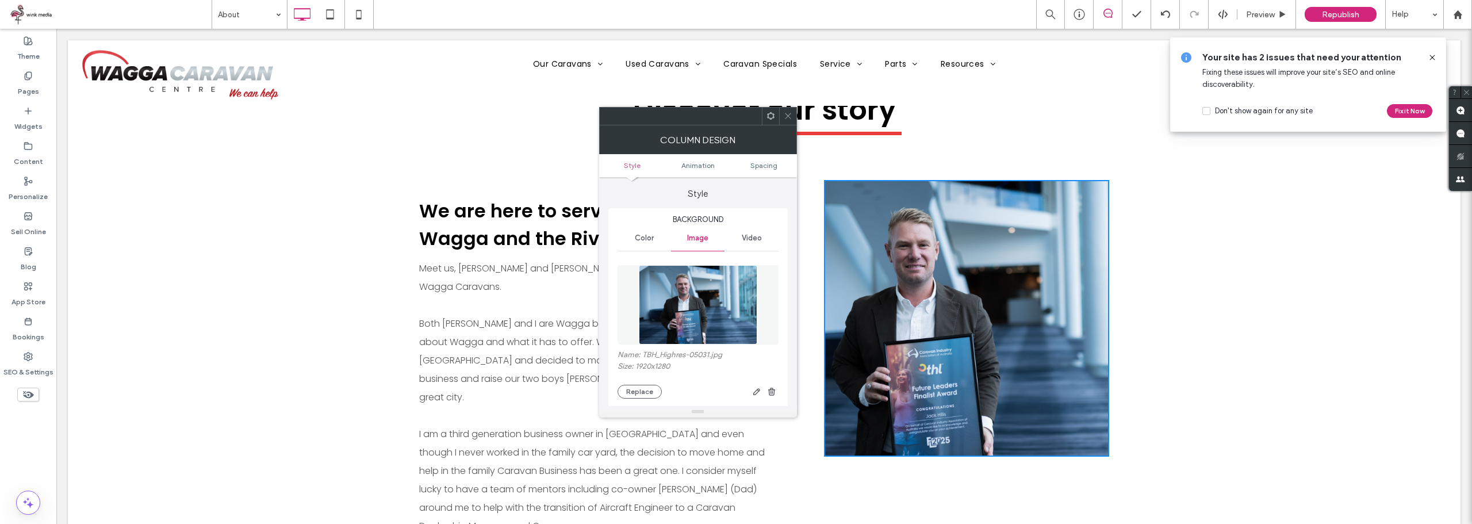
drag, startPoint x: 790, startPoint y: 115, endPoint x: 779, endPoint y: 129, distance: 18.0
click at [790, 115] on icon at bounding box center [788, 116] width 9 height 9
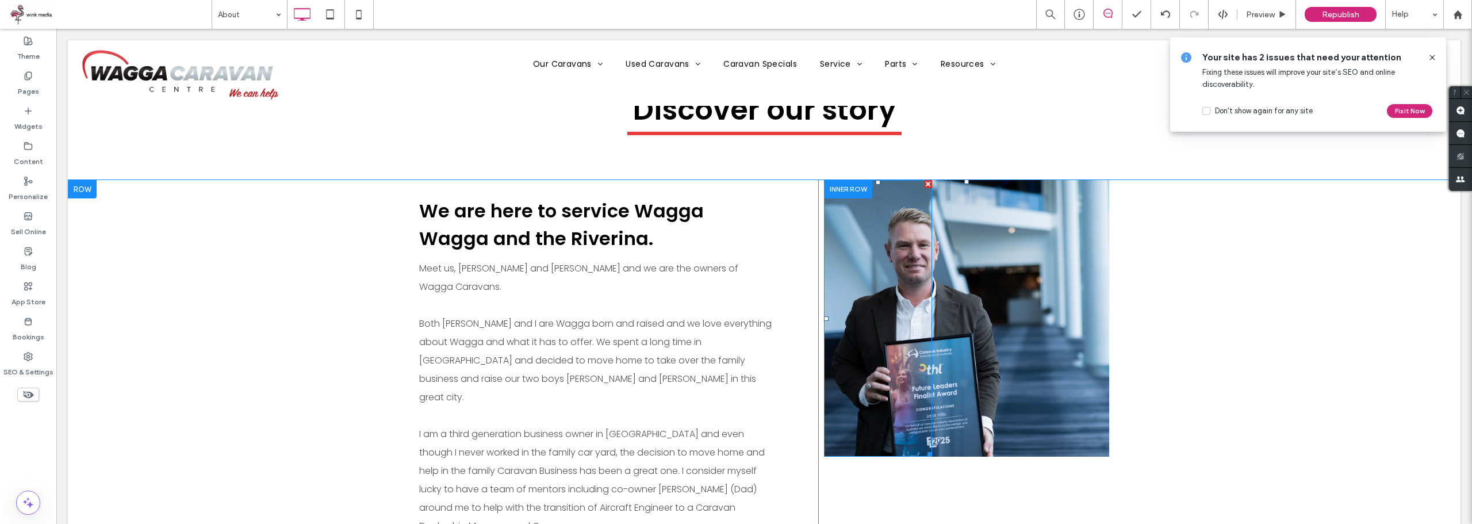
click at [912, 252] on div at bounding box center [878, 318] width 108 height 277
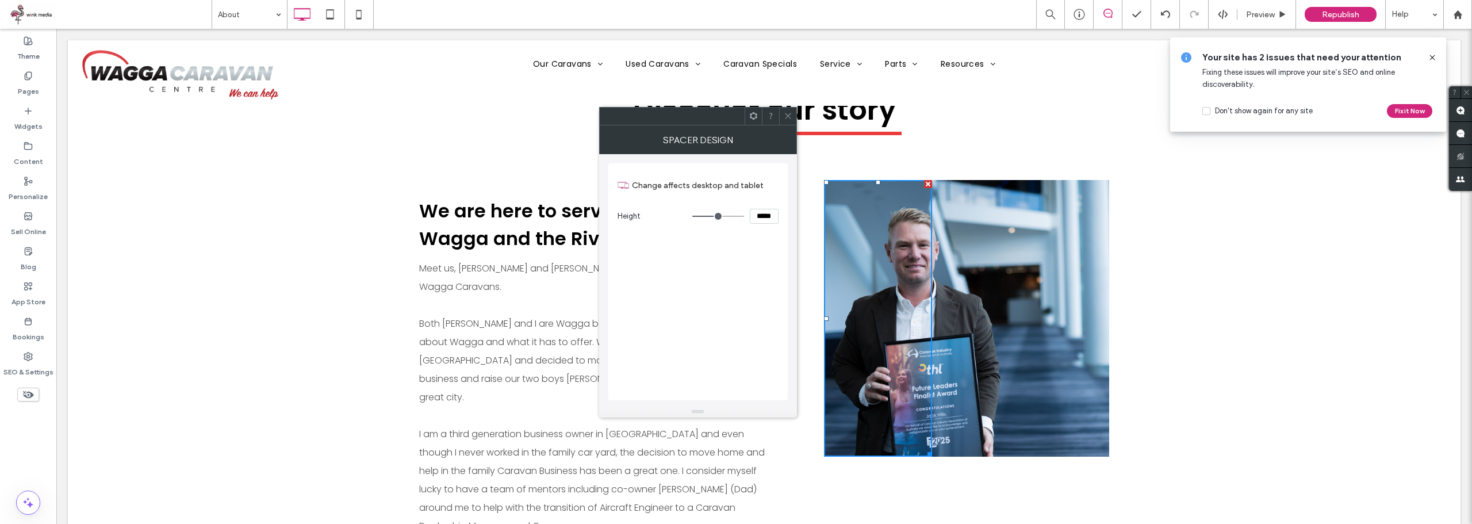
click at [977, 240] on div "Click To Paste" at bounding box center [966, 318] width 285 height 277
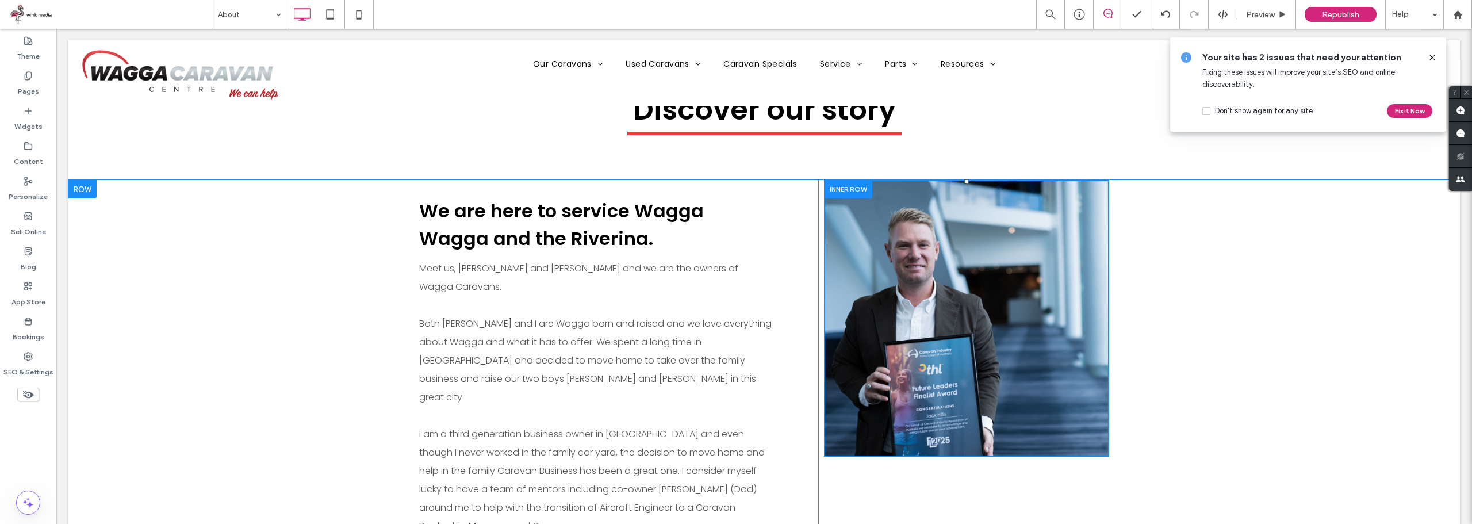
click at [1023, 316] on div "Click To Paste" at bounding box center [966, 318] width 285 height 277
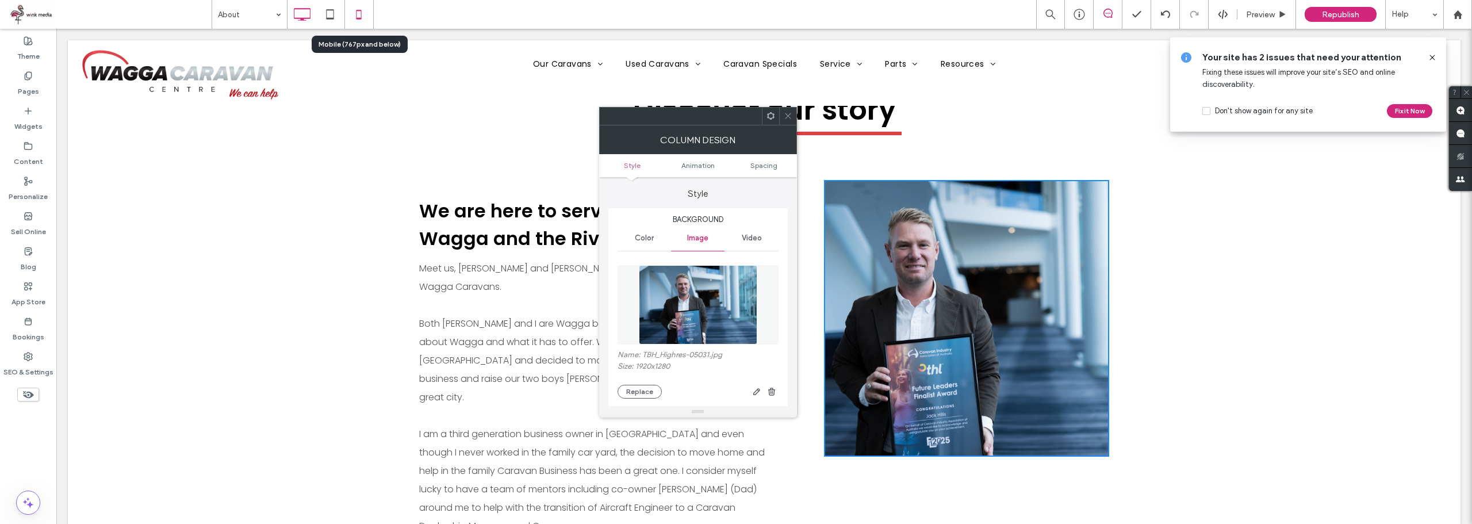
click at [358, 15] on icon at bounding box center [358, 14] width 23 height 23
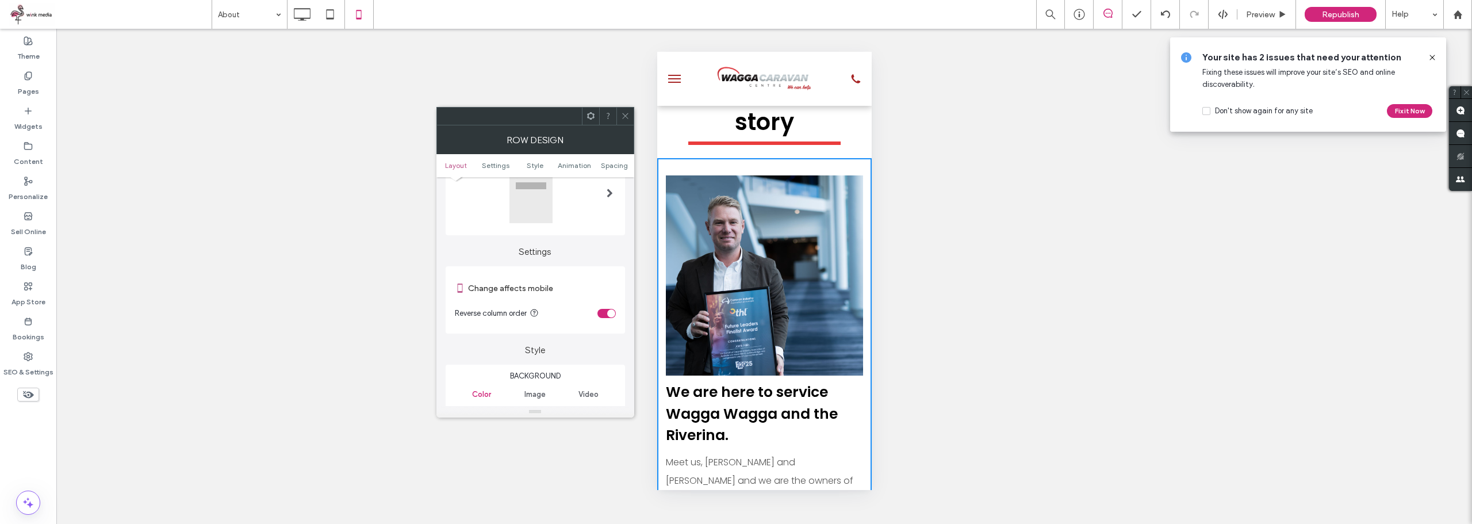
click at [606, 315] on div "toggle" at bounding box center [607, 313] width 18 height 9
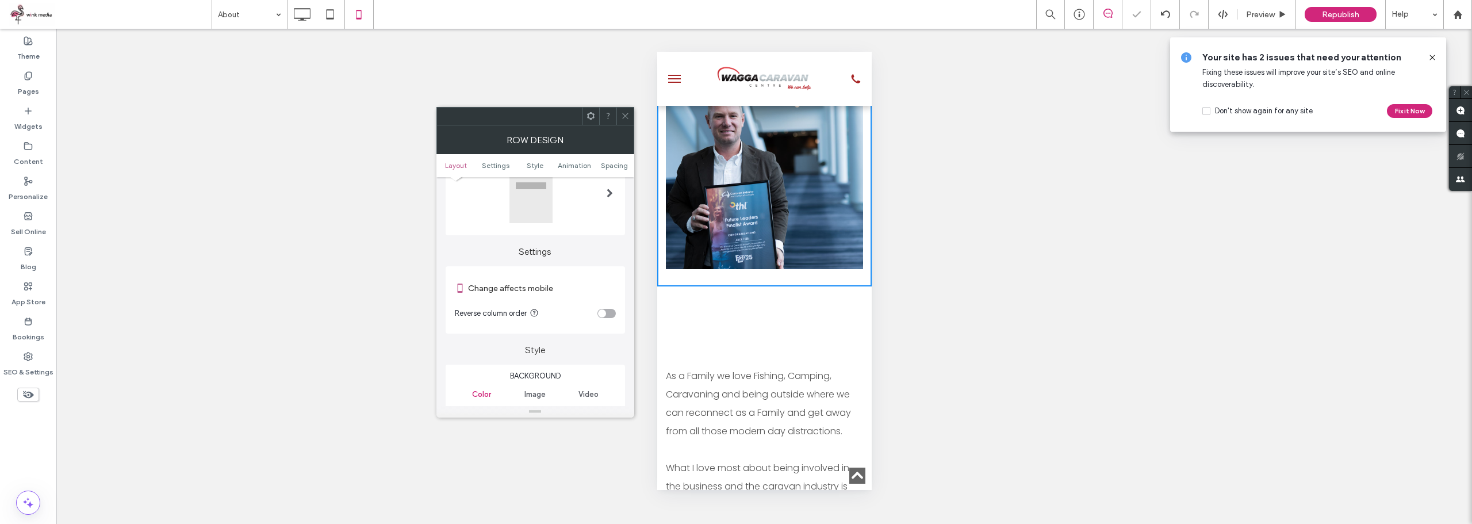
scroll to position [805, 0]
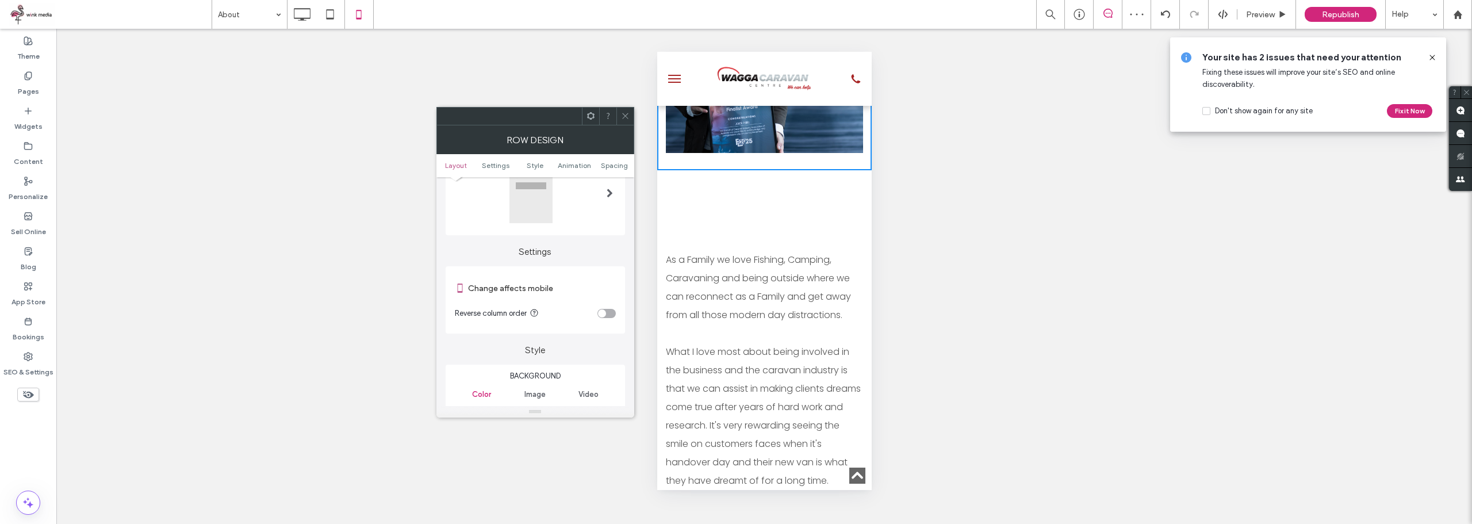
drag, startPoint x: 761, startPoint y: 185, endPoint x: 1305, endPoint y: 183, distance: 544.1
click at [761, 188] on div "Click To Paste" at bounding box center [763, 217] width 197 height 58
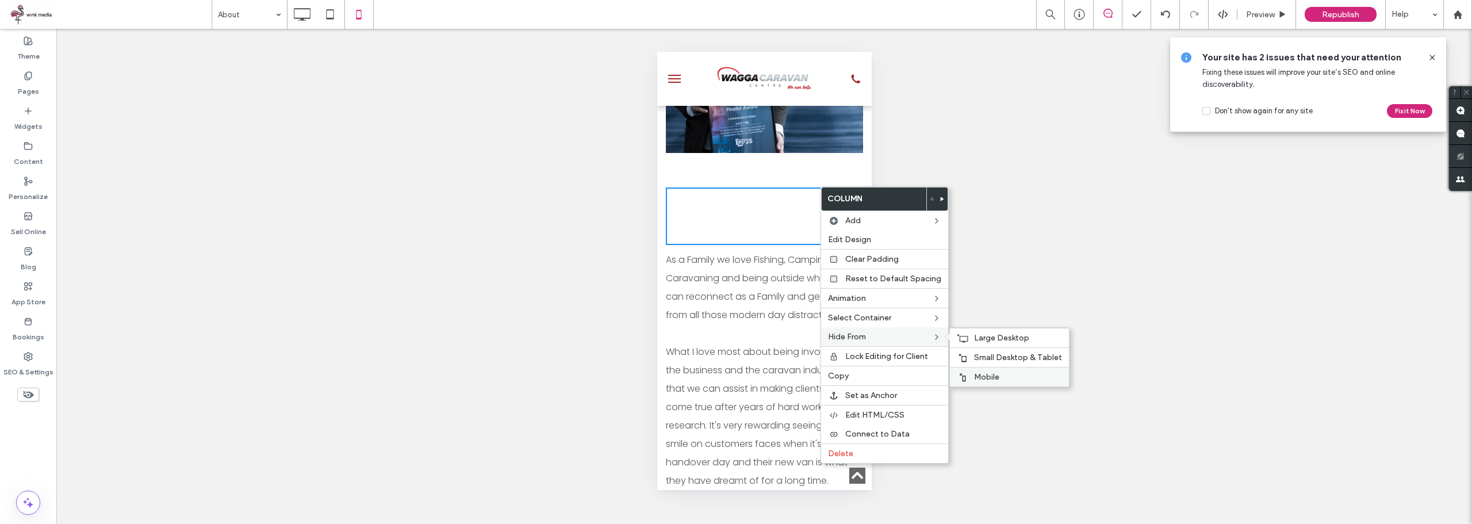
click at [990, 374] on span "Mobile" at bounding box center [986, 377] width 25 height 10
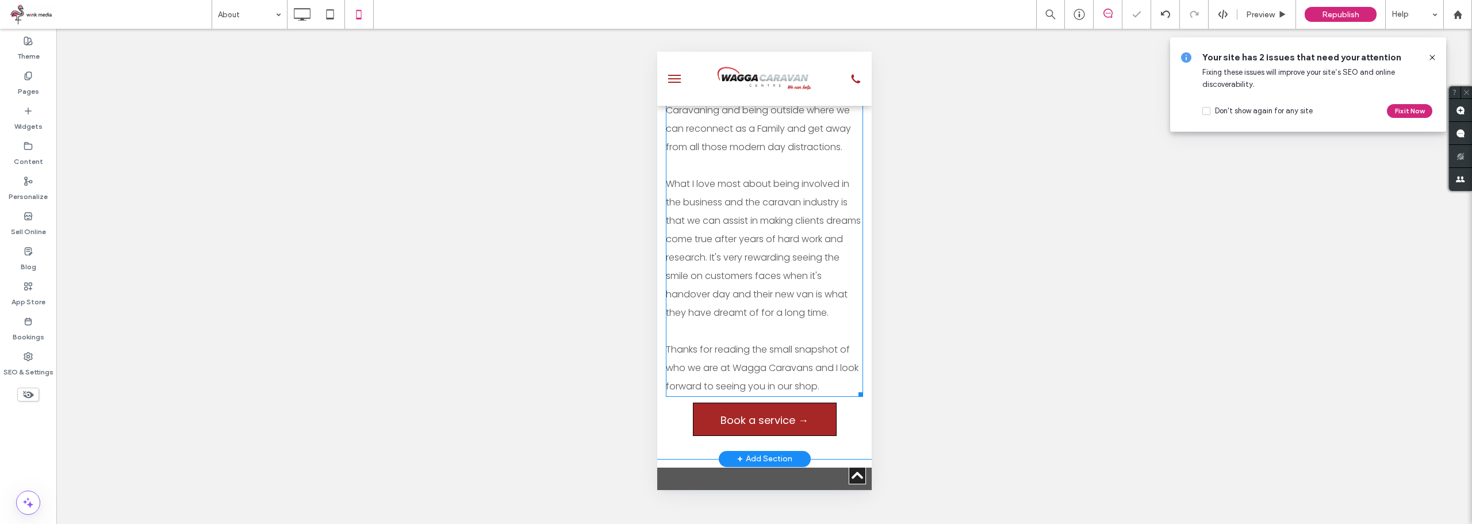
scroll to position [1035, 0]
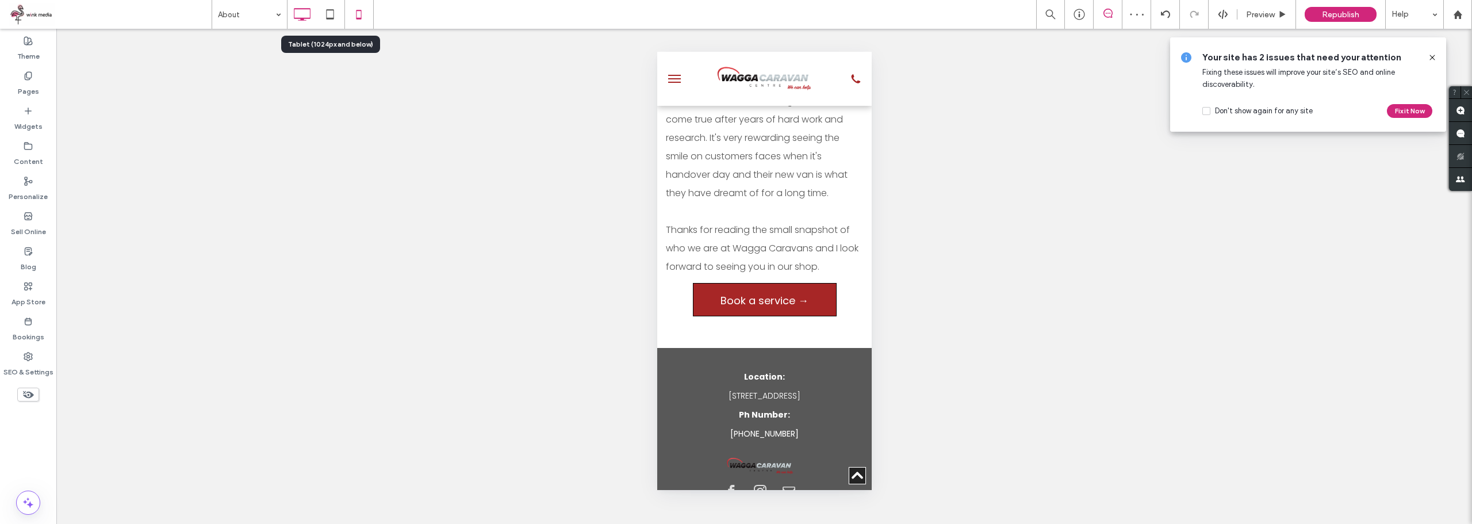
click at [308, 15] on icon at bounding box center [301, 14] width 23 height 23
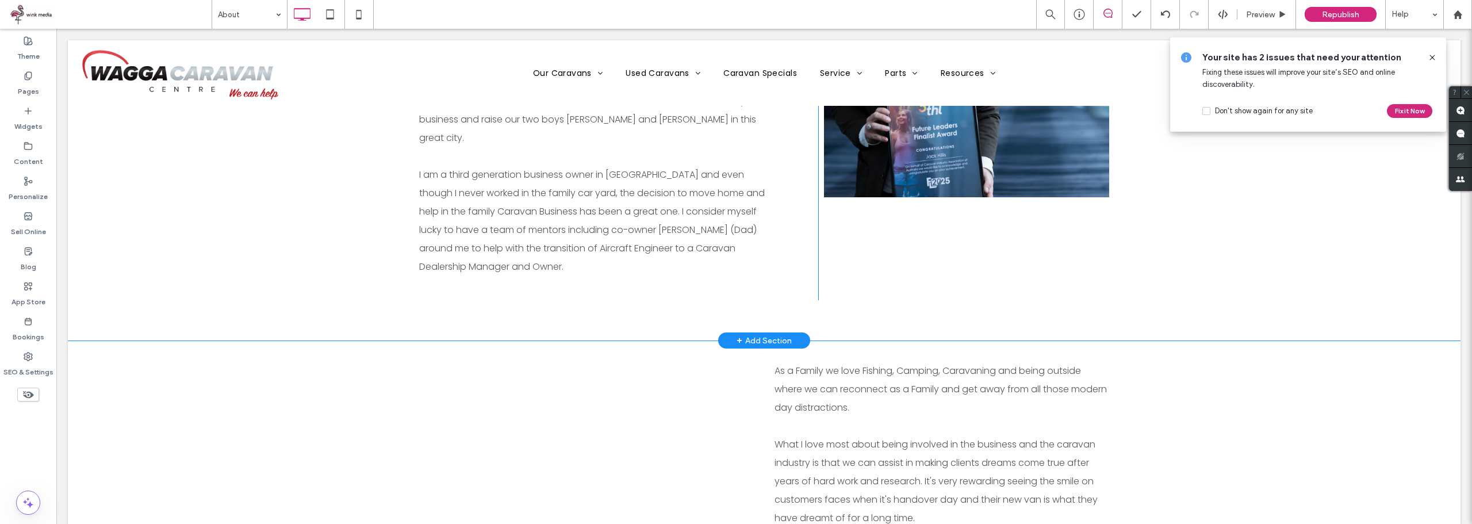
scroll to position [403, 0]
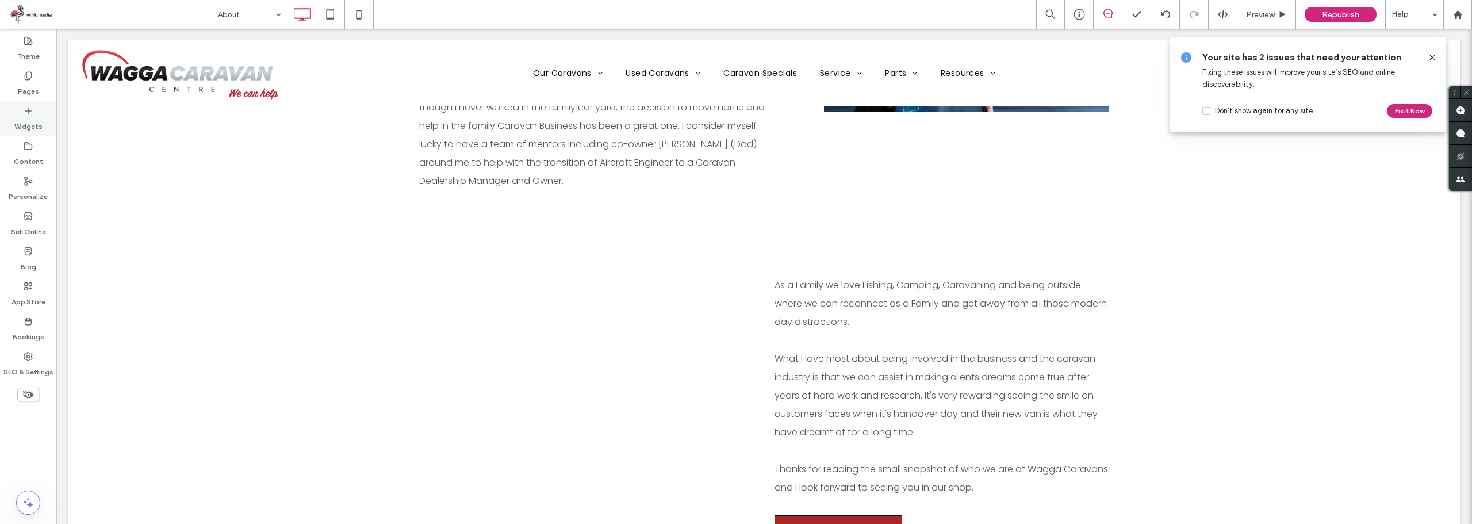
click at [34, 117] on label "Widgets" at bounding box center [28, 124] width 28 height 16
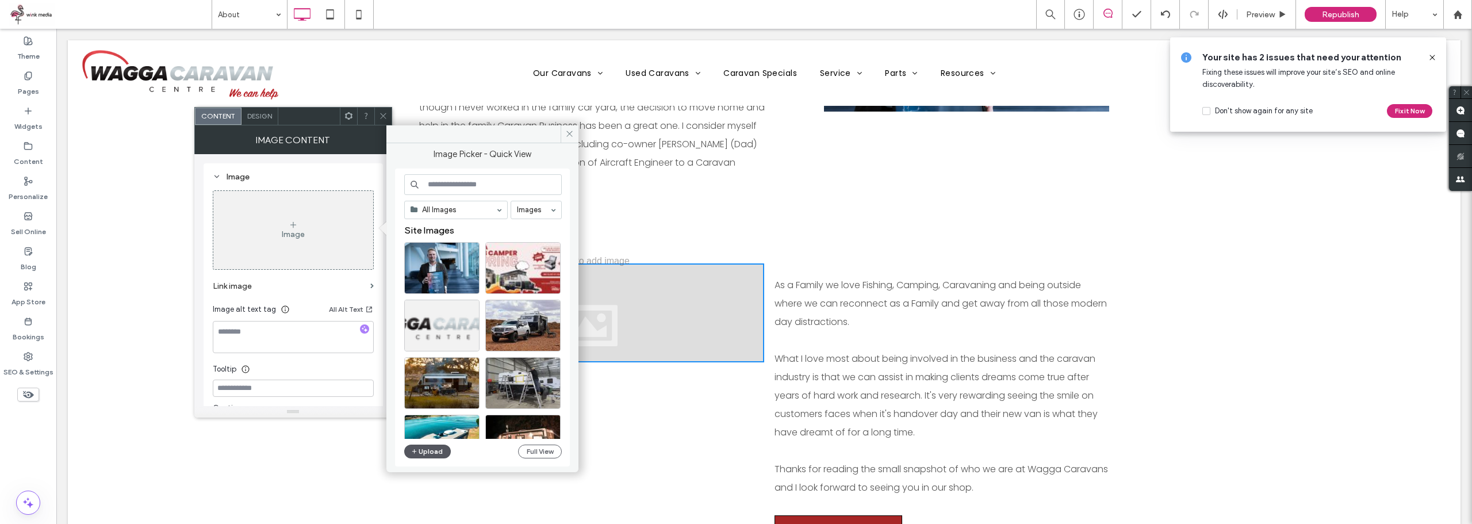
click at [426, 454] on button "Upload" at bounding box center [427, 452] width 47 height 14
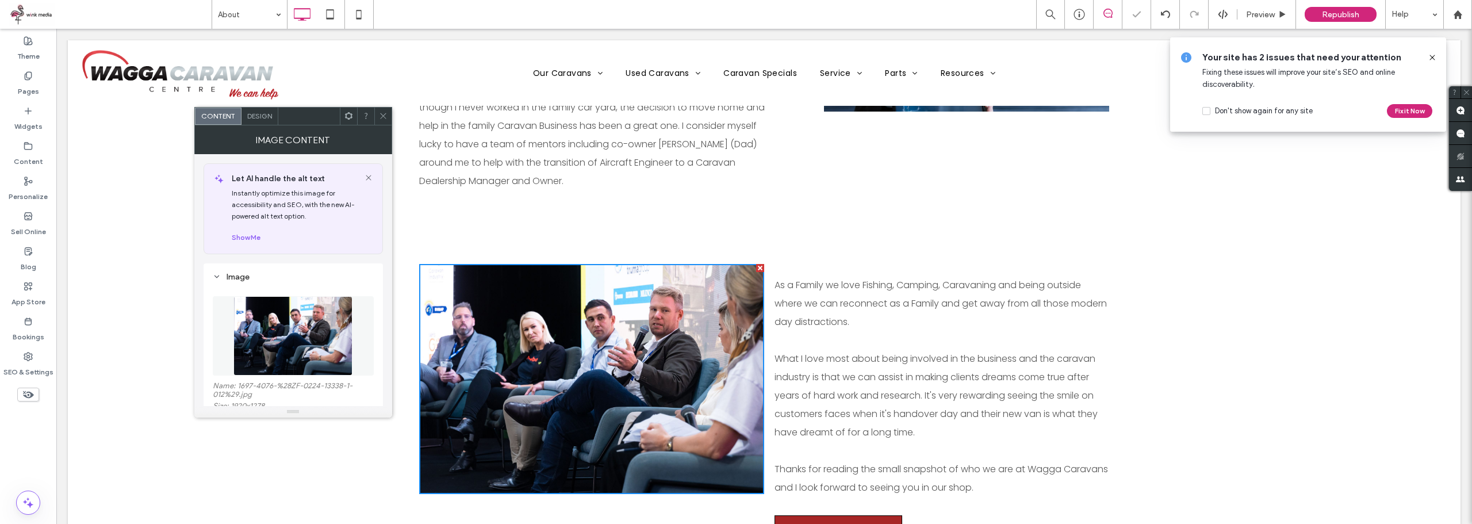
click at [384, 116] on use at bounding box center [383, 116] width 6 height 6
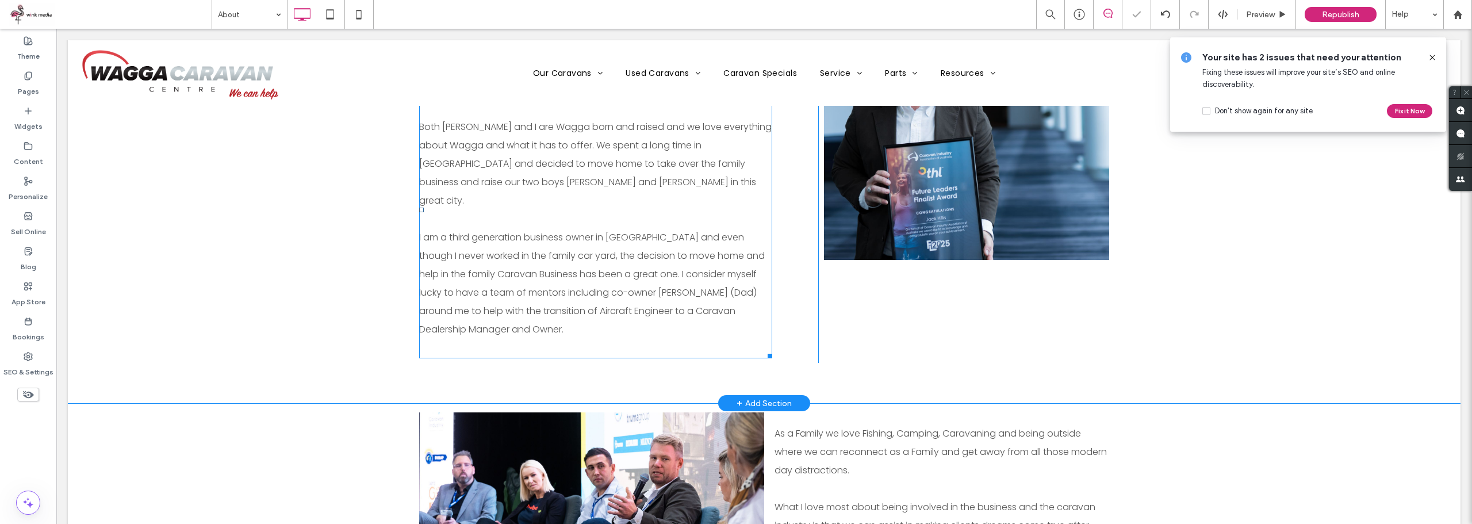
scroll to position [173, 0]
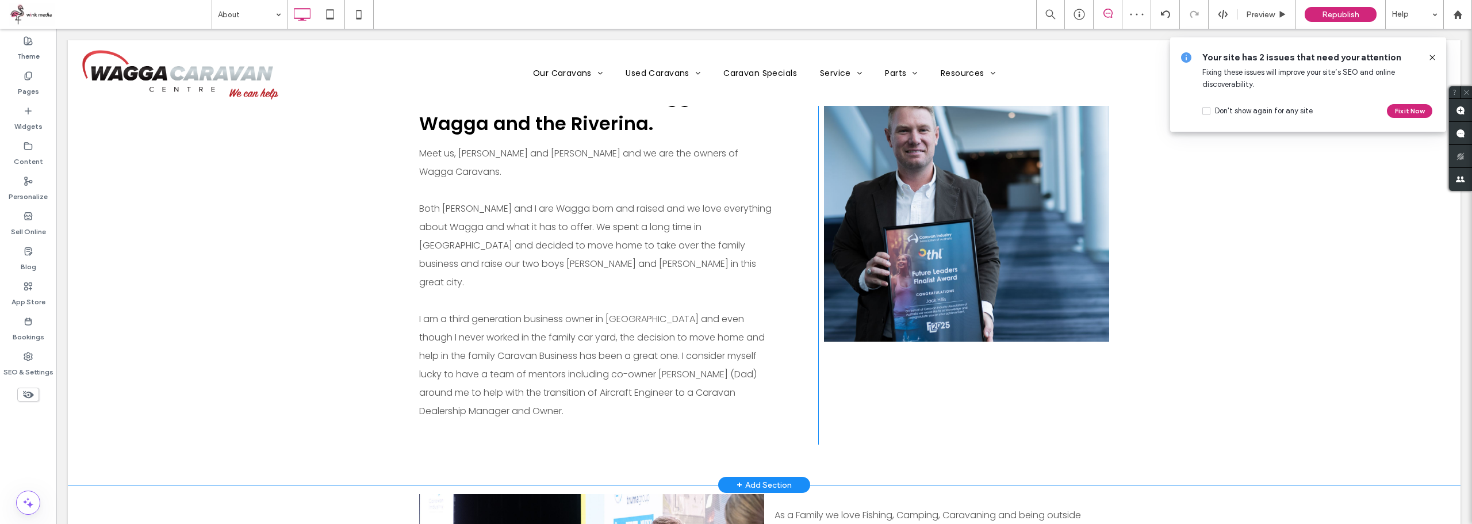
click at [1006, 223] on div "Click To Paste" at bounding box center [966, 203] width 285 height 277
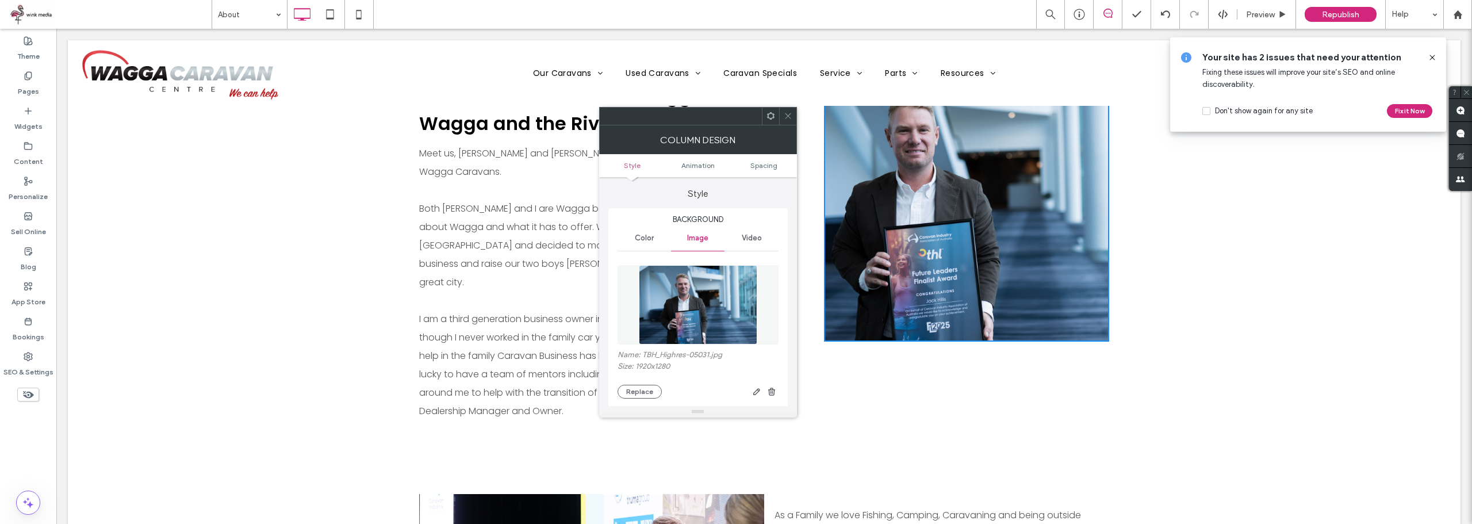
drag, startPoint x: 774, startPoint y: 396, endPoint x: 778, endPoint y: 378, distance: 18.2
click at [774, 395] on icon "button" at bounding box center [771, 391] width 9 height 9
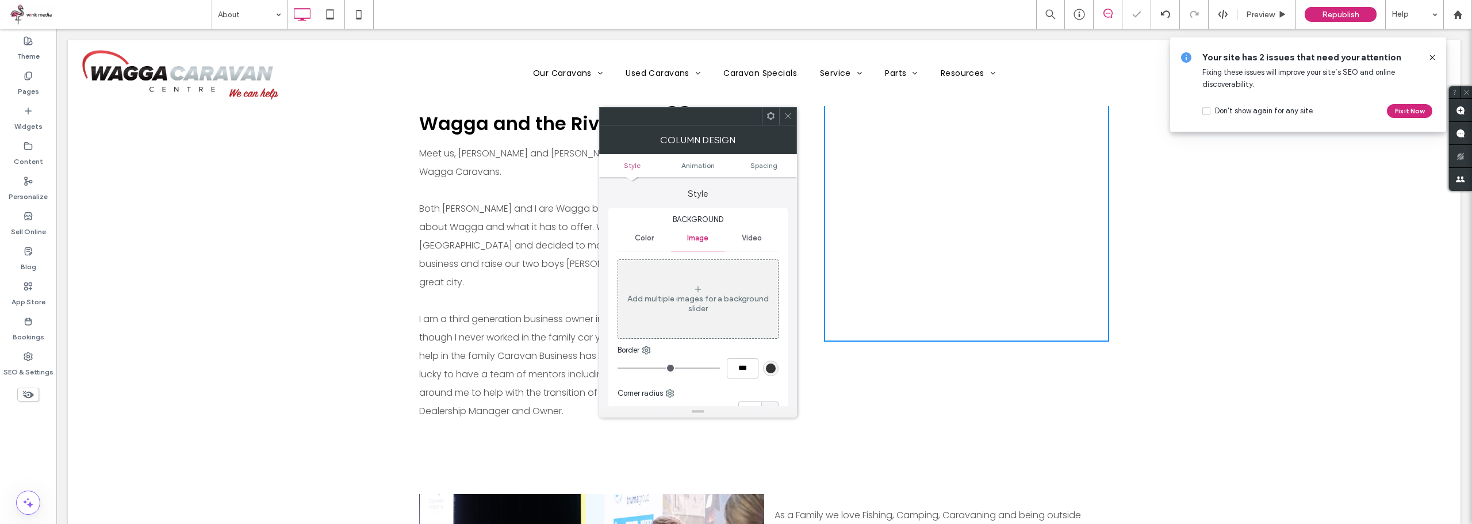
click at [792, 115] on icon at bounding box center [788, 116] width 9 height 9
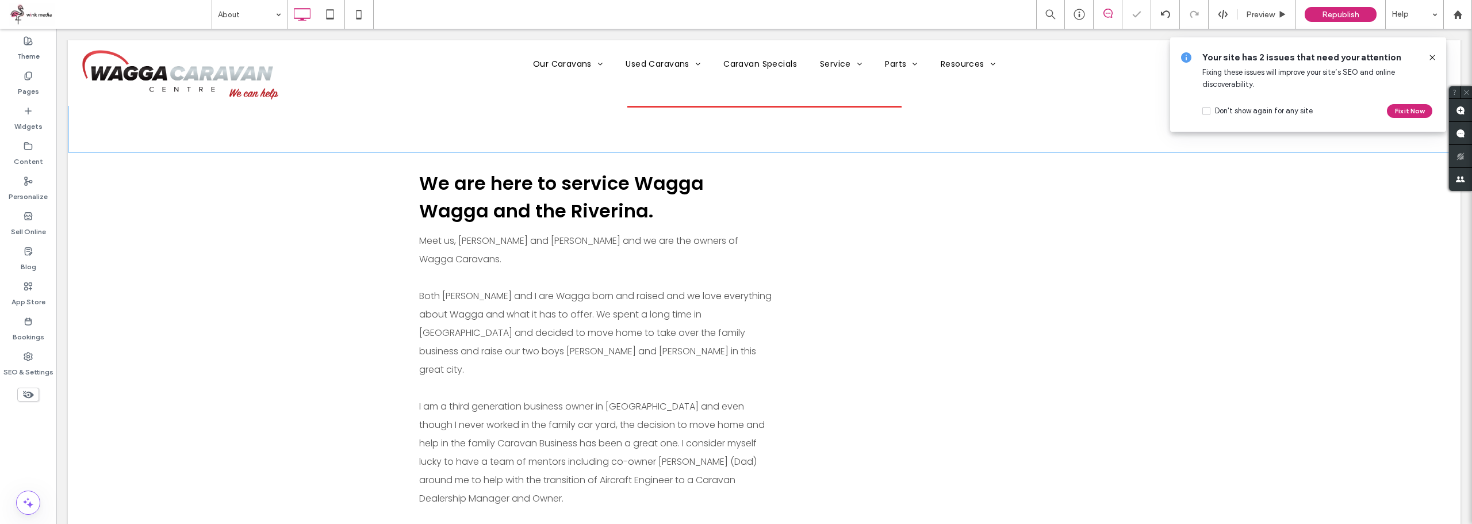
scroll to position [0, 0]
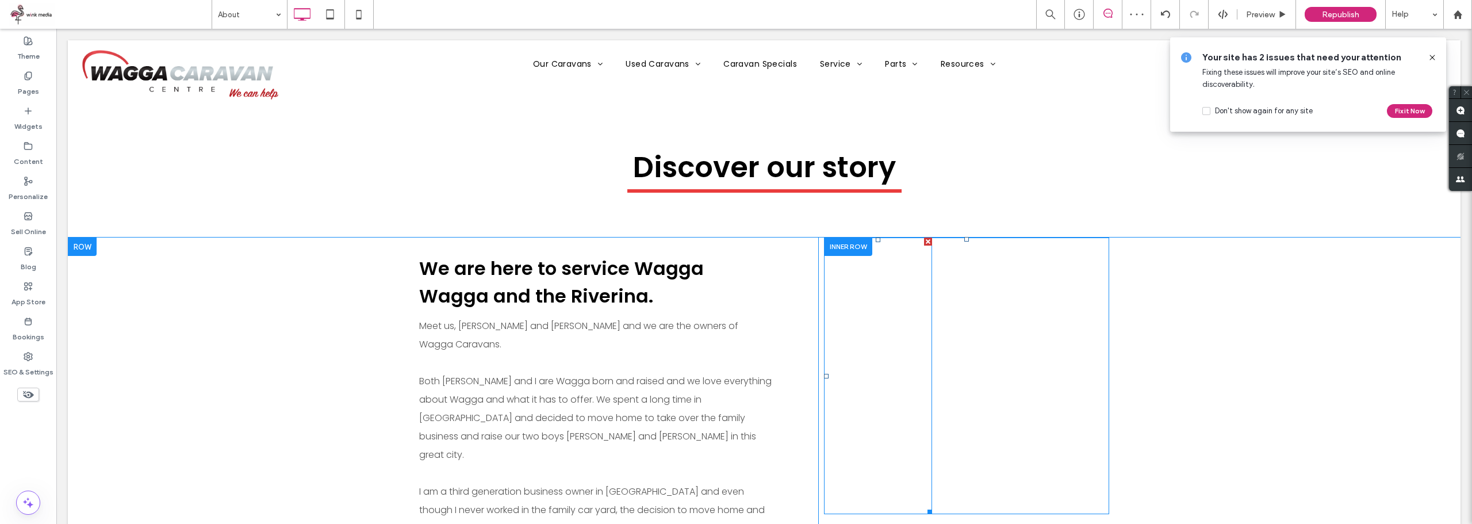
click at [927, 243] on div at bounding box center [928, 242] width 8 height 8
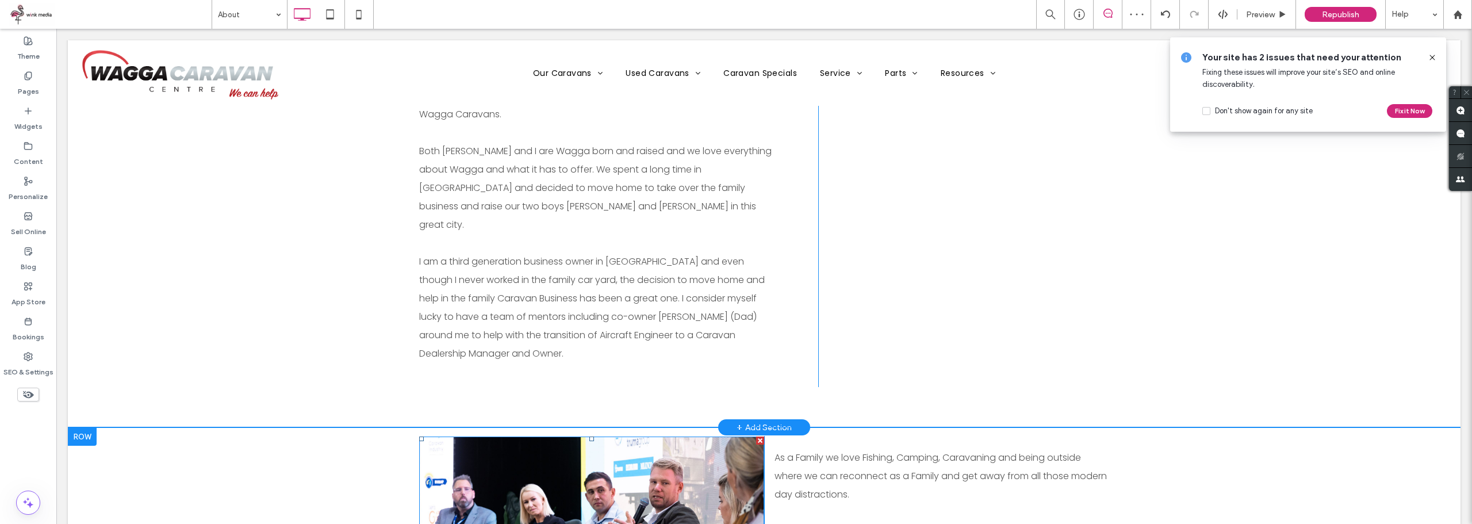
scroll to position [403, 0]
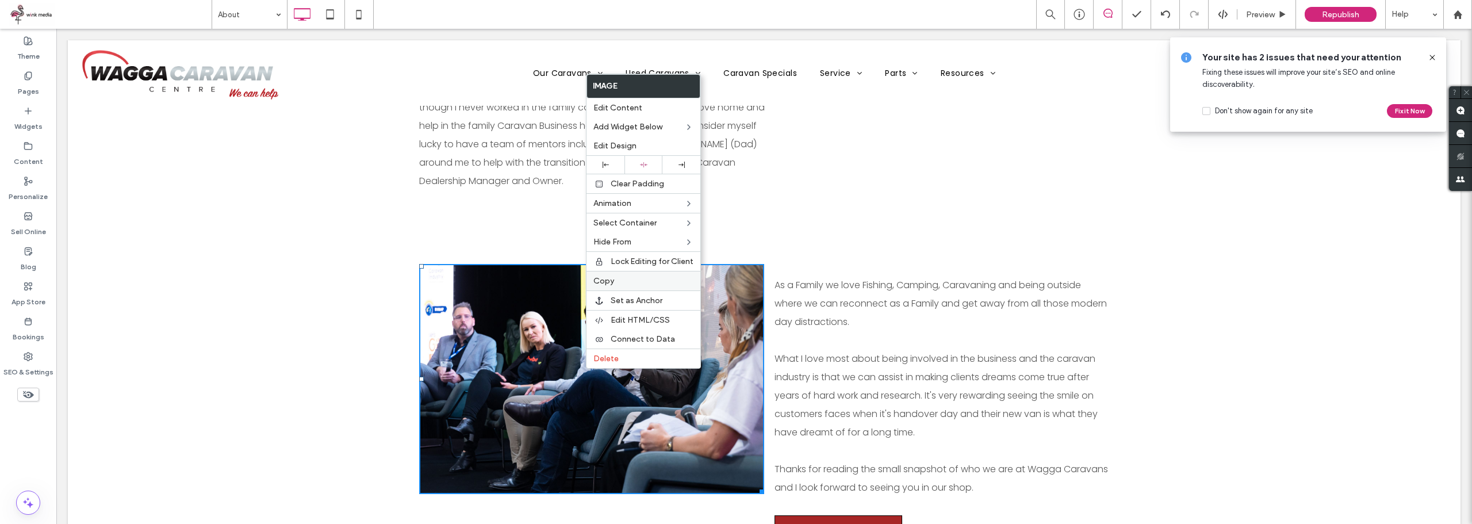
click at [612, 286] on div "Copy" at bounding box center [644, 281] width 114 height 20
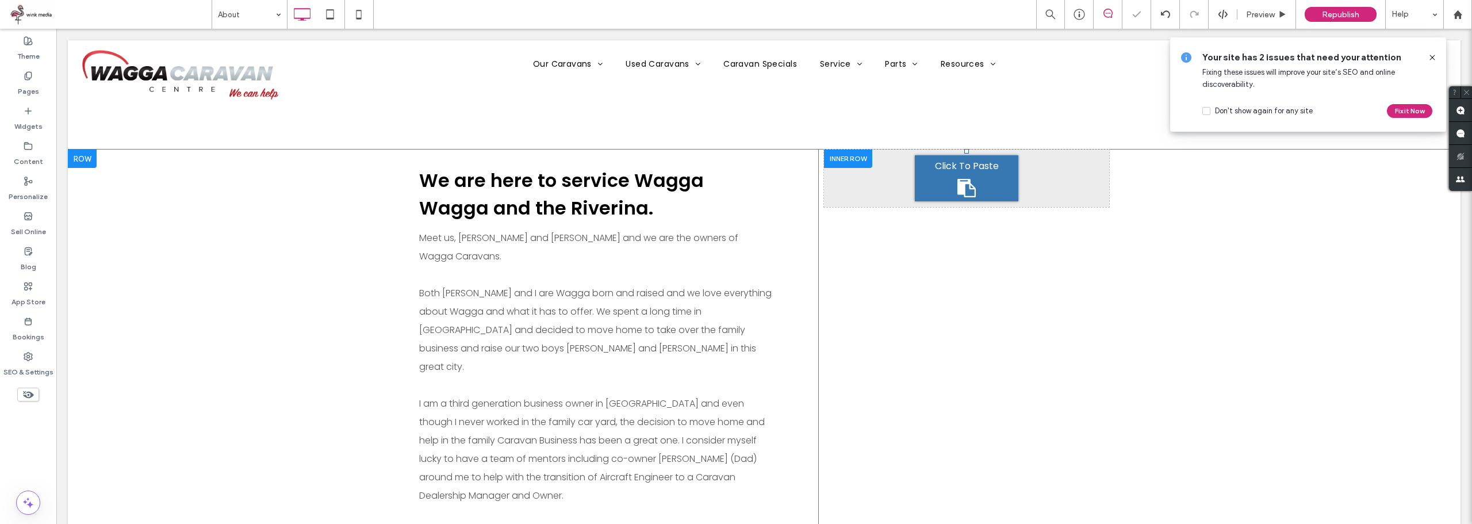
scroll to position [0, 0]
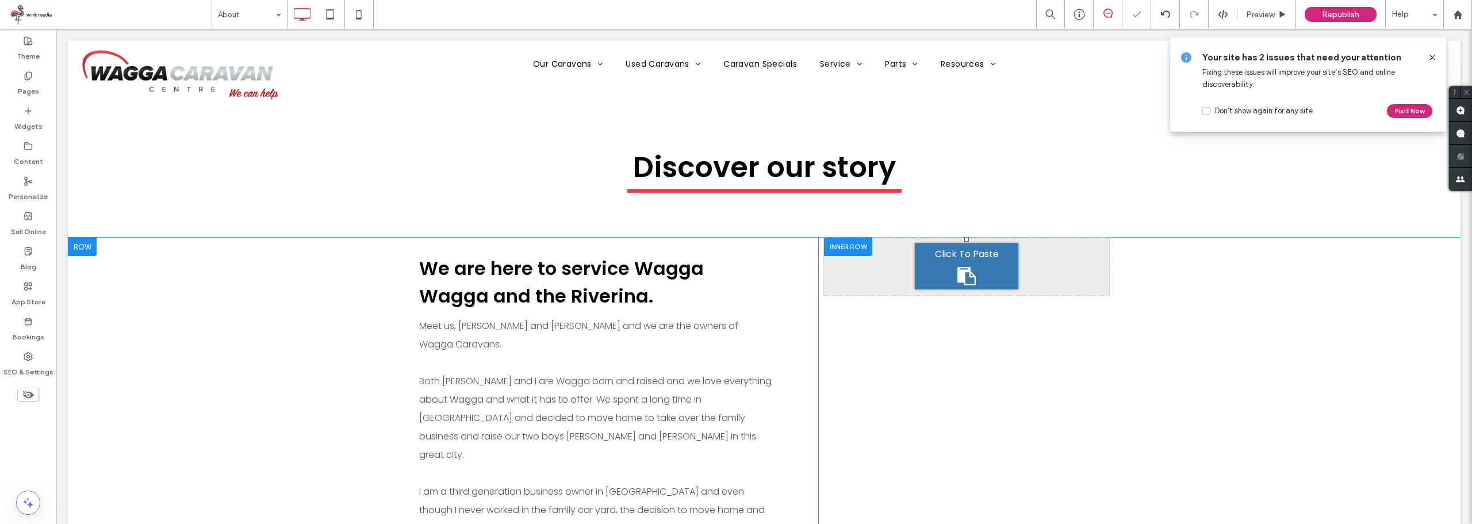
click at [965, 270] on icon at bounding box center [967, 276] width 18 height 18
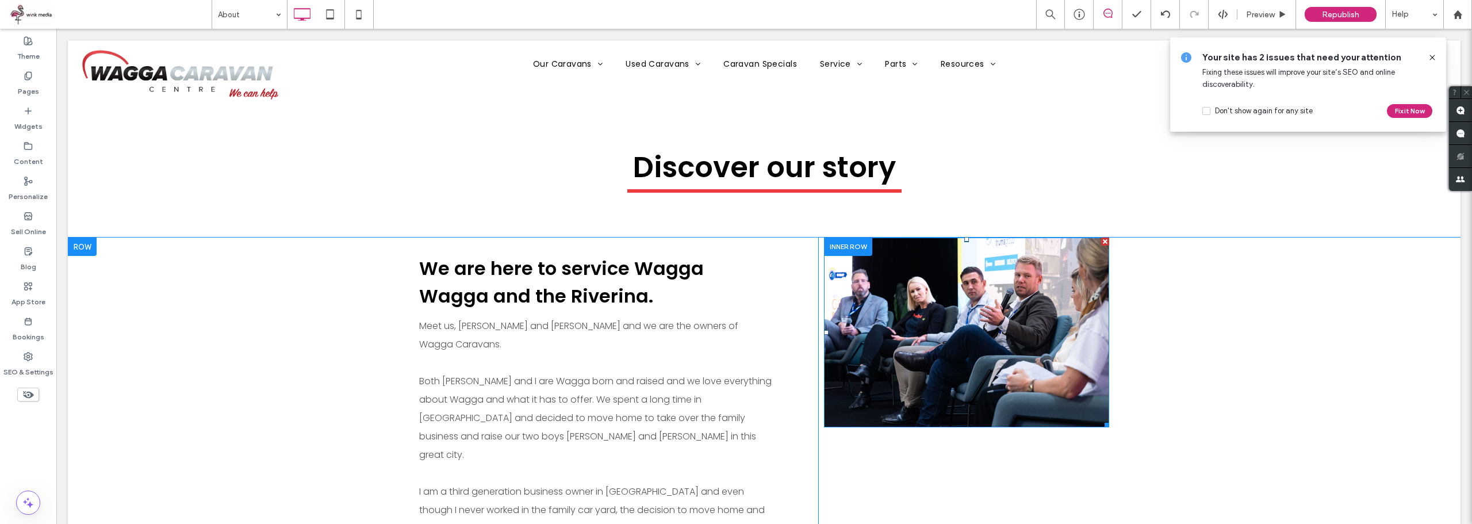
click at [935, 279] on img at bounding box center [966, 333] width 285 height 190
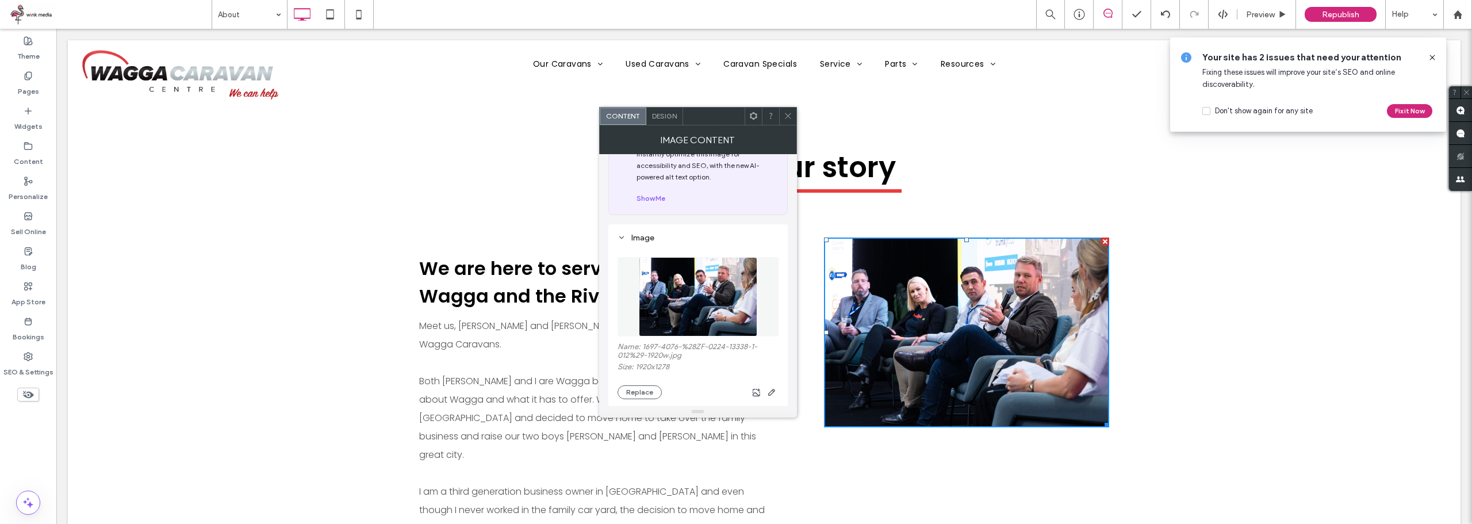
scroll to position [115, 0]
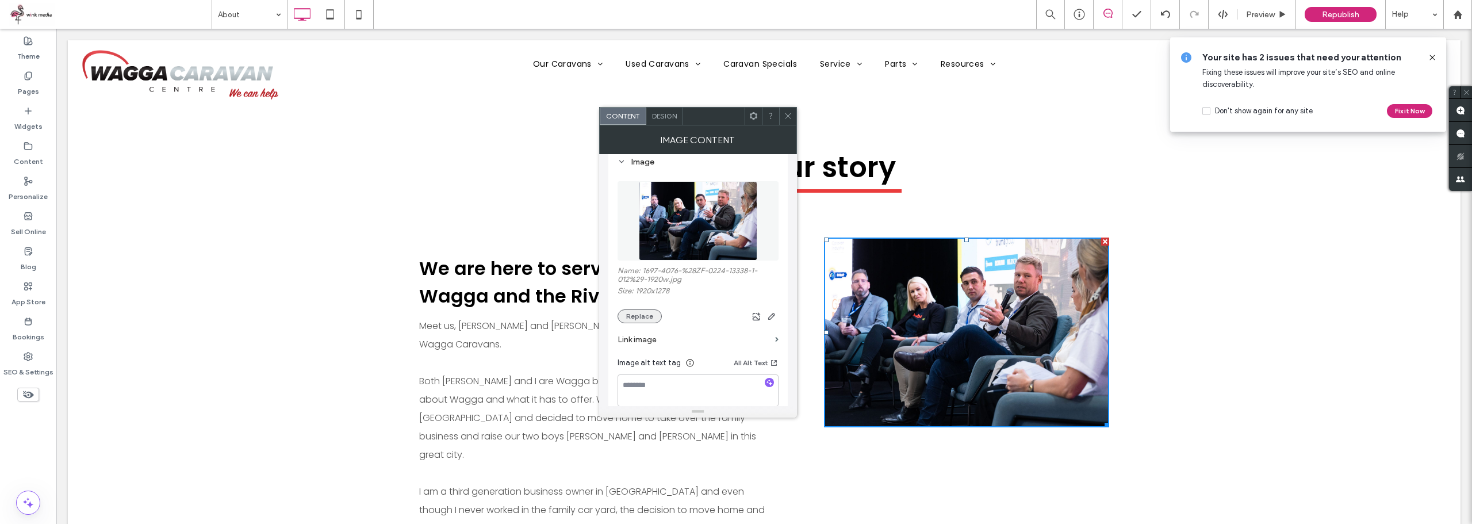
drag, startPoint x: 647, startPoint y: 318, endPoint x: 658, endPoint y: 319, distance: 11.6
click at [647, 317] on button "Replace" at bounding box center [640, 316] width 44 height 14
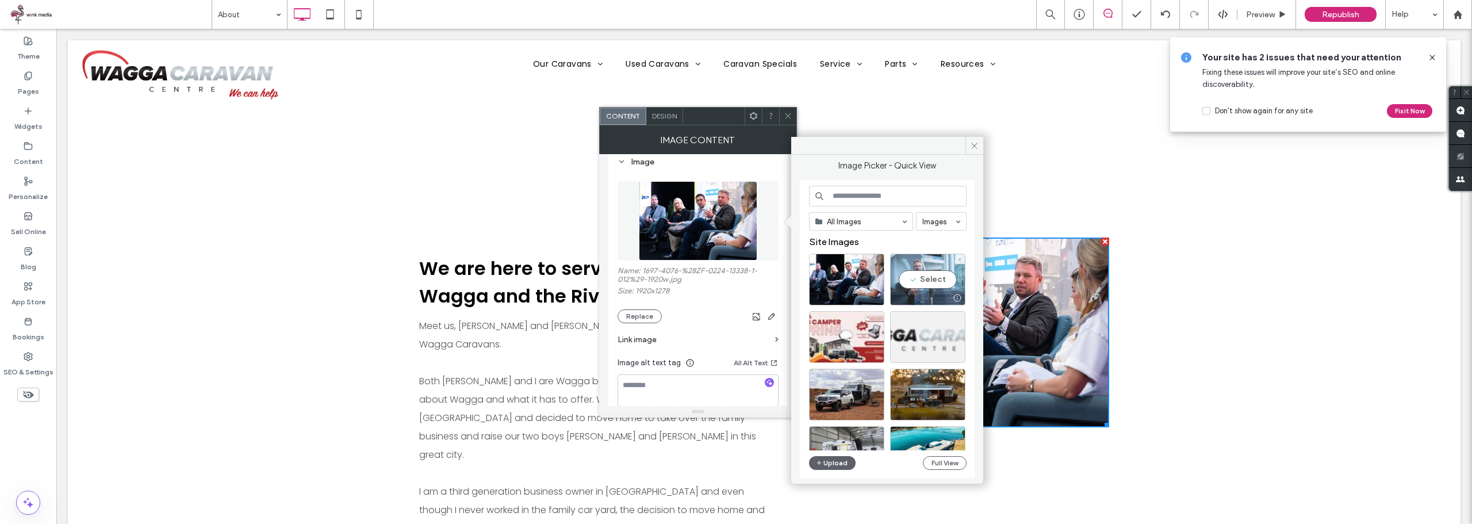
click at [919, 282] on div "Select" at bounding box center [927, 280] width 75 height 52
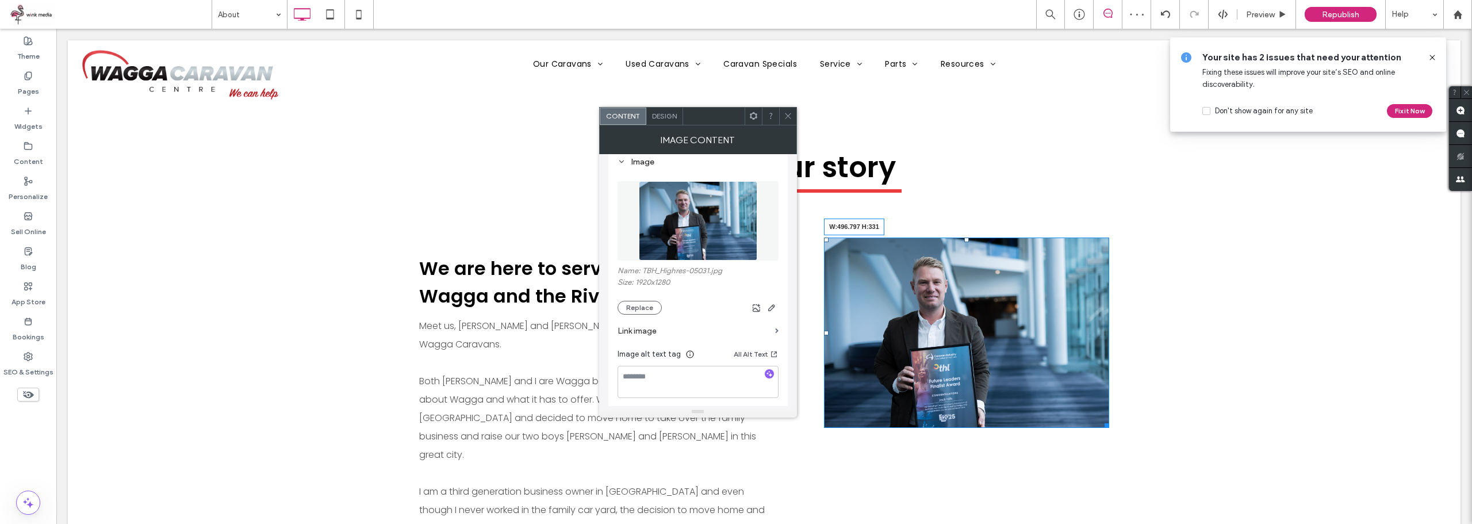
drag, startPoint x: 1103, startPoint y: 424, endPoint x: 1104, endPoint y: 441, distance: 16.8
click at [1104, 441] on div "Click To Paste W:496.797 H:331 Click To Paste" at bounding box center [966, 428] width 285 height 380
click at [791, 115] on icon at bounding box center [788, 116] width 9 height 9
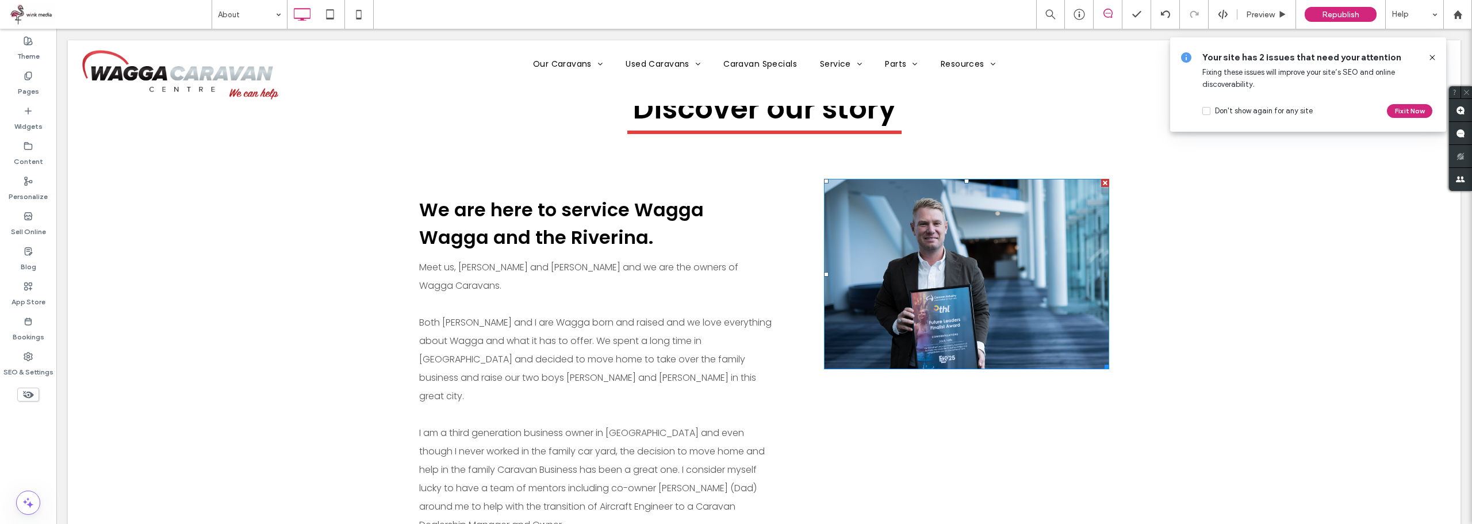
scroll to position [58, 0]
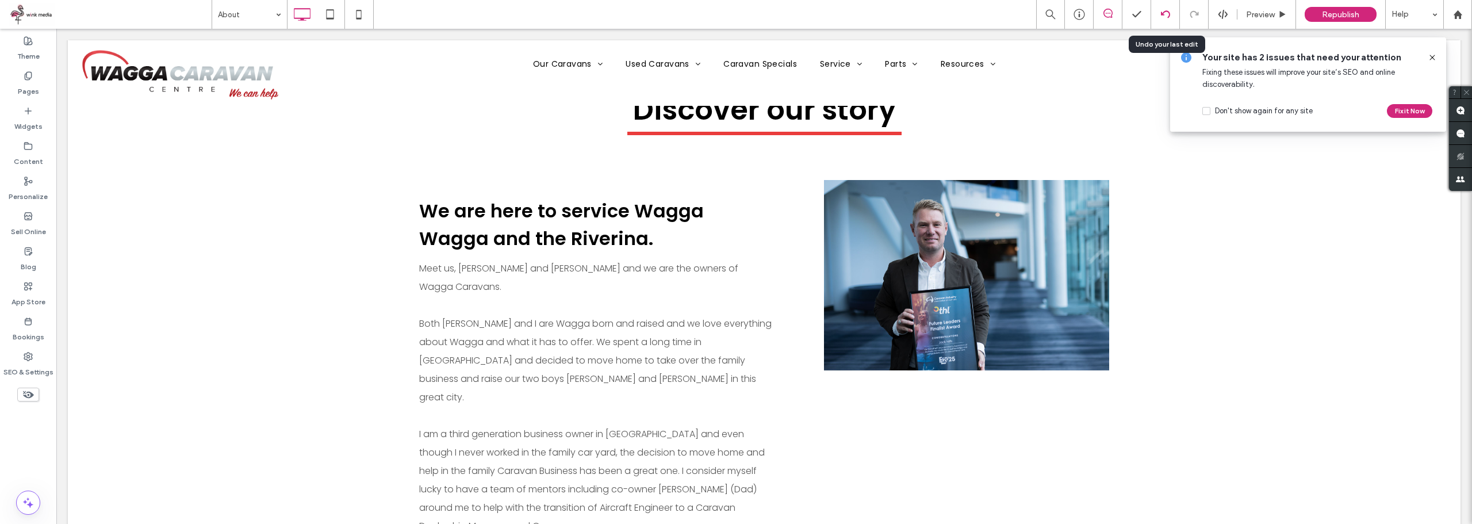
click at [1168, 13] on icon at bounding box center [1165, 14] width 9 height 9
click at [1168, 16] on icon at bounding box center [1165, 14] width 9 height 9
click at [1168, 18] on icon at bounding box center [1165, 14] width 9 height 9
click at [1164, 7] on div at bounding box center [1166, 14] width 29 height 29
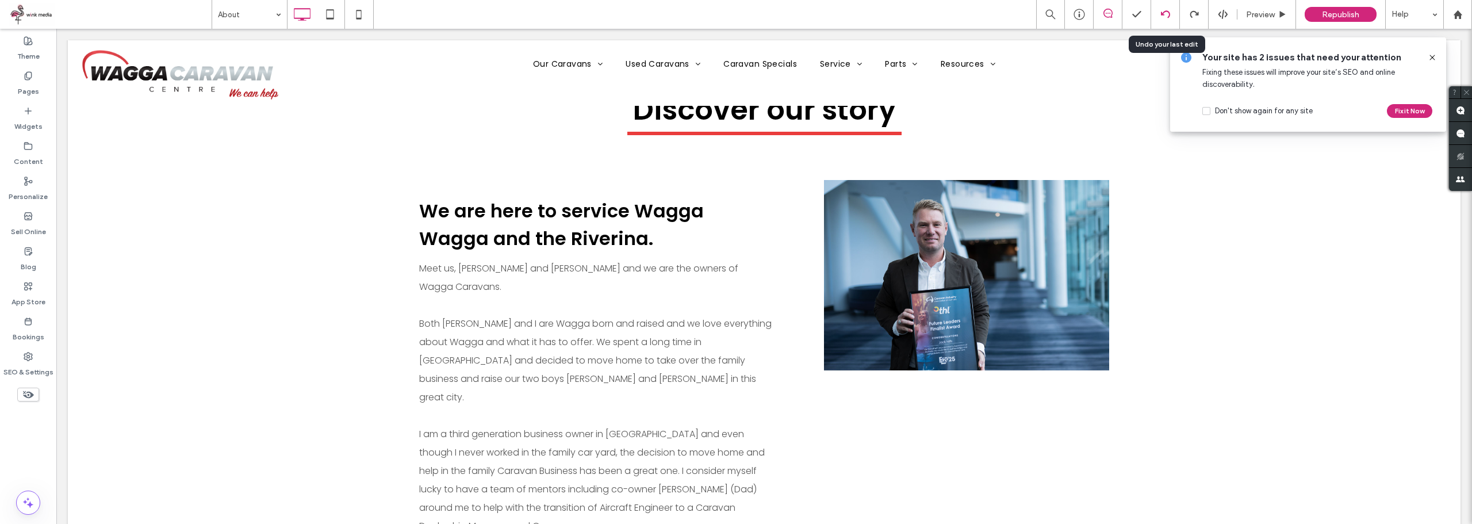
click at [1164, 13] on icon at bounding box center [1165, 14] width 9 height 9
click at [1357, 5] on div "Republish" at bounding box center [1341, 14] width 72 height 29
click at [1344, 10] on span "Republish" at bounding box center [1340, 15] width 37 height 10
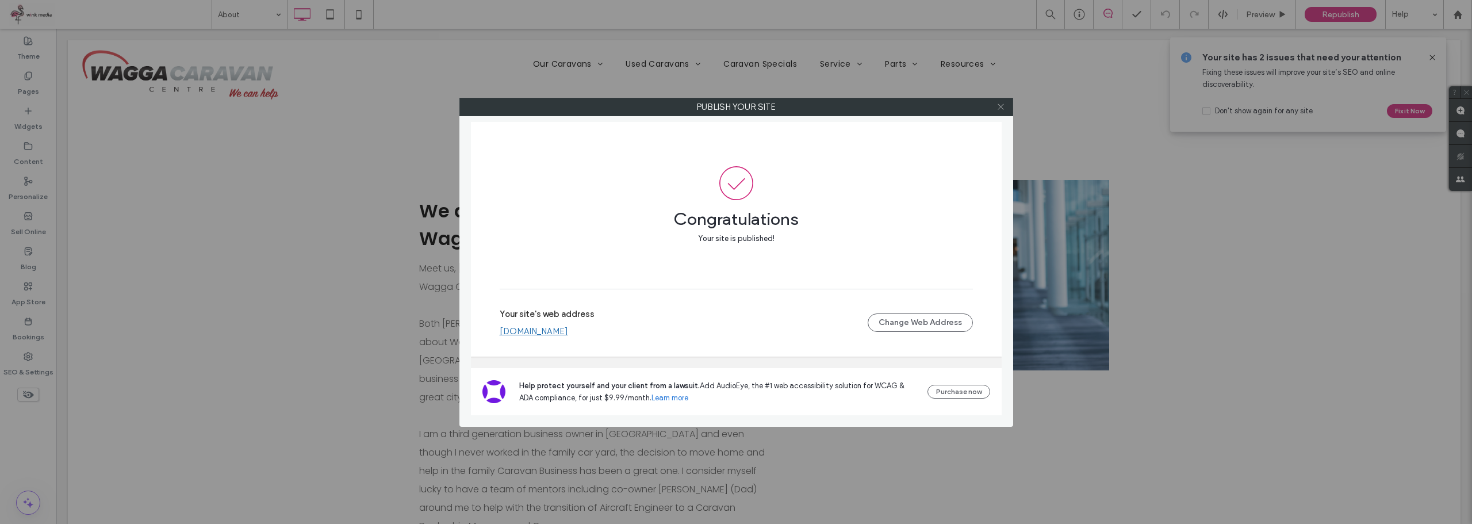
click at [1002, 102] on icon at bounding box center [1001, 106] width 9 height 9
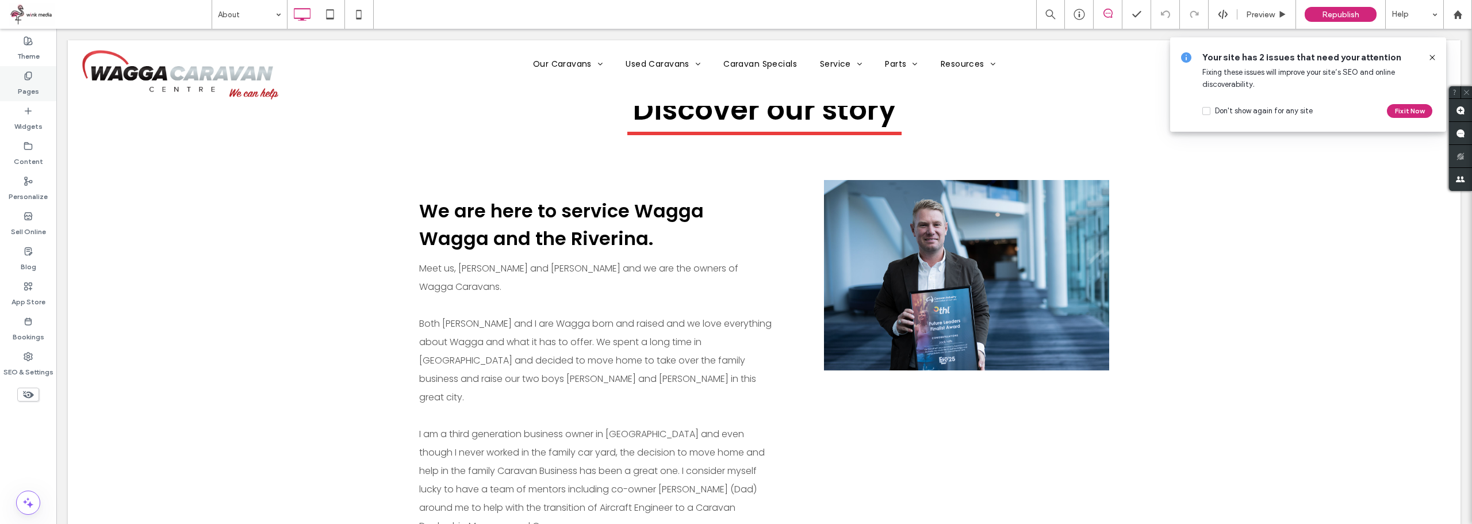
click at [23, 87] on label "Pages" at bounding box center [28, 89] width 21 height 16
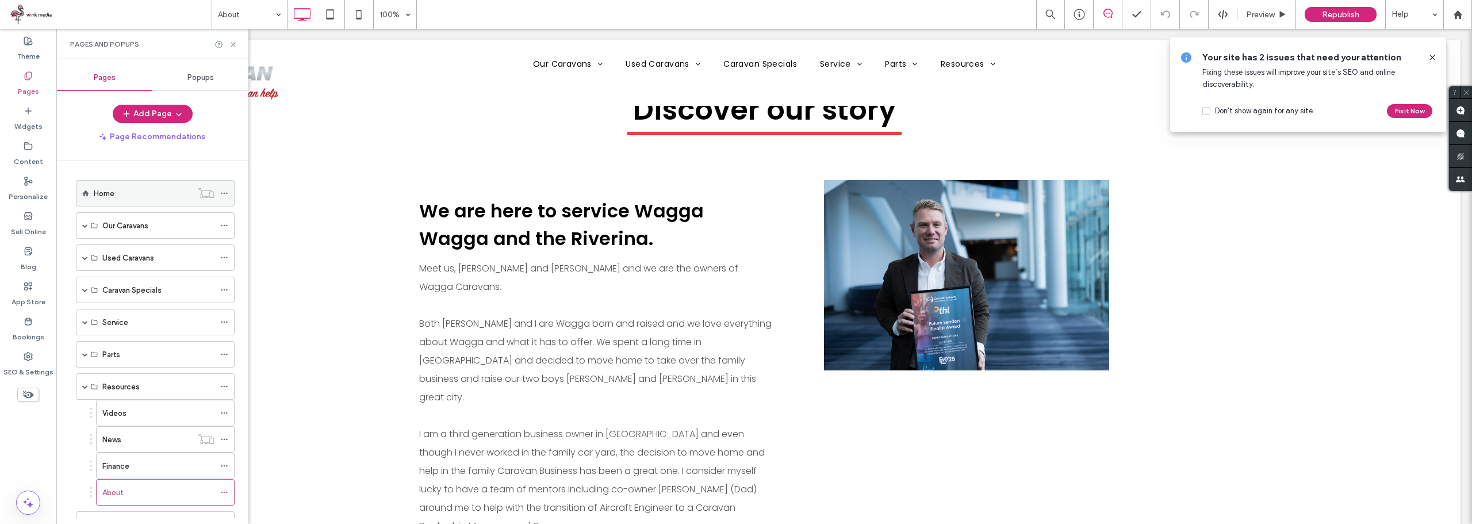
click at [112, 189] on label "Home" at bounding box center [104, 193] width 21 height 20
click at [234, 44] on icon at bounding box center [233, 44] width 9 height 9
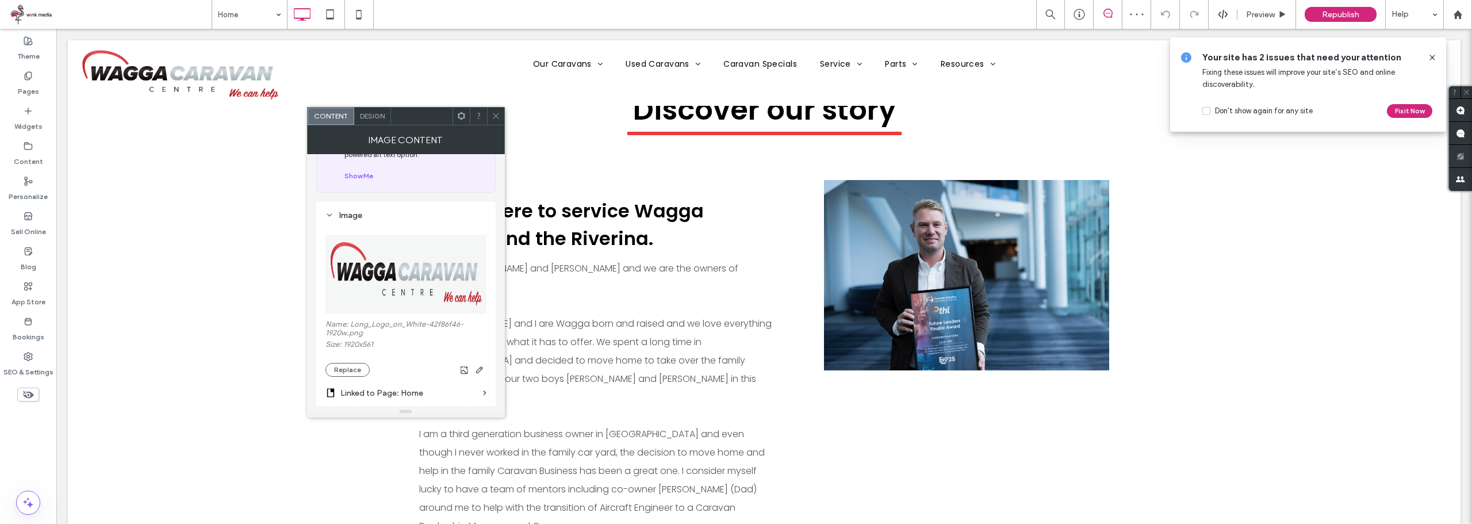
scroll to position [173, 0]
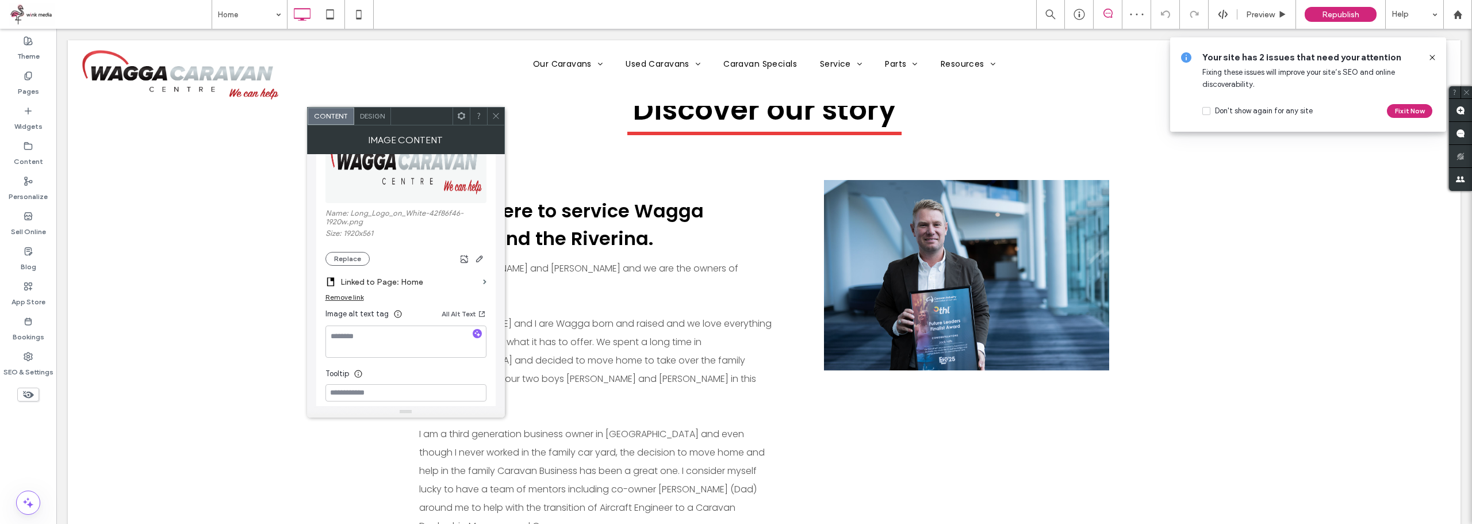
click at [492, 111] on span at bounding box center [496, 116] width 9 height 17
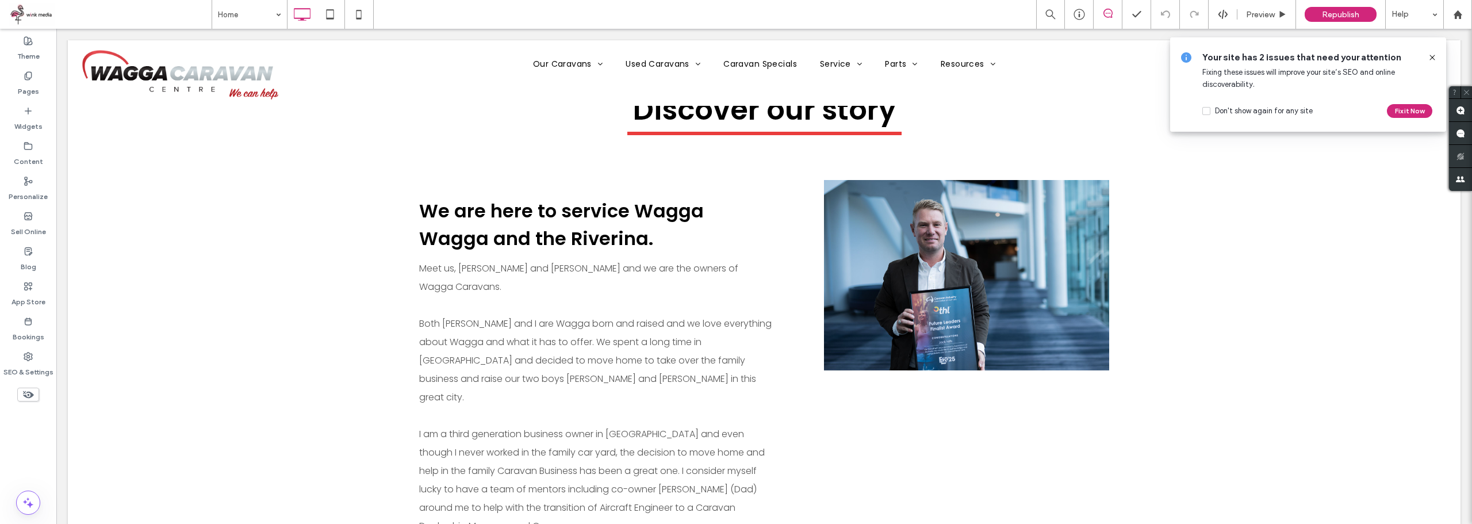
click at [1431, 58] on icon at bounding box center [1432, 57] width 9 height 9
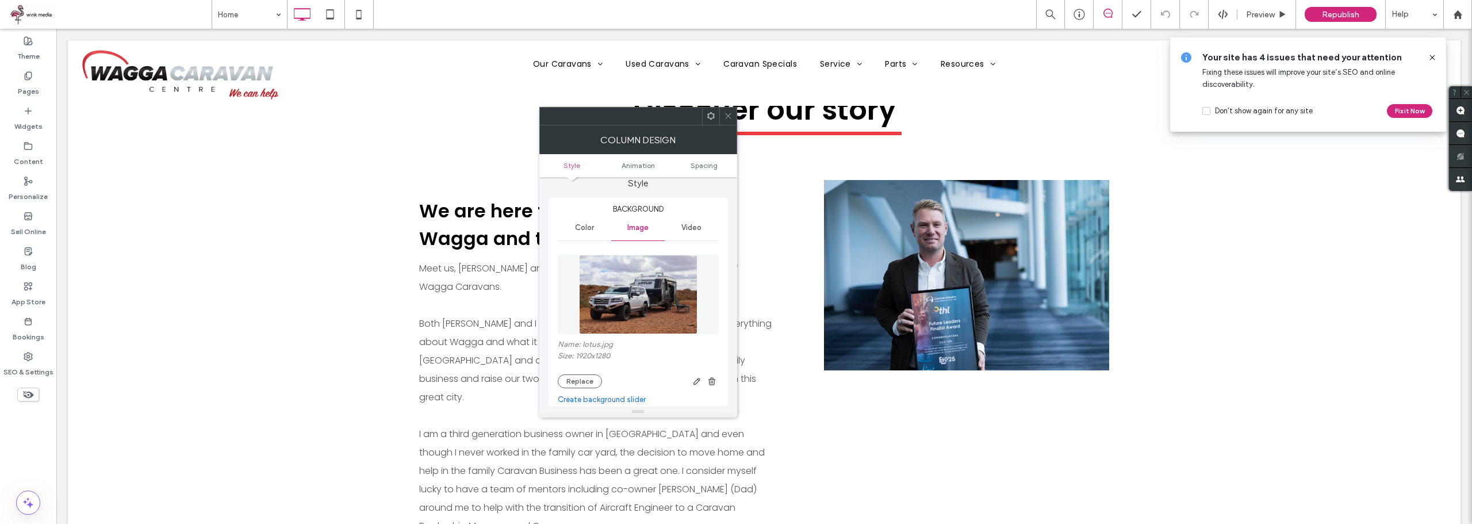
scroll to position [0, 0]
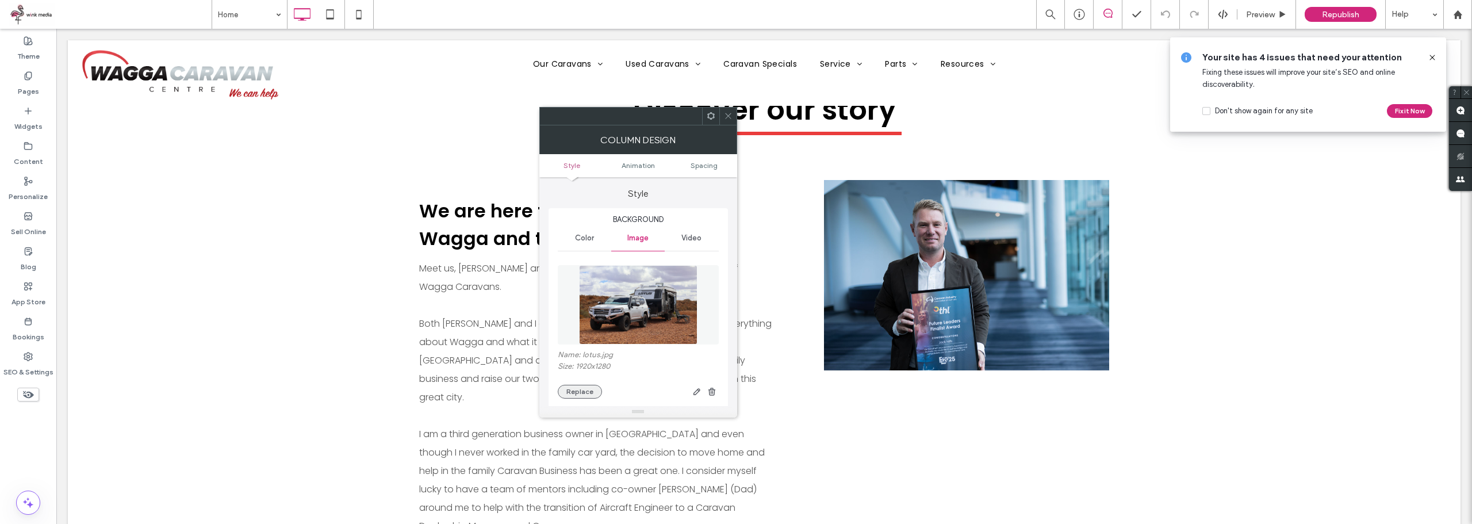
click at [573, 392] on button "Replace" at bounding box center [580, 392] width 44 height 14
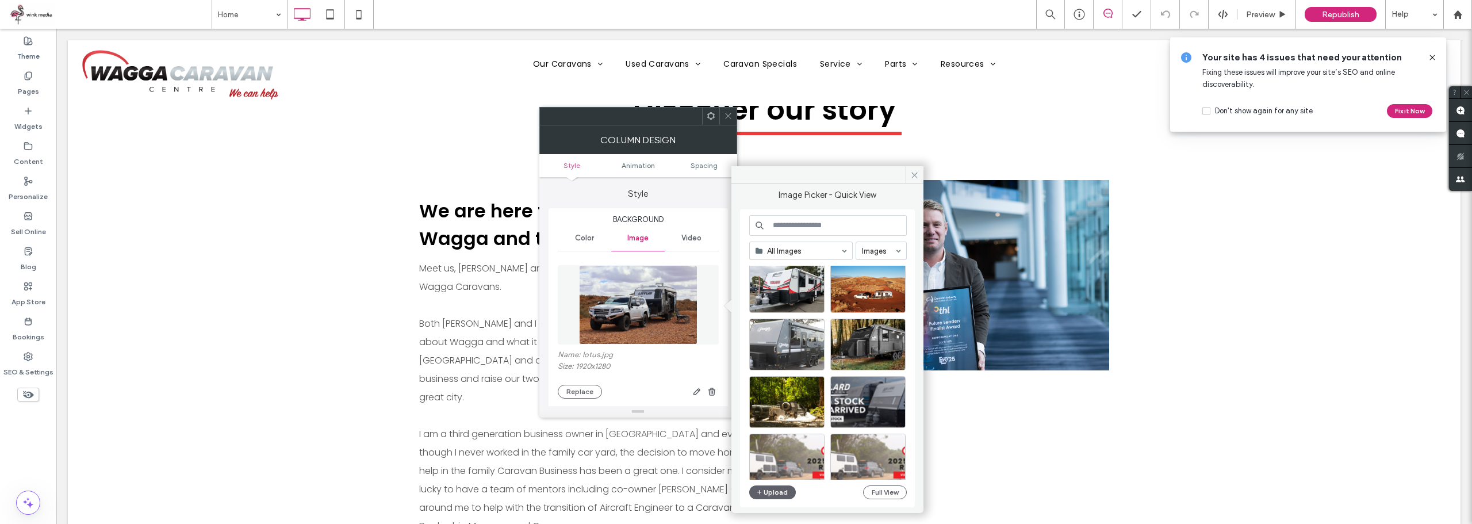
scroll to position [494, 0]
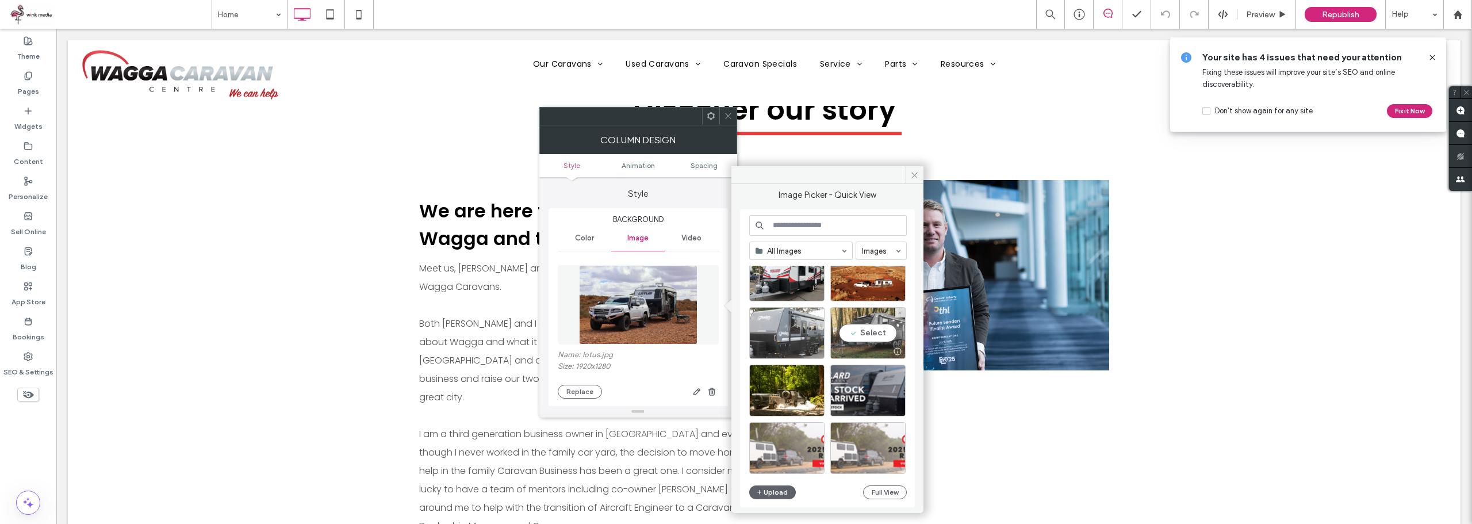
click at [897, 351] on div at bounding box center [898, 351] width 14 height 9
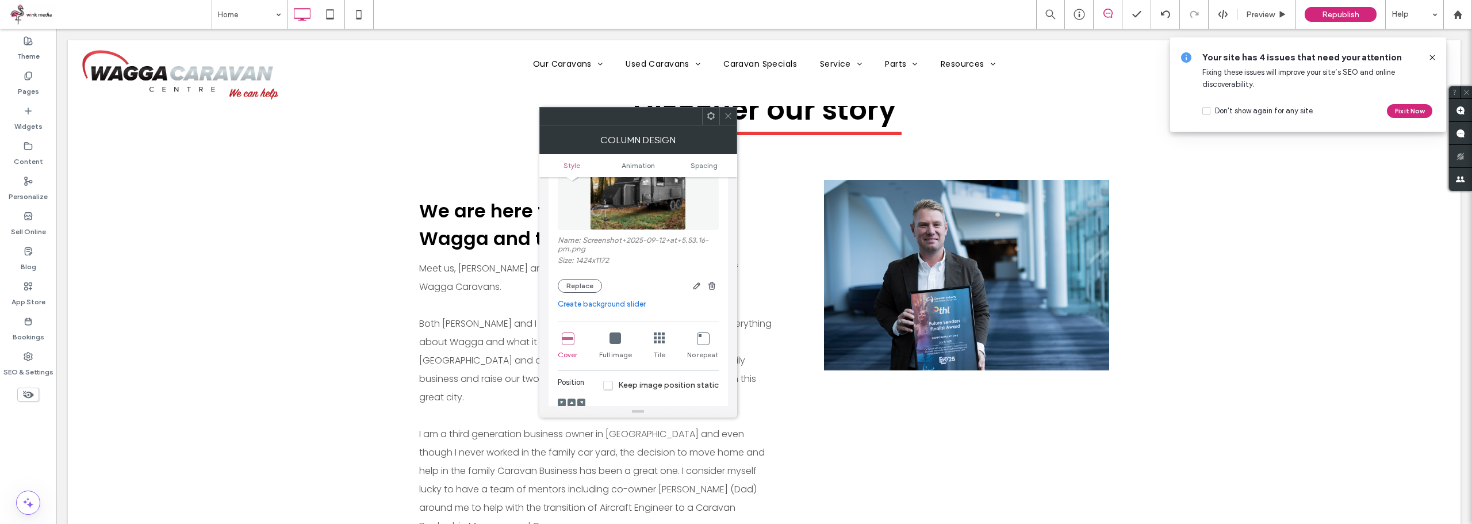
scroll to position [115, 0]
click at [732, 115] on icon at bounding box center [728, 116] width 9 height 9
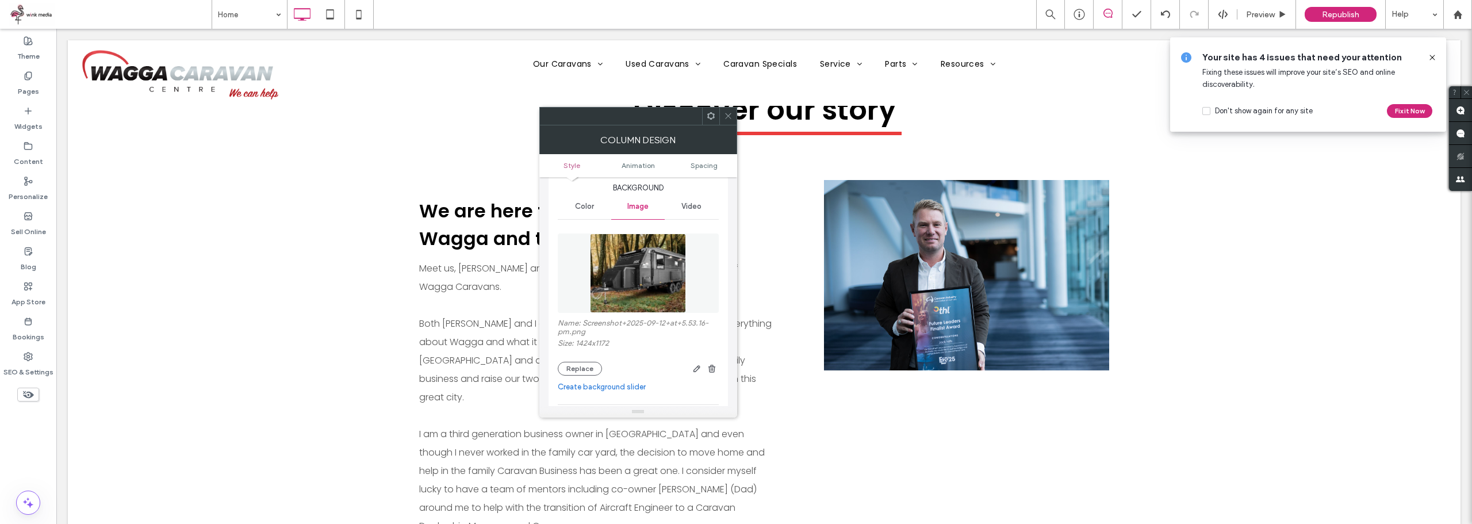
scroll to position [58, 0]
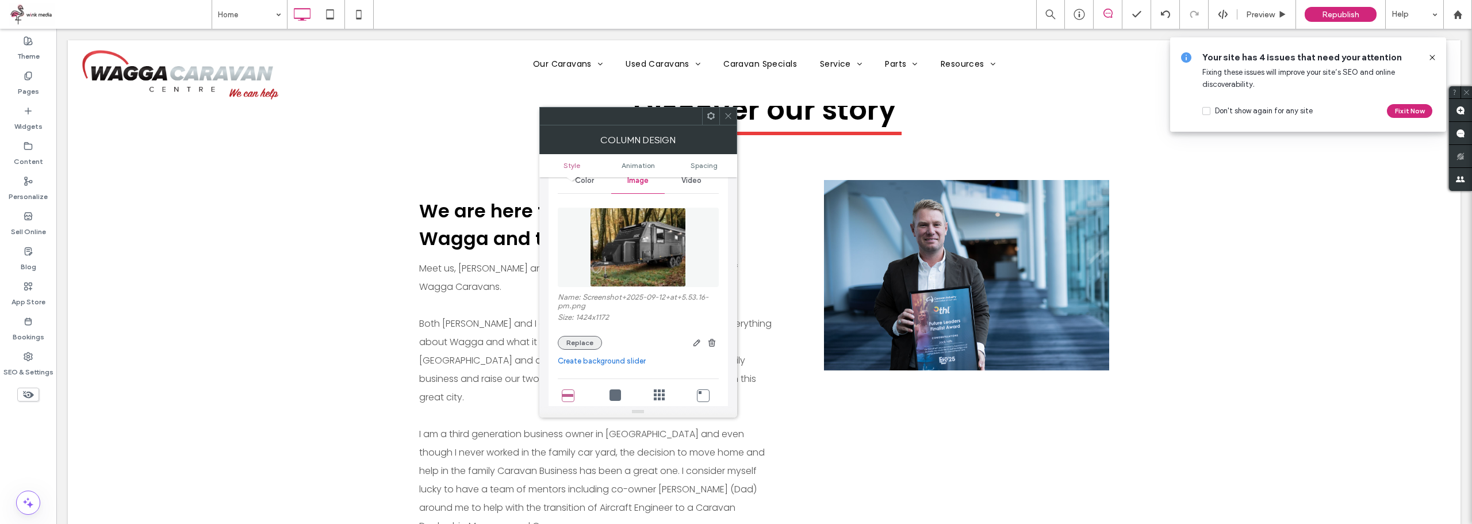
click at [582, 340] on button "Replace" at bounding box center [580, 343] width 44 height 14
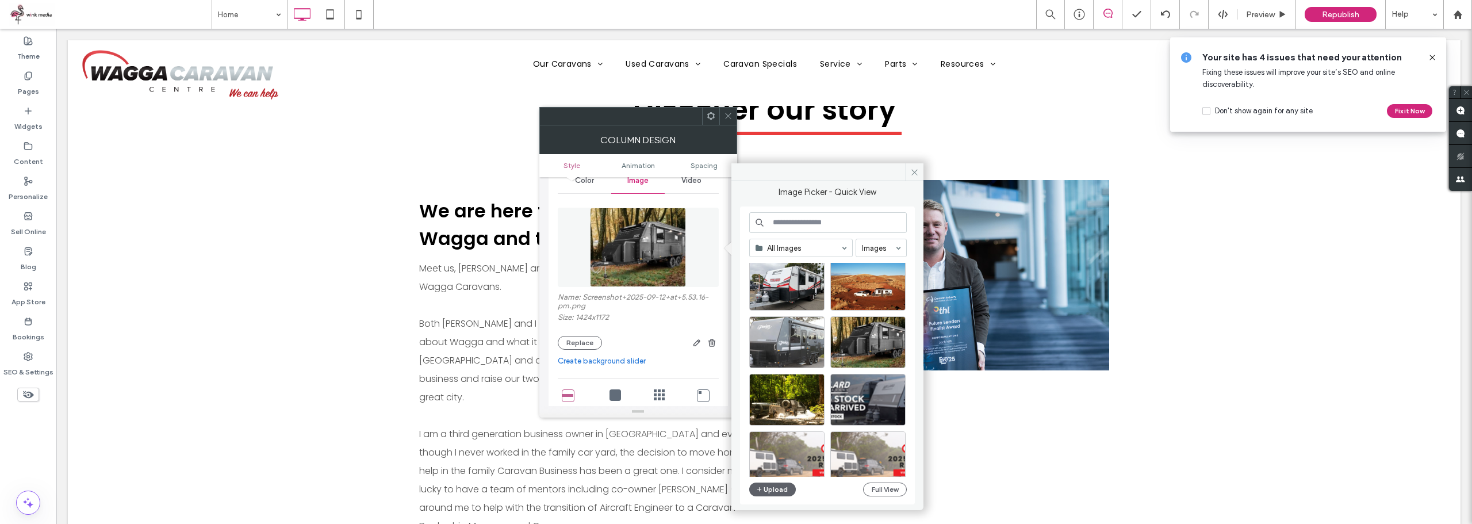
scroll to position [494, 0]
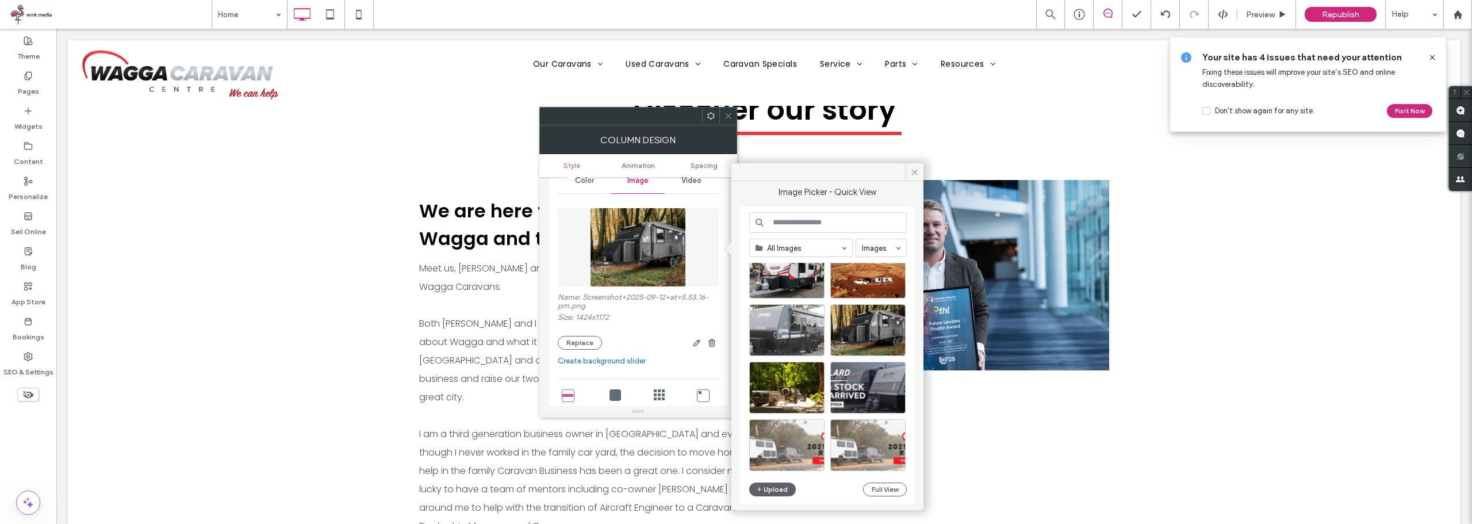
drag, startPoint x: 822, startPoint y: 218, endPoint x: 816, endPoint y: 224, distance: 8.6
click at [818, 223] on input at bounding box center [828, 222] width 158 height 21
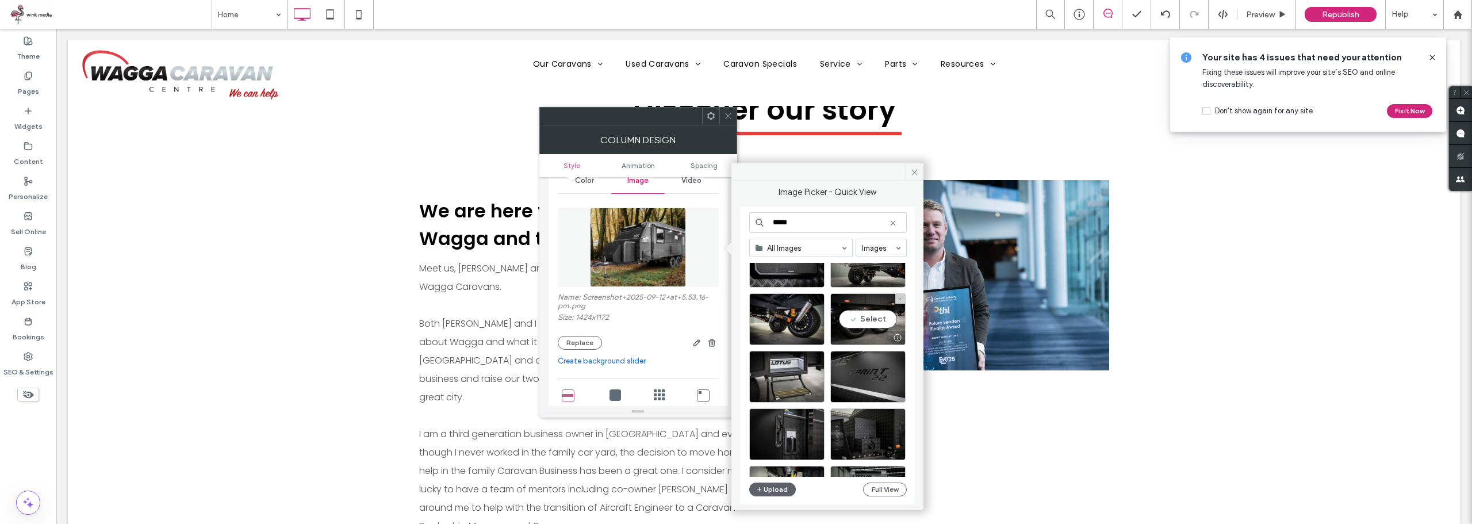
scroll to position [2518, 0]
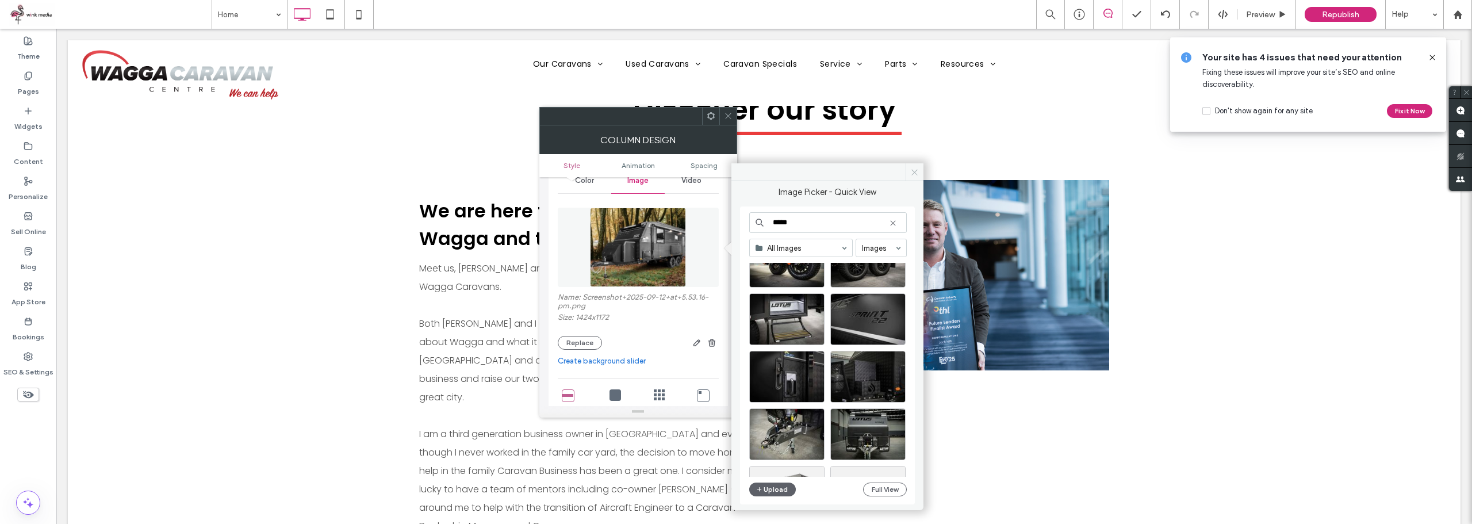
type input "*****"
click at [912, 175] on icon at bounding box center [915, 172] width 9 height 9
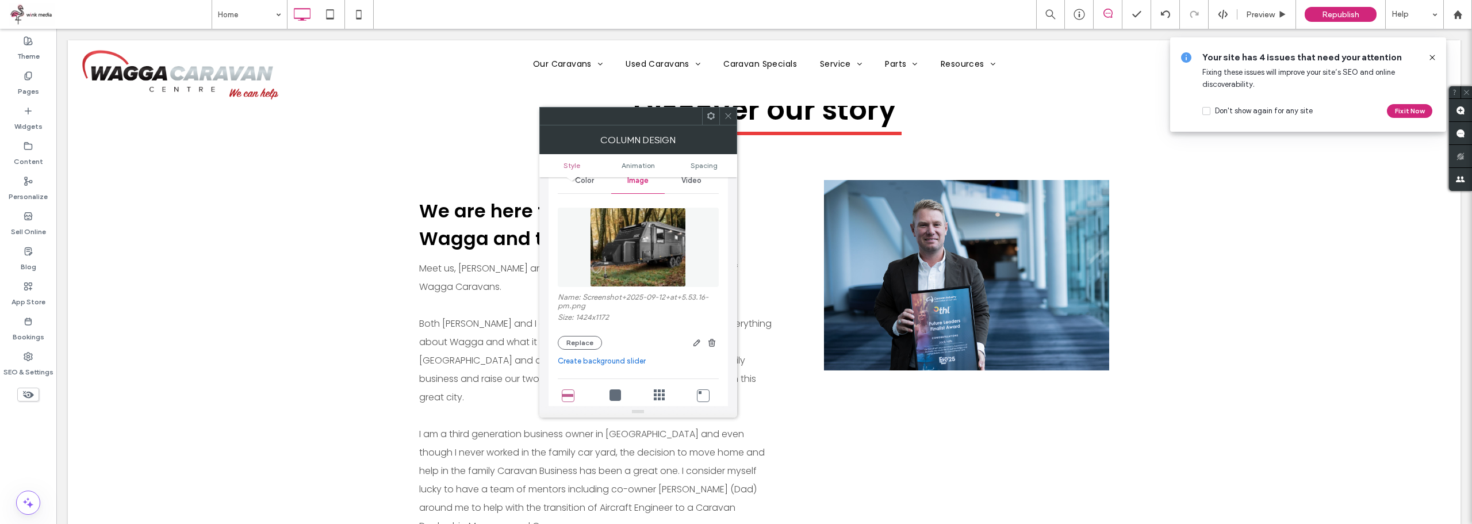
click at [733, 114] on div at bounding box center [728, 116] width 17 height 17
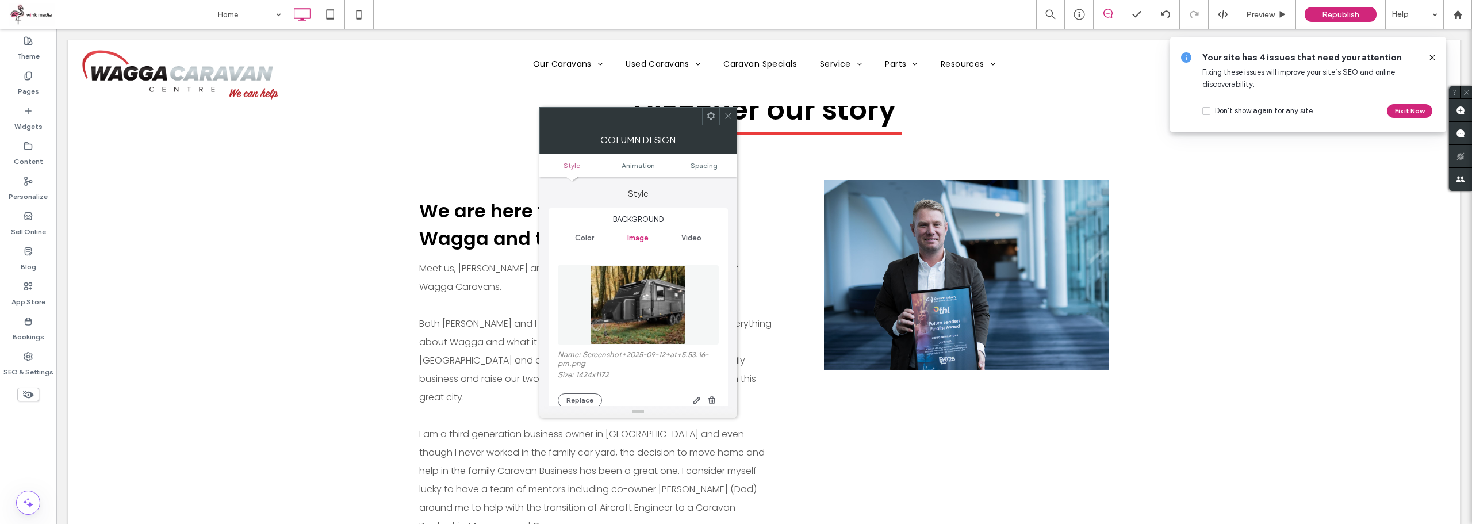
click at [711, 400] on use "button" at bounding box center [711, 399] width 7 height 7
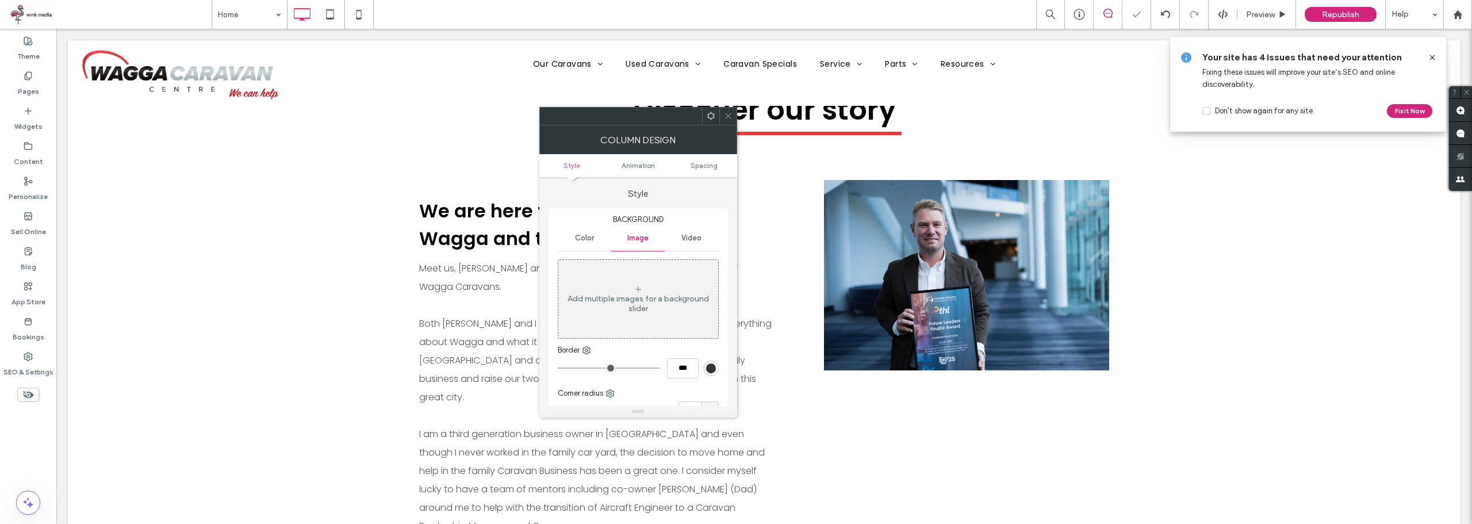
click at [695, 236] on span "Video" at bounding box center [692, 238] width 20 height 9
click at [609, 263] on button "Select video" at bounding box center [593, 263] width 71 height 18
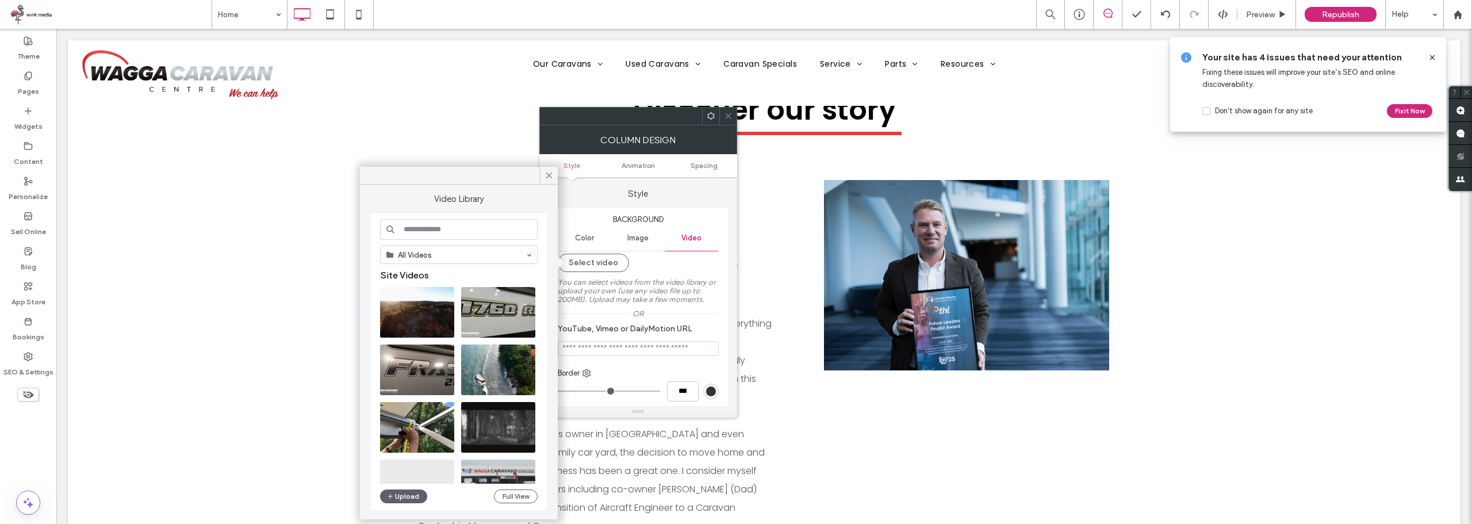
drag, startPoint x: 401, startPoint y: 491, endPoint x: 537, endPoint y: 415, distance: 155.8
click at [537, 415] on div "All Videos Site Videos Free Videos Upload Full View" at bounding box center [459, 362] width 158 height 287
click at [427, 318] on video at bounding box center [417, 312] width 74 height 51
type input "**********"
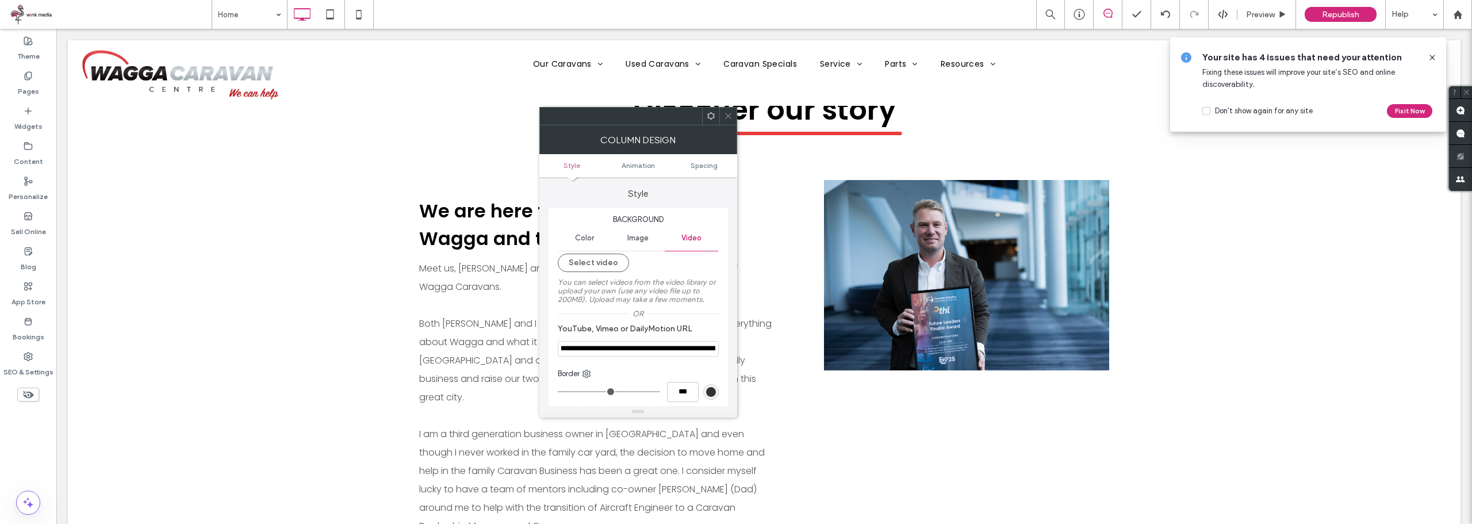
scroll to position [0, 336]
drag, startPoint x: 638, startPoint y: 349, endPoint x: 726, endPoint y: 354, distance: 88.7
click at [726, 354] on div "**********" at bounding box center [638, 352] width 179 height 288
click at [657, 344] on input "**********" at bounding box center [638, 349] width 161 height 16
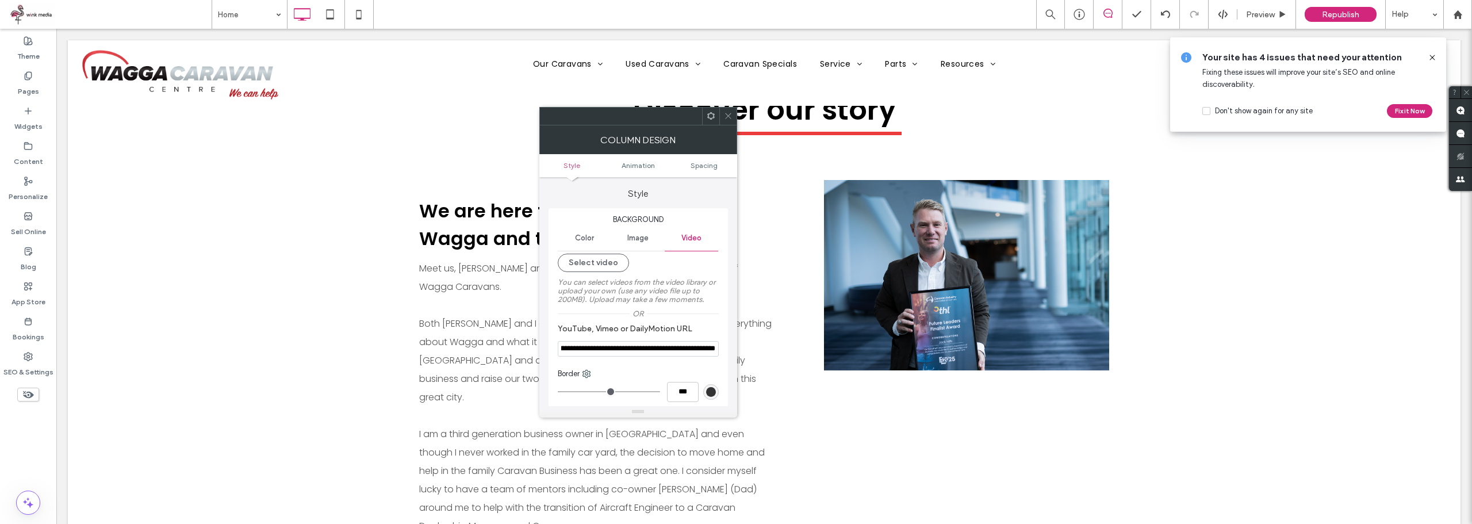
click at [657, 345] on input "**********" at bounding box center [638, 349] width 161 height 16
click at [609, 262] on button "Select video" at bounding box center [593, 263] width 71 height 18
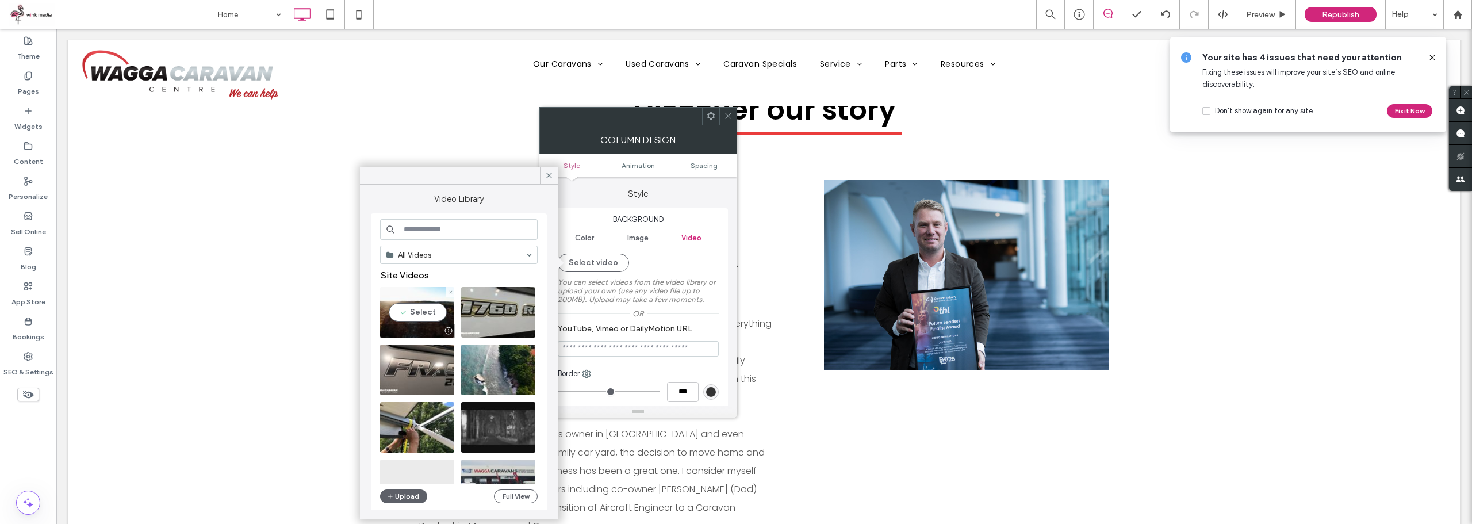
click at [412, 309] on video at bounding box center [417, 312] width 74 height 51
type input "**********"
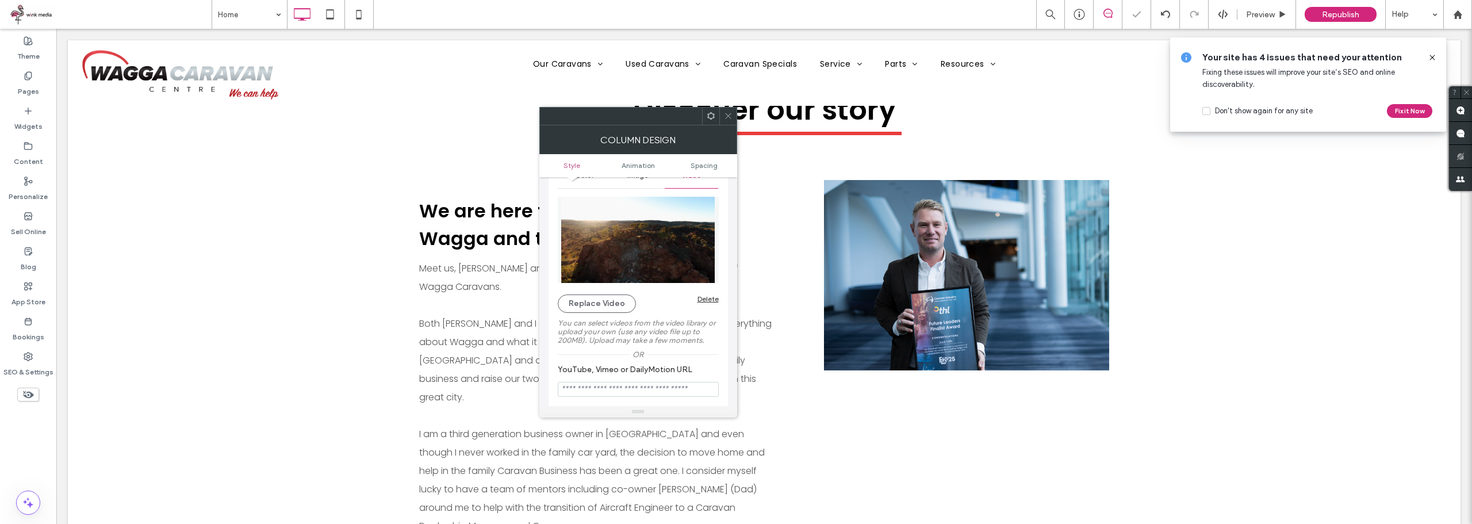
scroll to position [173, 0]
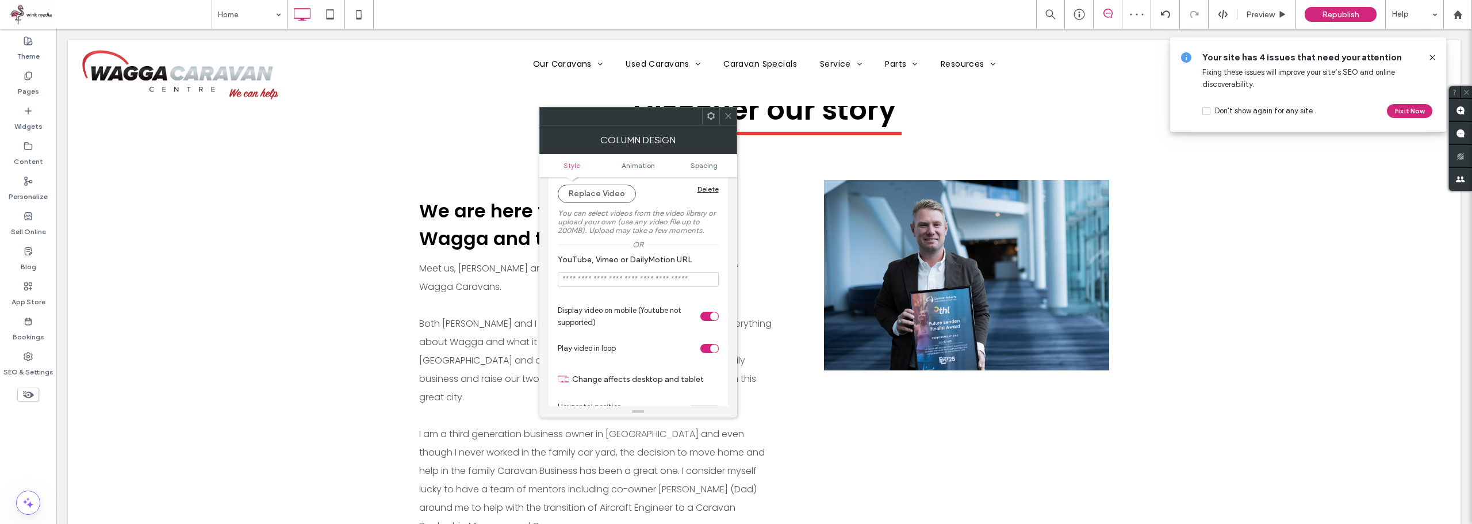
click at [728, 116] on icon at bounding box center [728, 116] width 9 height 9
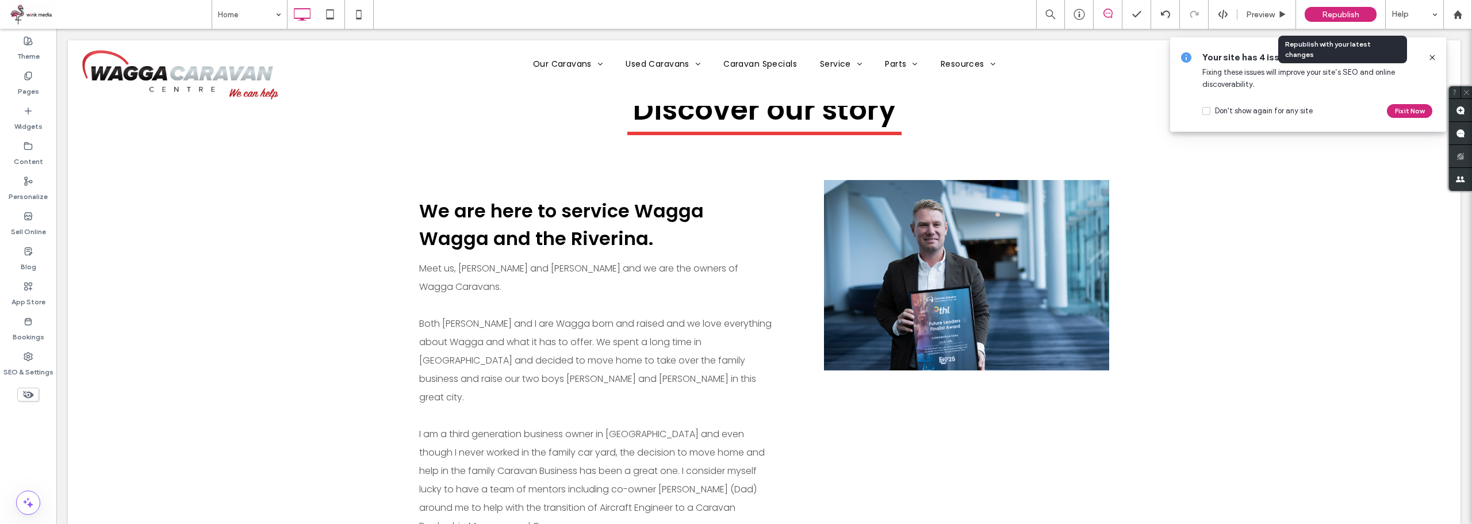
click at [1338, 14] on span "Republish" at bounding box center [1340, 15] width 37 height 10
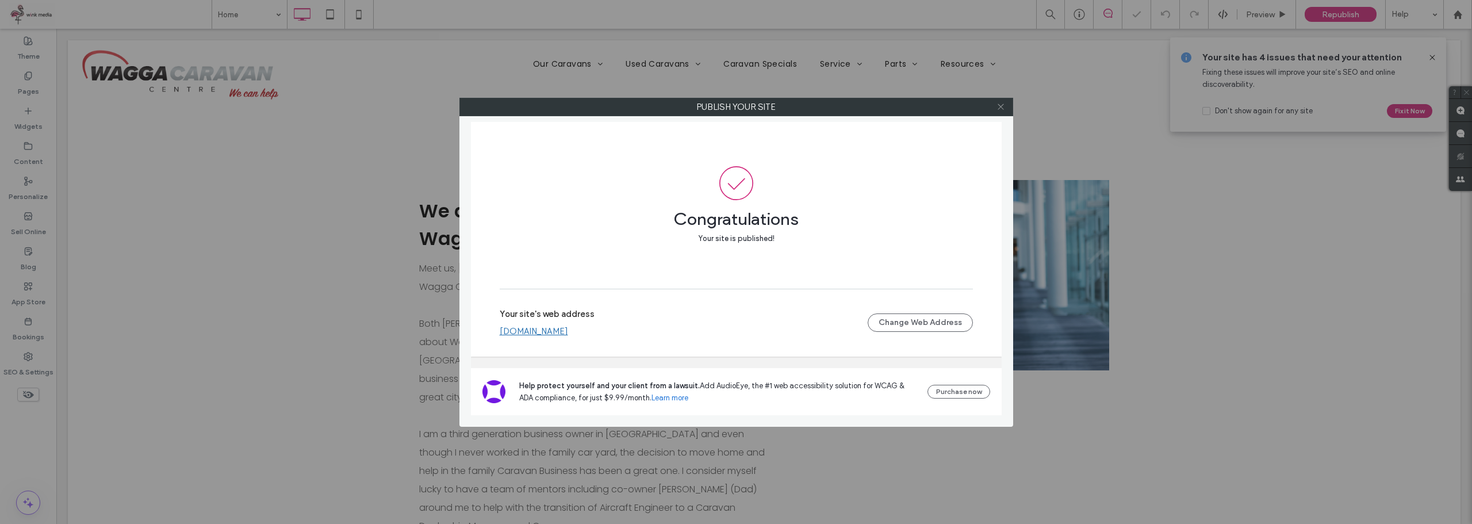
click at [1001, 105] on icon at bounding box center [1001, 106] width 9 height 9
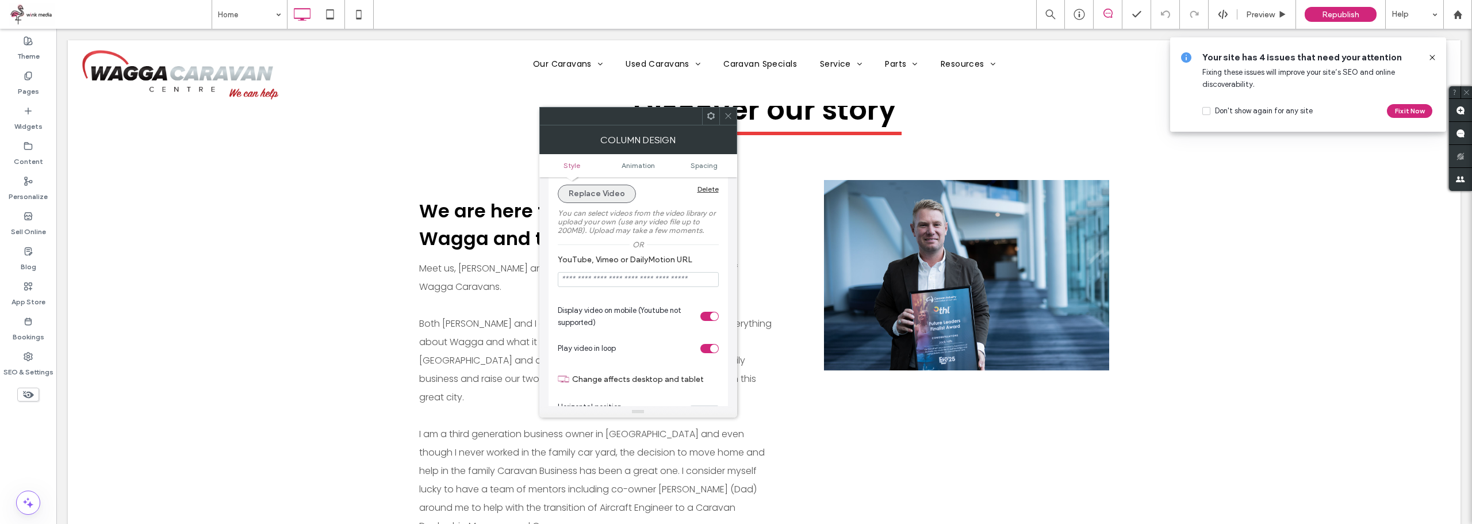
click at [586, 192] on button "Replace Video" at bounding box center [597, 194] width 78 height 18
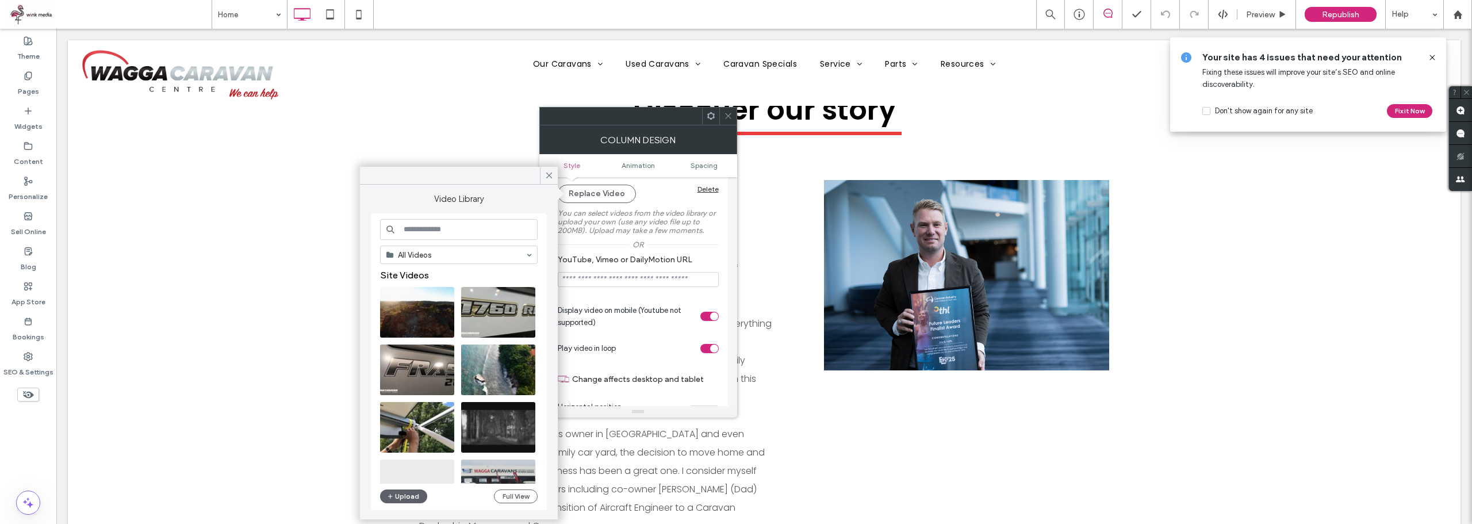
click at [395, 484] on div "All Videos Site Videos Free Videos Upload Full View" at bounding box center [459, 362] width 158 height 287
click at [396, 498] on button "Upload" at bounding box center [403, 496] width 47 height 14
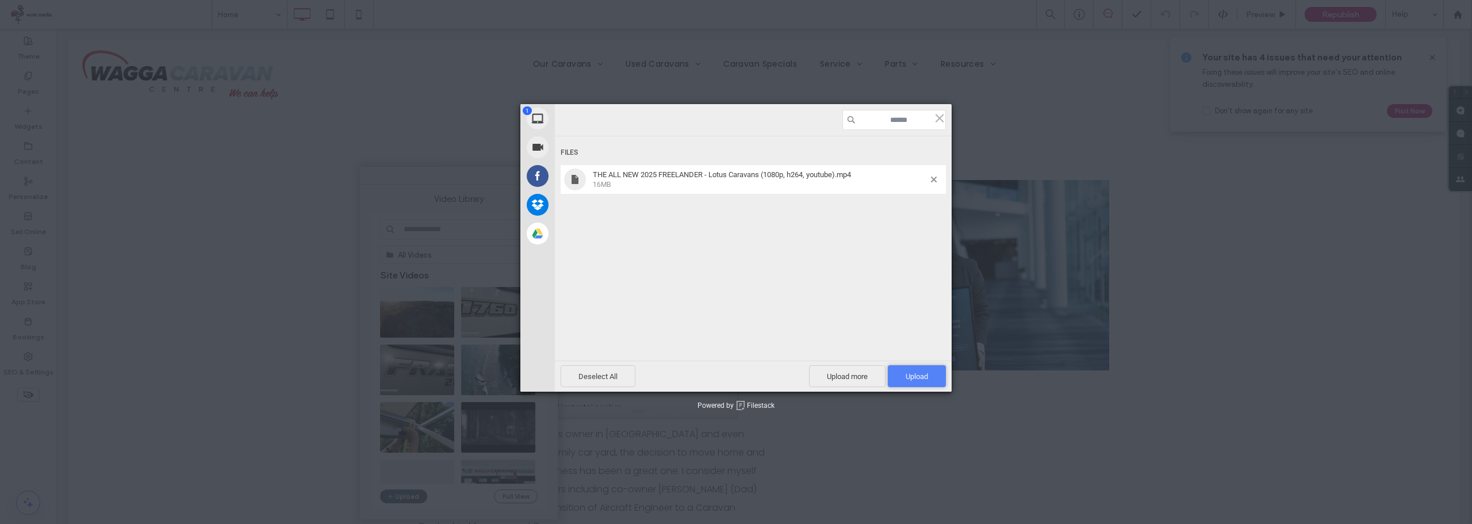
click at [932, 370] on span "Upload 1" at bounding box center [917, 376] width 58 height 22
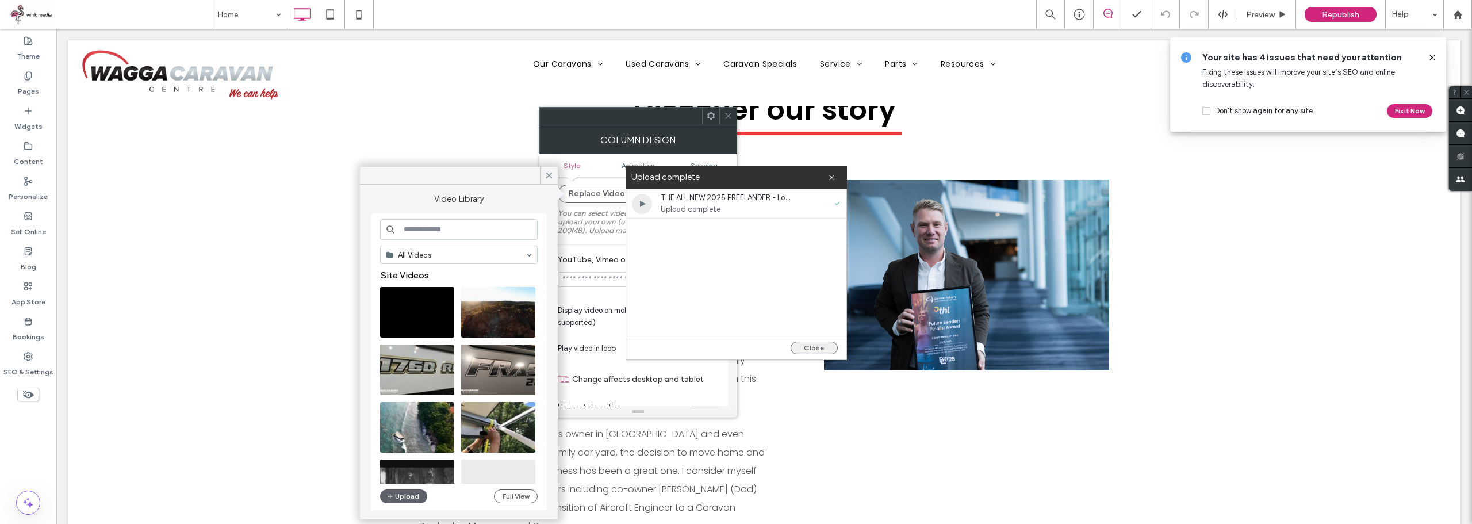
click at [814, 349] on button "Close" at bounding box center [814, 348] width 47 height 13
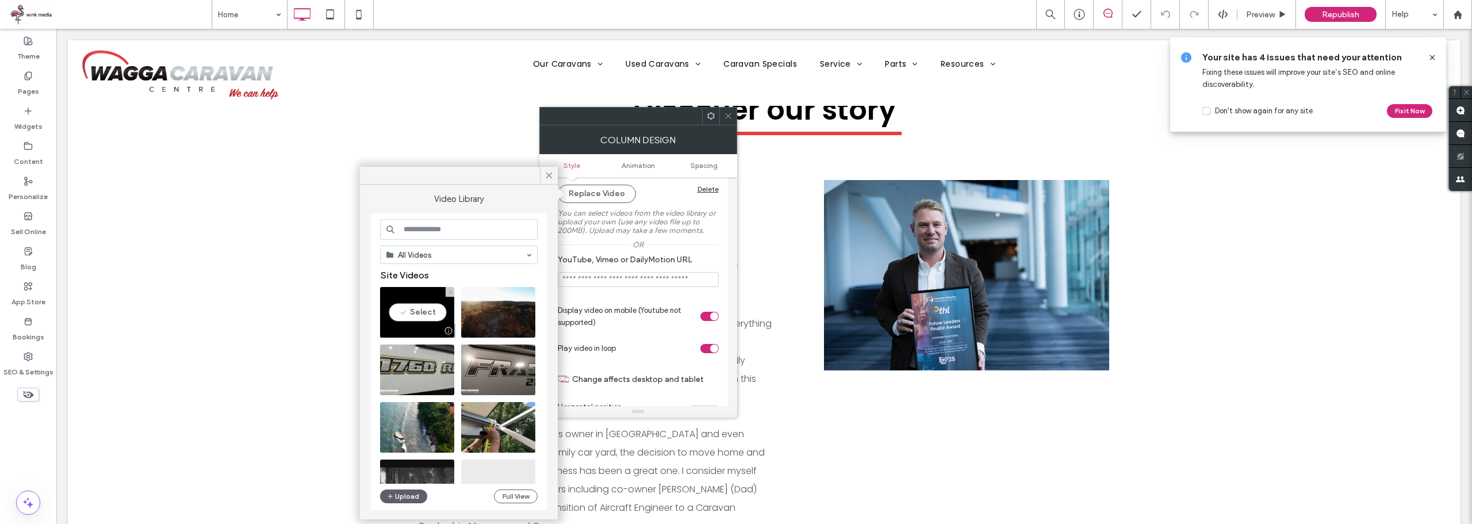
click at [410, 312] on video at bounding box center [417, 312] width 74 height 51
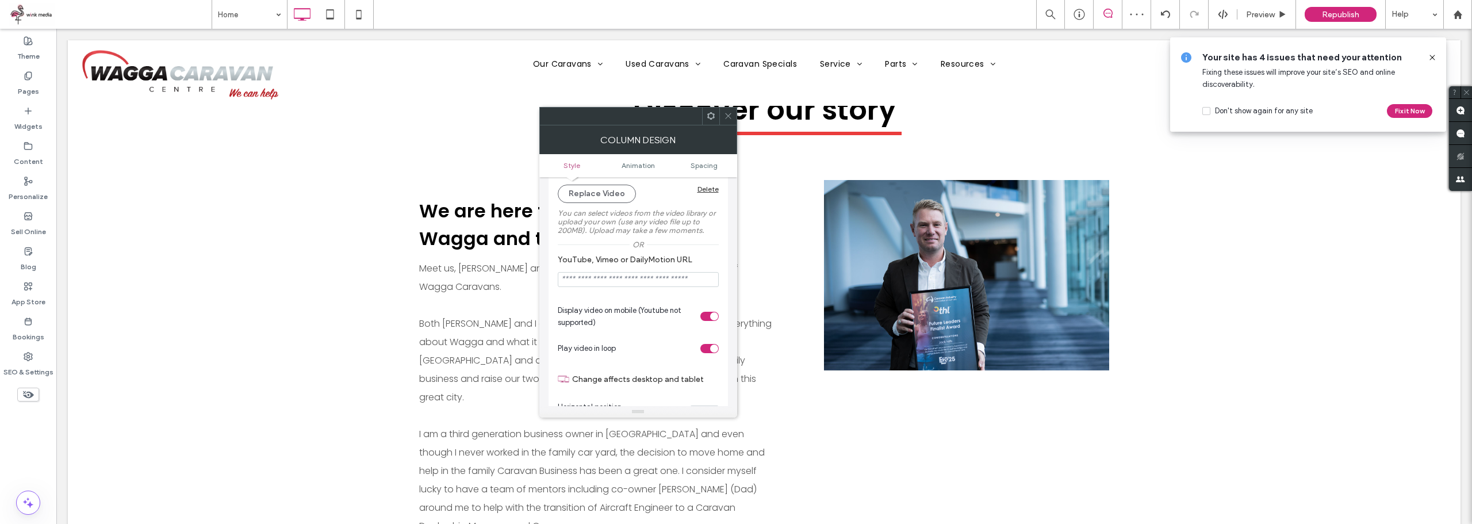
click at [726, 112] on icon at bounding box center [728, 116] width 9 height 9
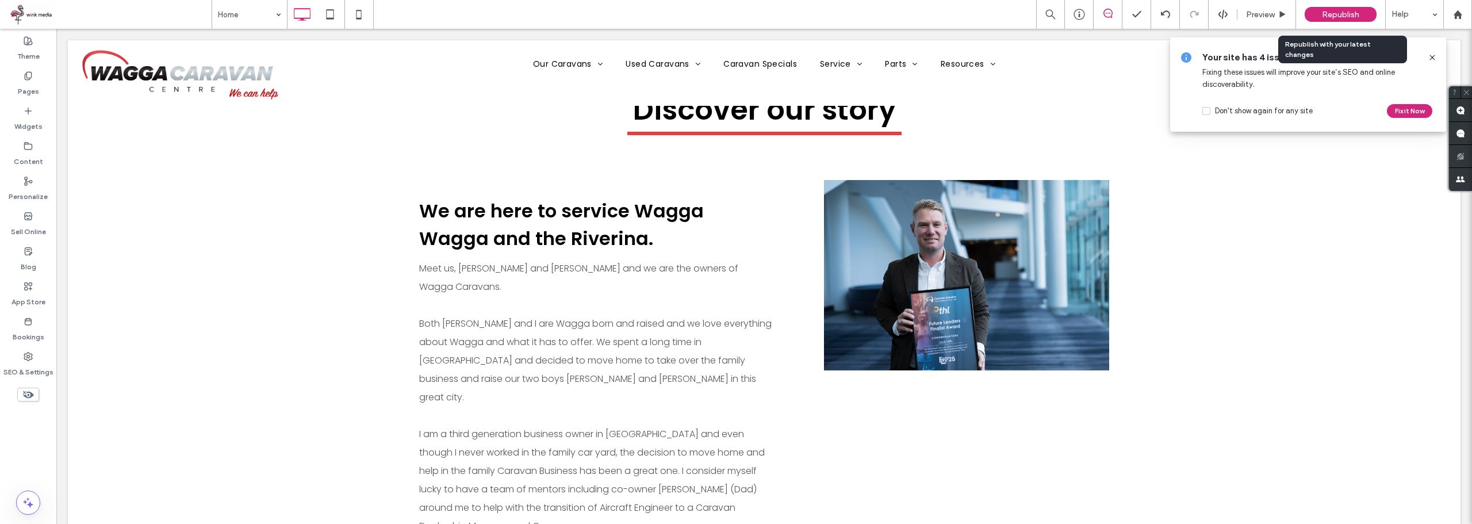
click at [1357, 14] on span "Republish" at bounding box center [1340, 15] width 37 height 10
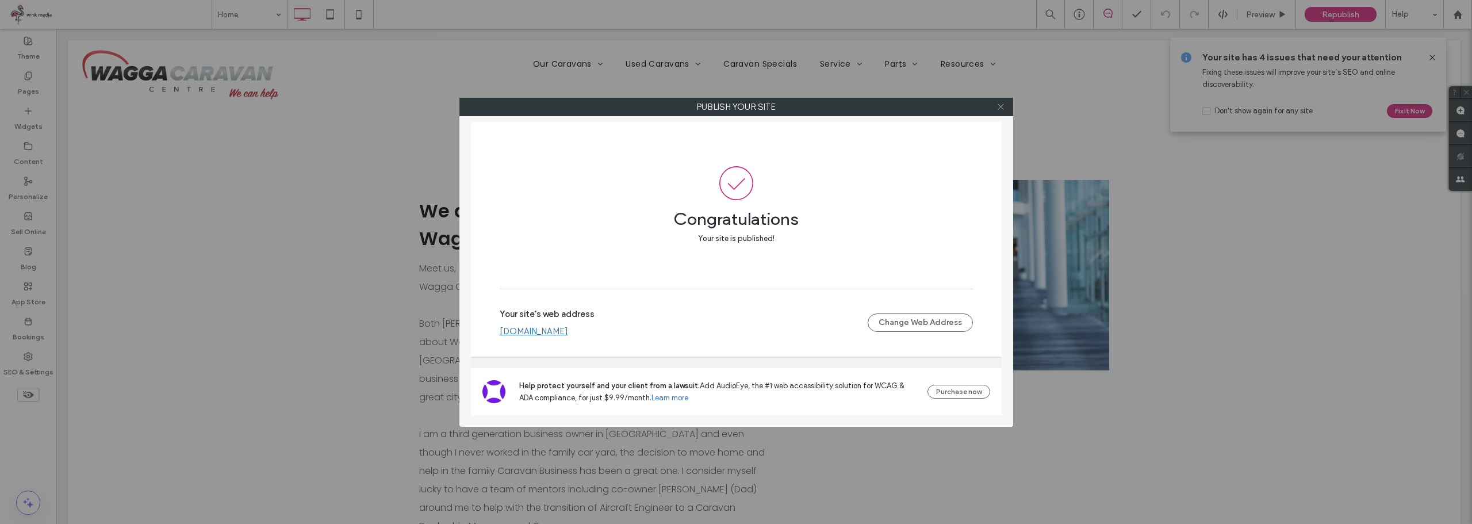
click at [1003, 105] on icon at bounding box center [1001, 106] width 9 height 9
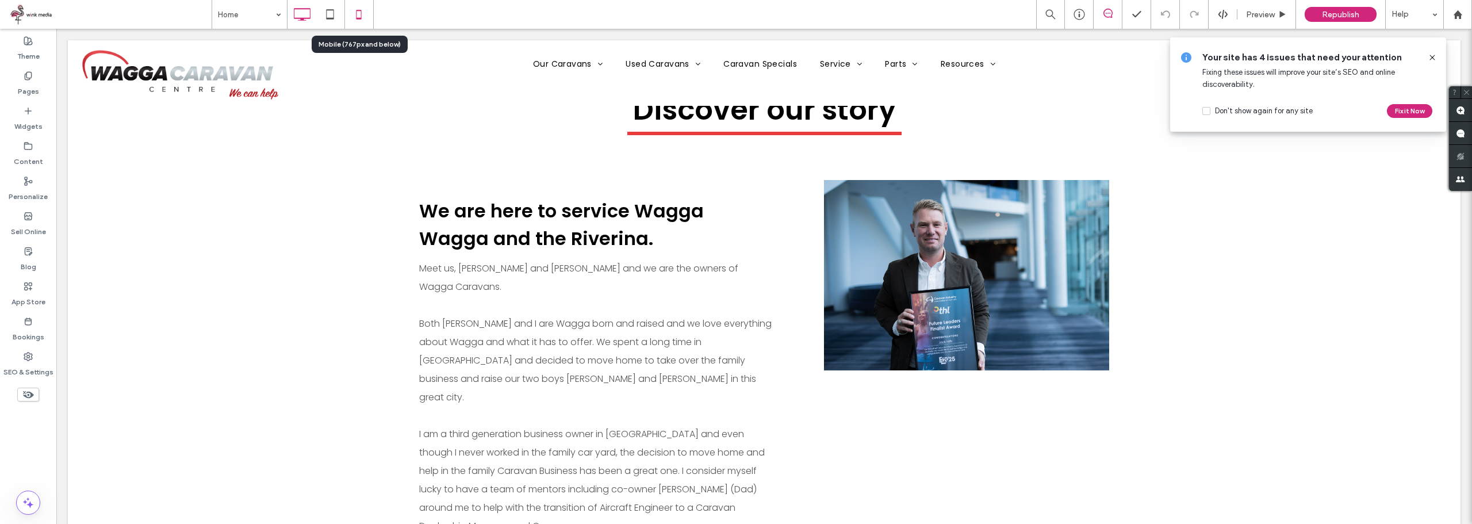
click at [364, 11] on icon at bounding box center [358, 14] width 23 height 23
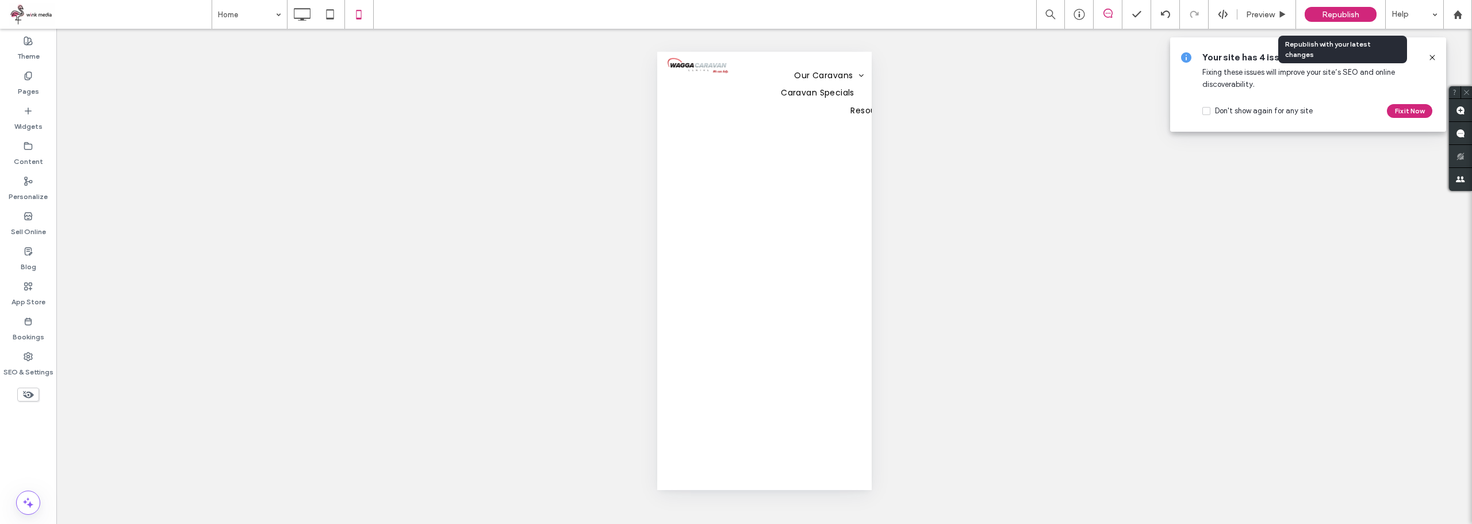
click at [1356, 10] on span "Republish" at bounding box center [1340, 15] width 37 height 10
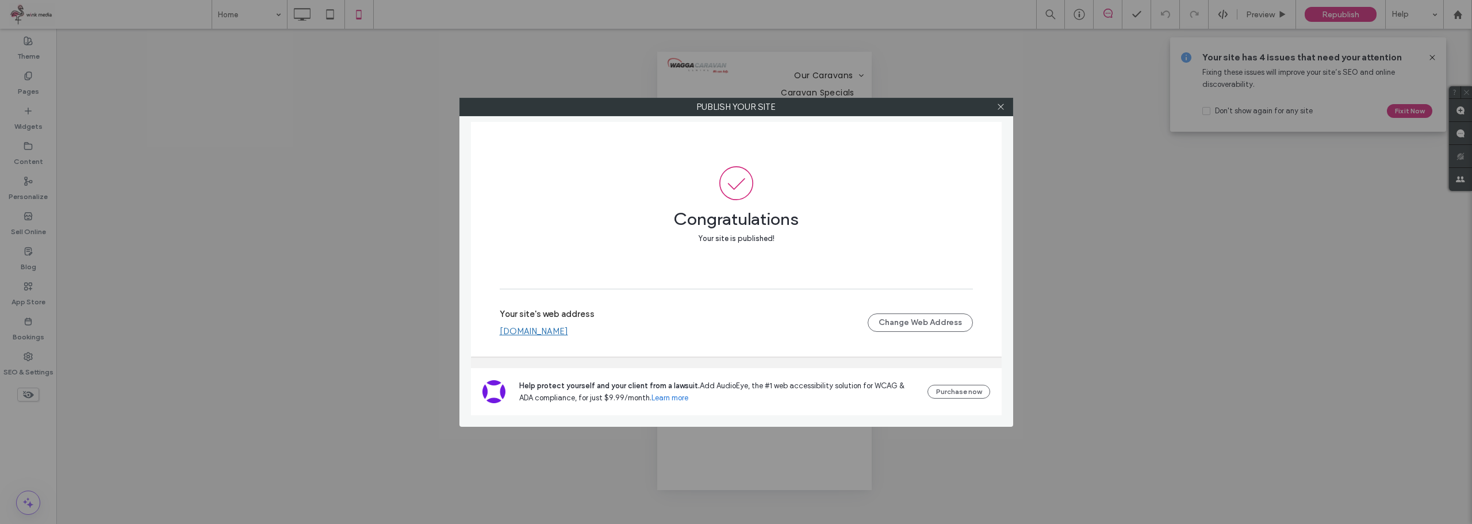
click at [994, 98] on div "Publish your site" at bounding box center [737, 107] width 554 height 18
click at [998, 108] on icon at bounding box center [1001, 106] width 9 height 9
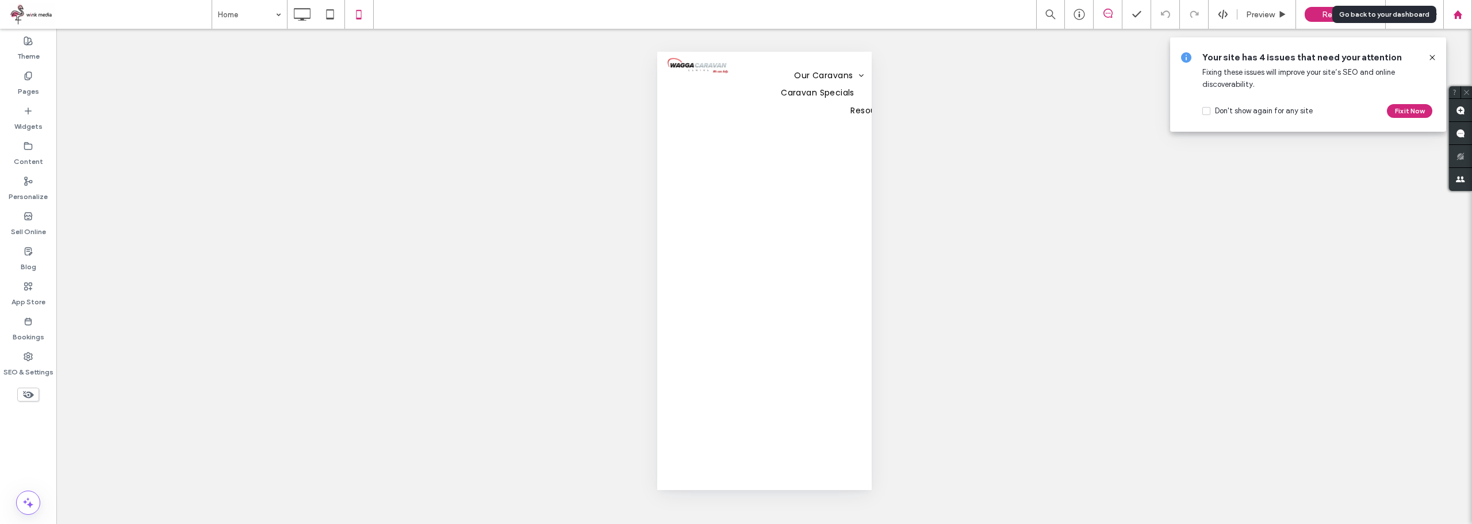
click at [1463, 16] on icon at bounding box center [1458, 15] width 10 height 10
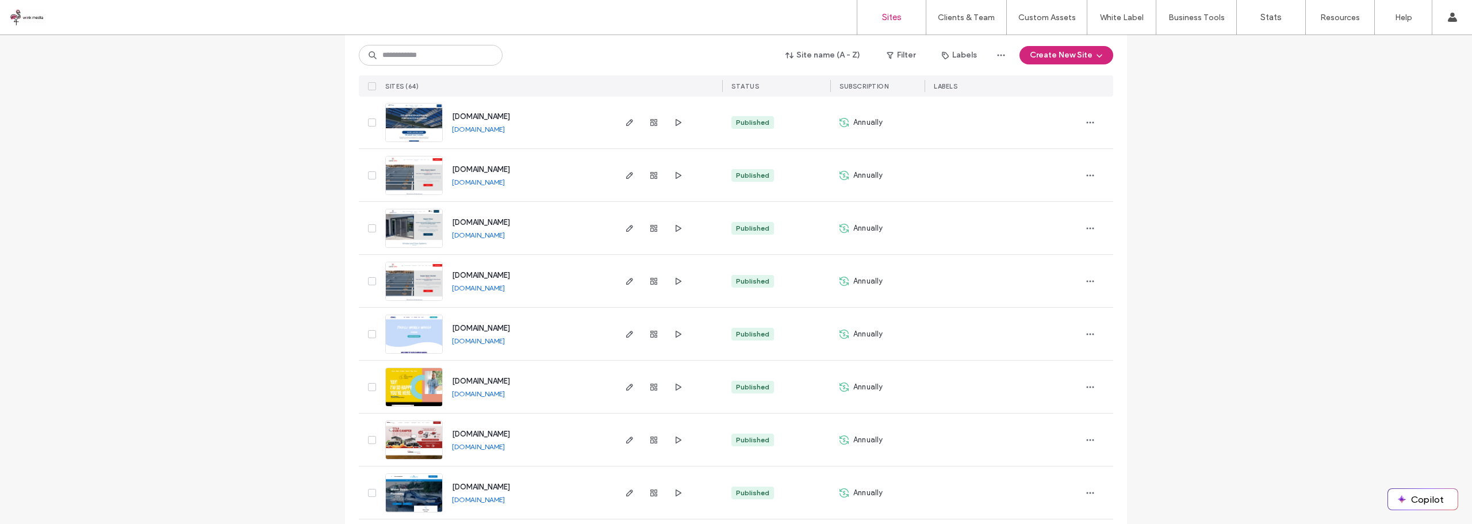
scroll to position [2186, 0]
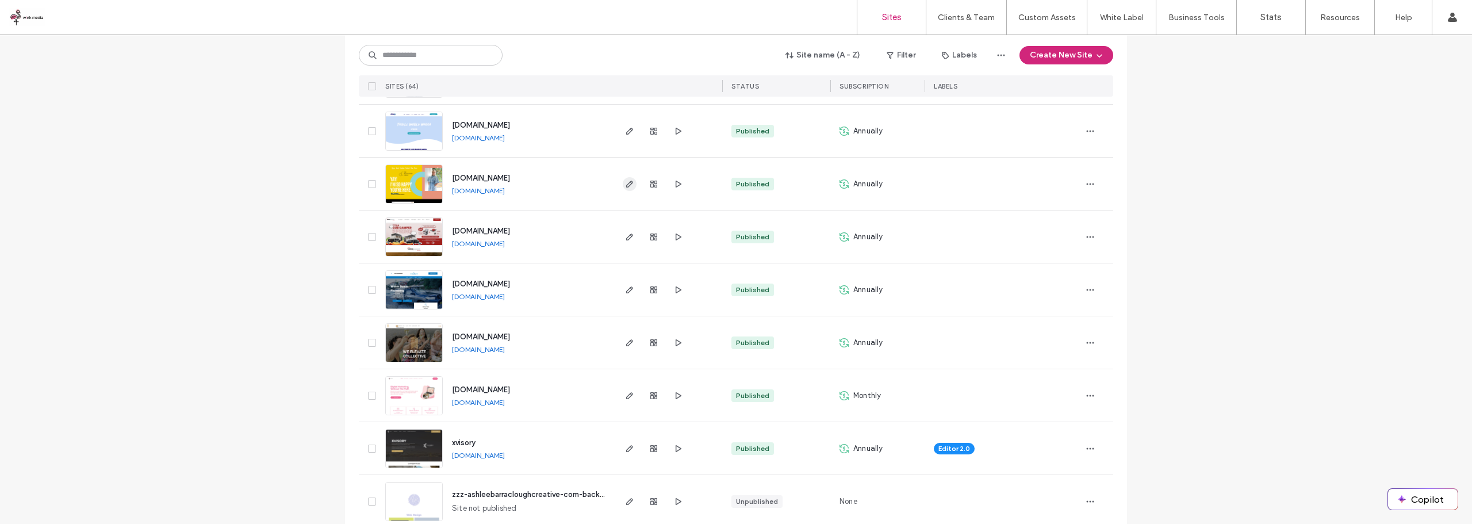
click at [626, 188] on icon "button" at bounding box center [629, 183] width 9 height 9
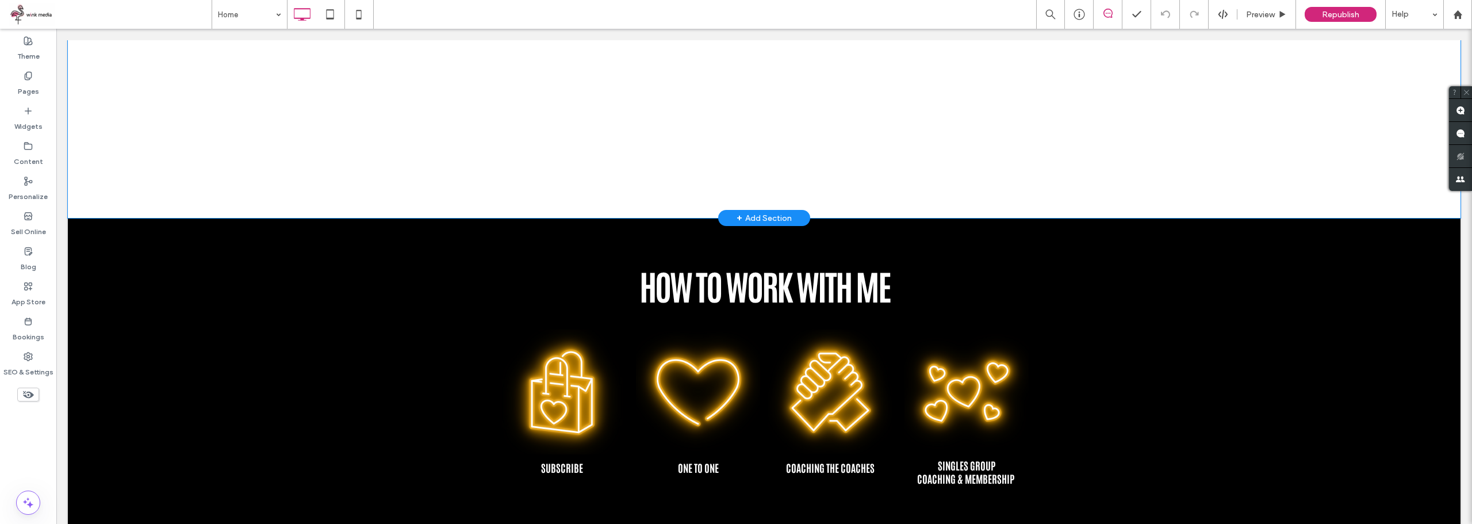
scroll to position [1898, 0]
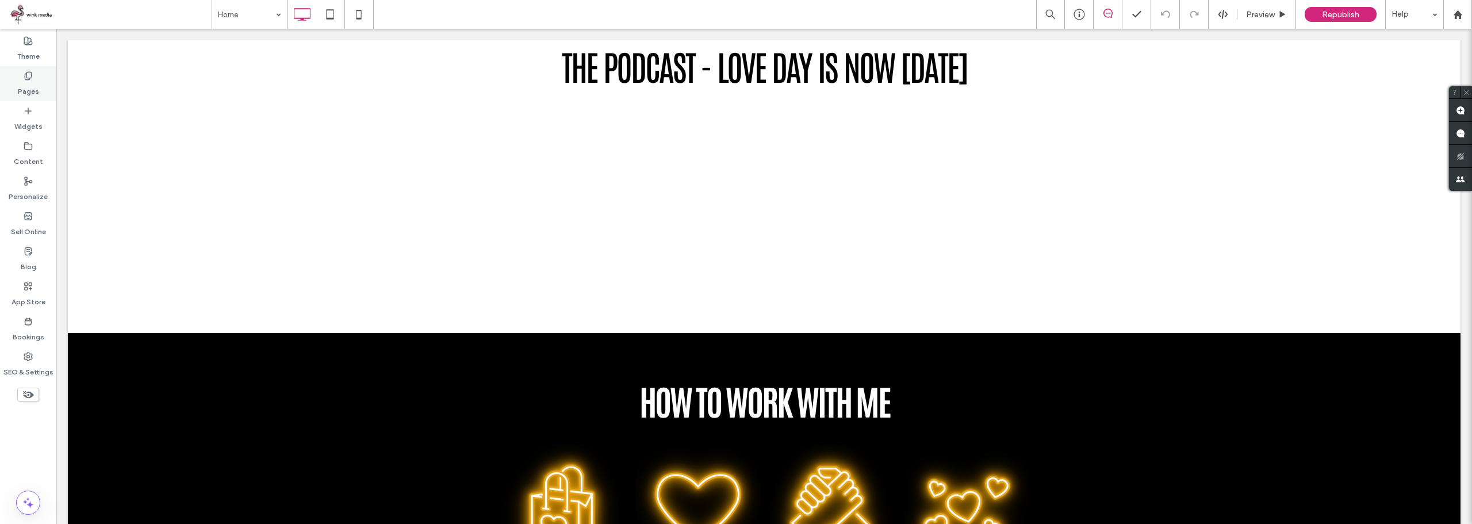
click at [37, 85] on label "Pages" at bounding box center [28, 89] width 21 height 16
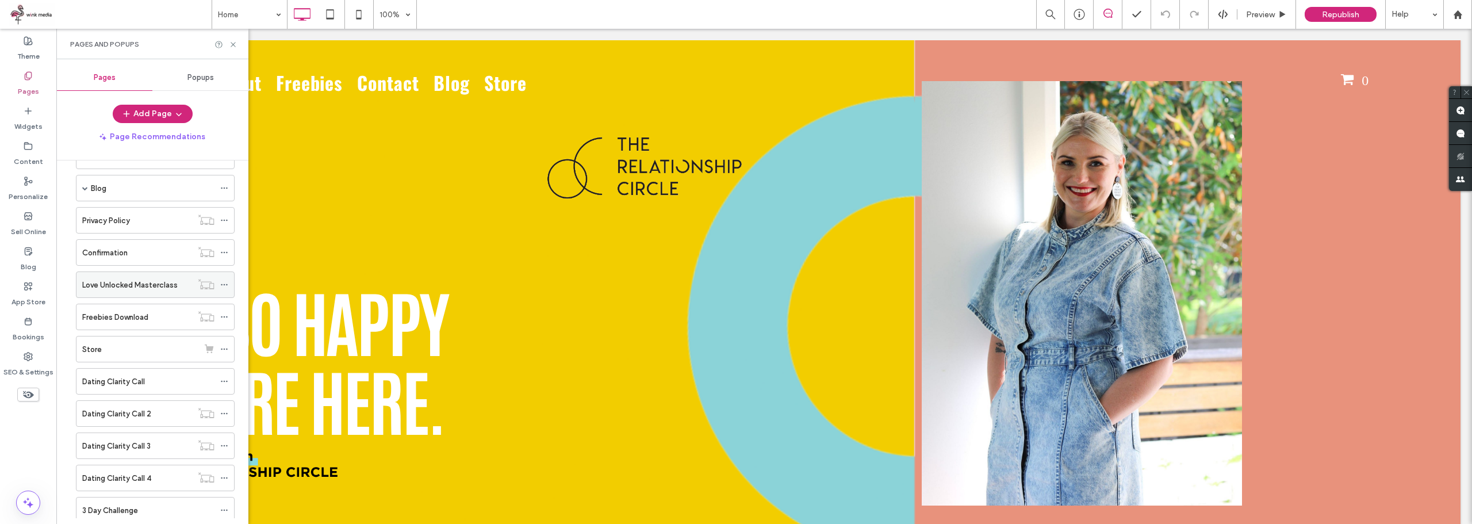
scroll to position [200, 0]
drag, startPoint x: 120, startPoint y: 443, endPoint x: 124, endPoint y: 450, distance: 8.0
click at [120, 443] on label "3 Day Challenge" at bounding box center [110, 444] width 56 height 20
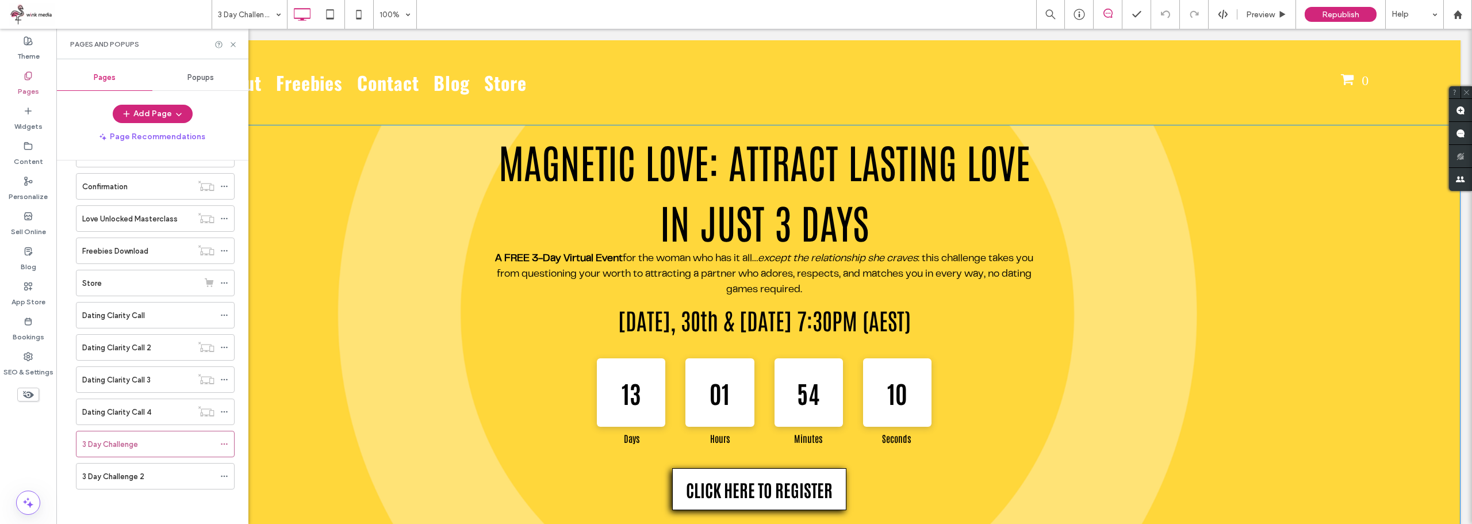
scroll to position [345, 0]
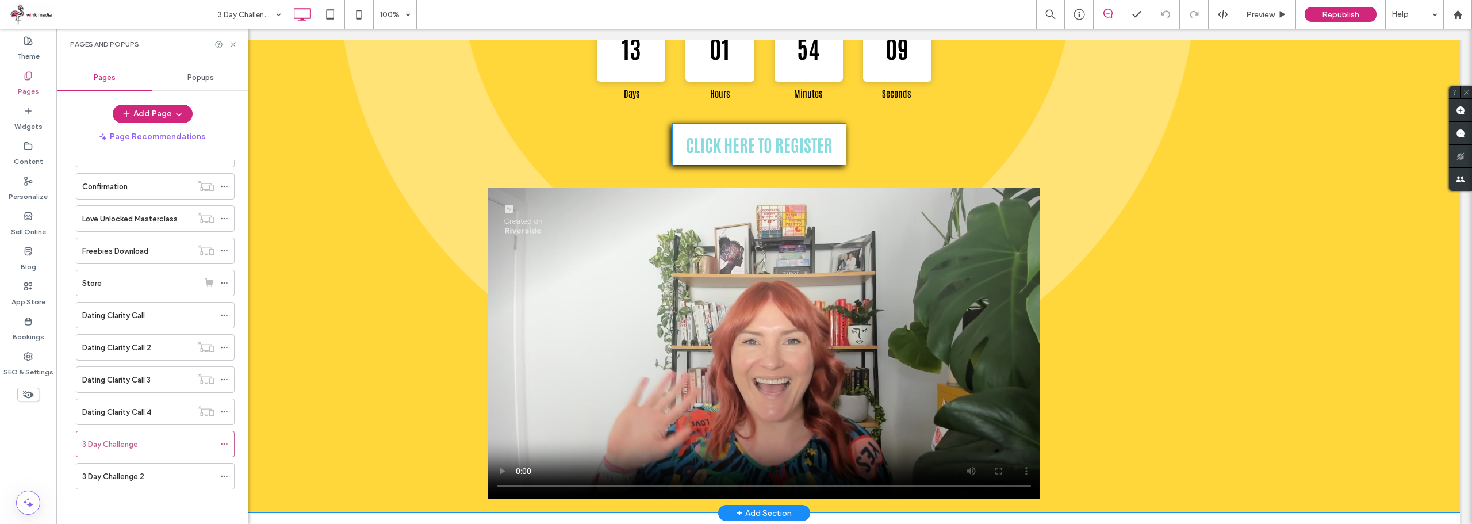
click at [775, 152] on span "CLICK HERE TO REGISTER" at bounding box center [759, 144] width 147 height 41
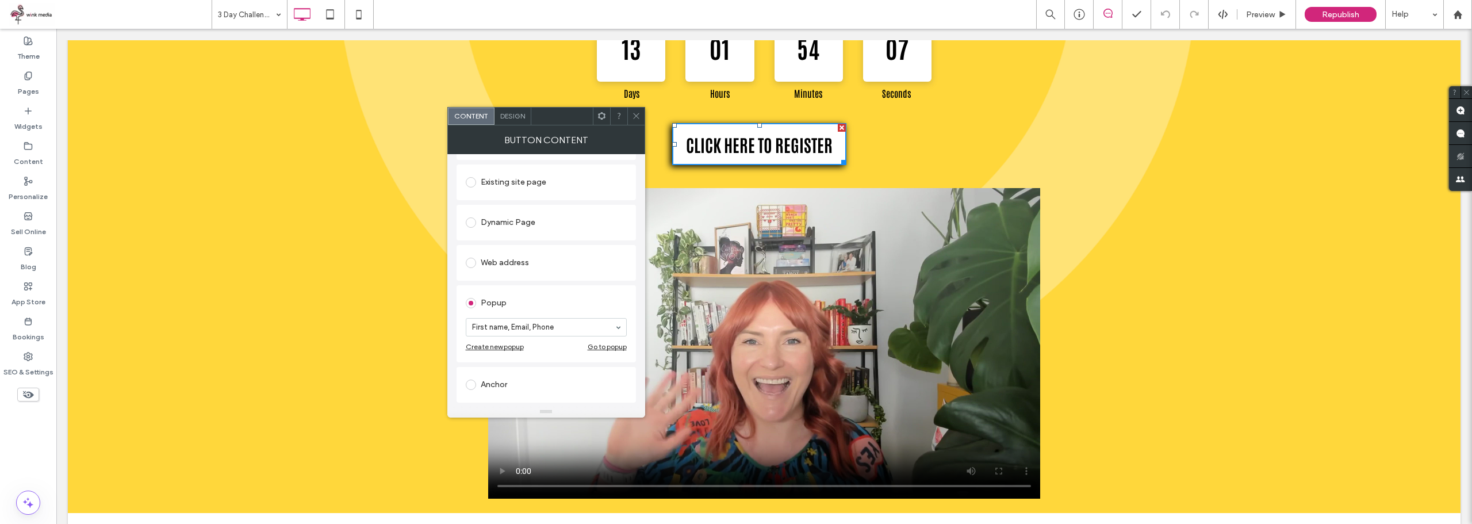
scroll to position [173, 0]
click at [598, 285] on div "Go to popup" at bounding box center [607, 285] width 39 height 9
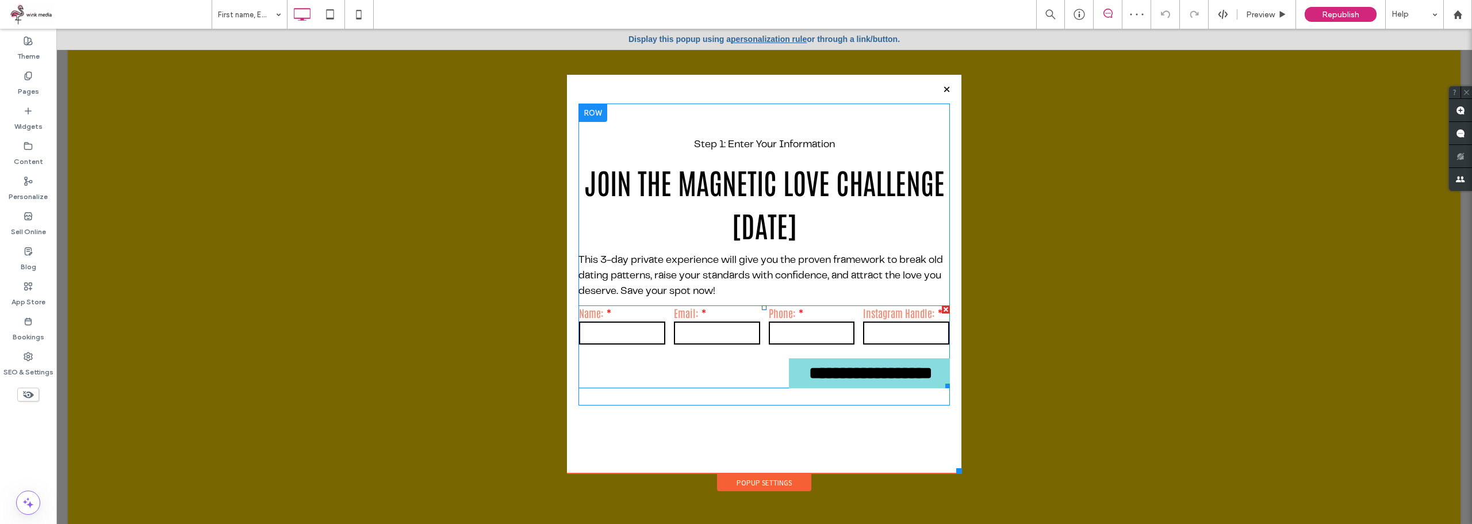
click at [714, 357] on form "**********" at bounding box center [765, 346] width 372 height 83
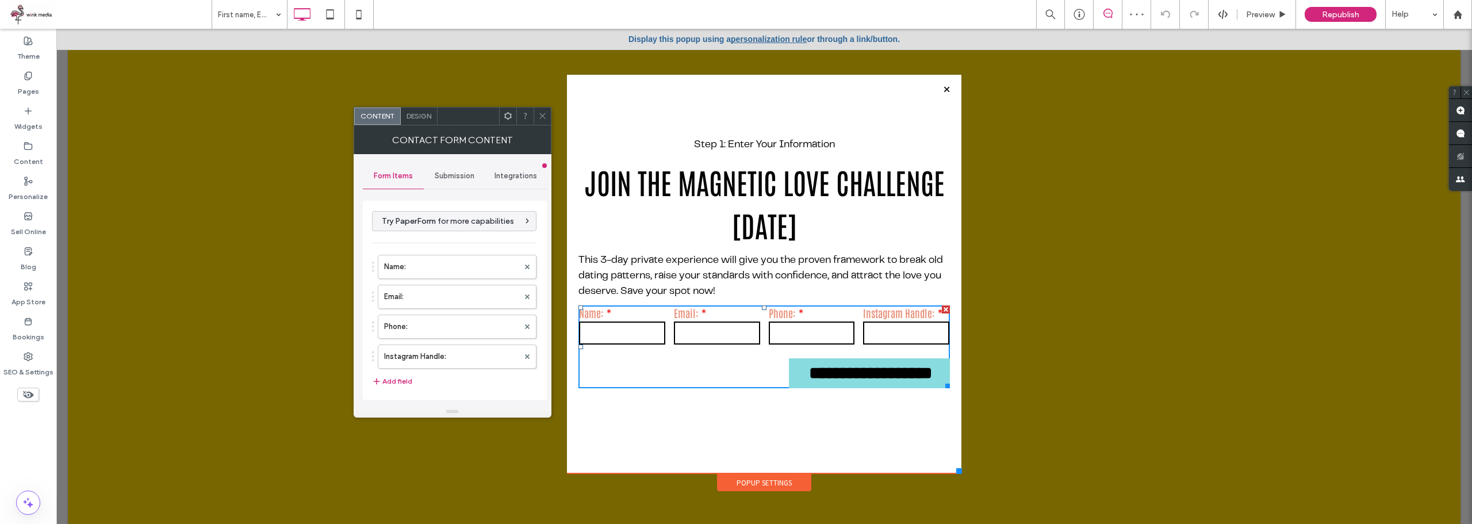
click at [466, 174] on span "Submission" at bounding box center [455, 175] width 40 height 9
click at [445, 268] on label "Actions after submission" at bounding box center [455, 265] width 154 height 23
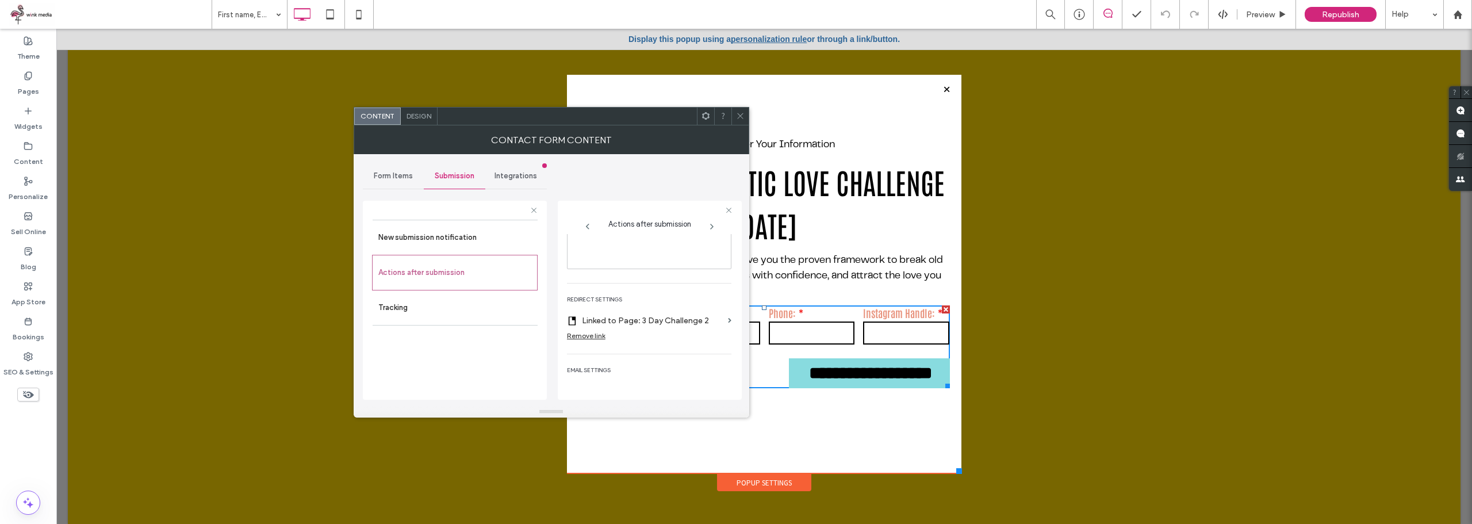
scroll to position [213, 0]
click at [737, 114] on icon at bounding box center [740, 116] width 9 height 9
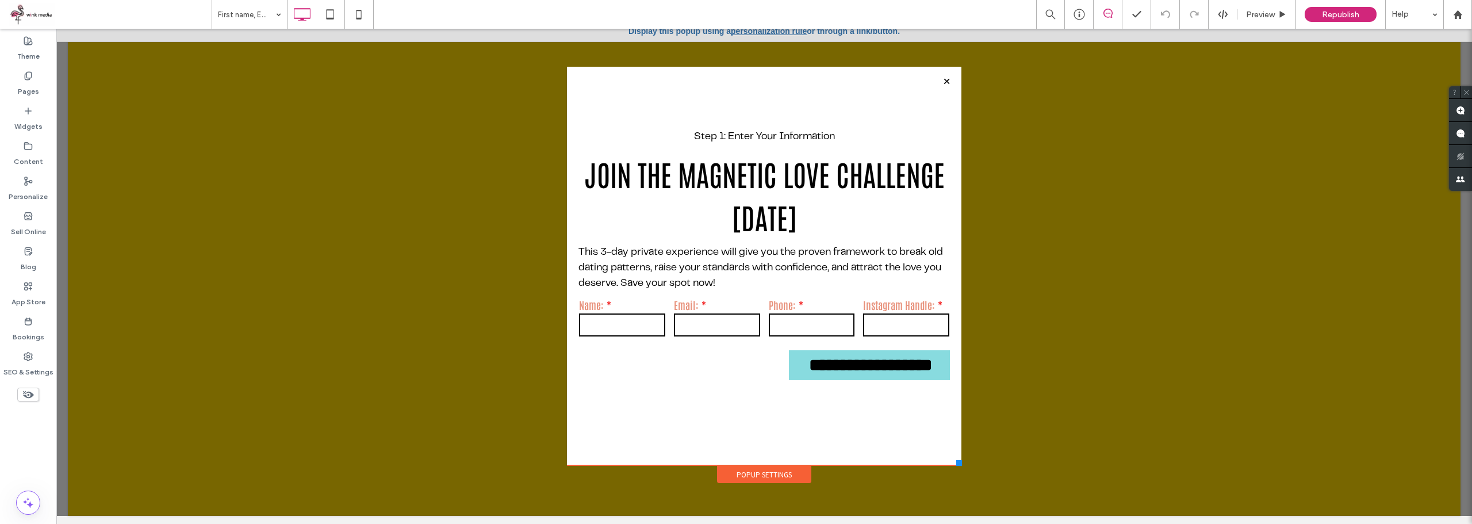
scroll to position [12, 0]
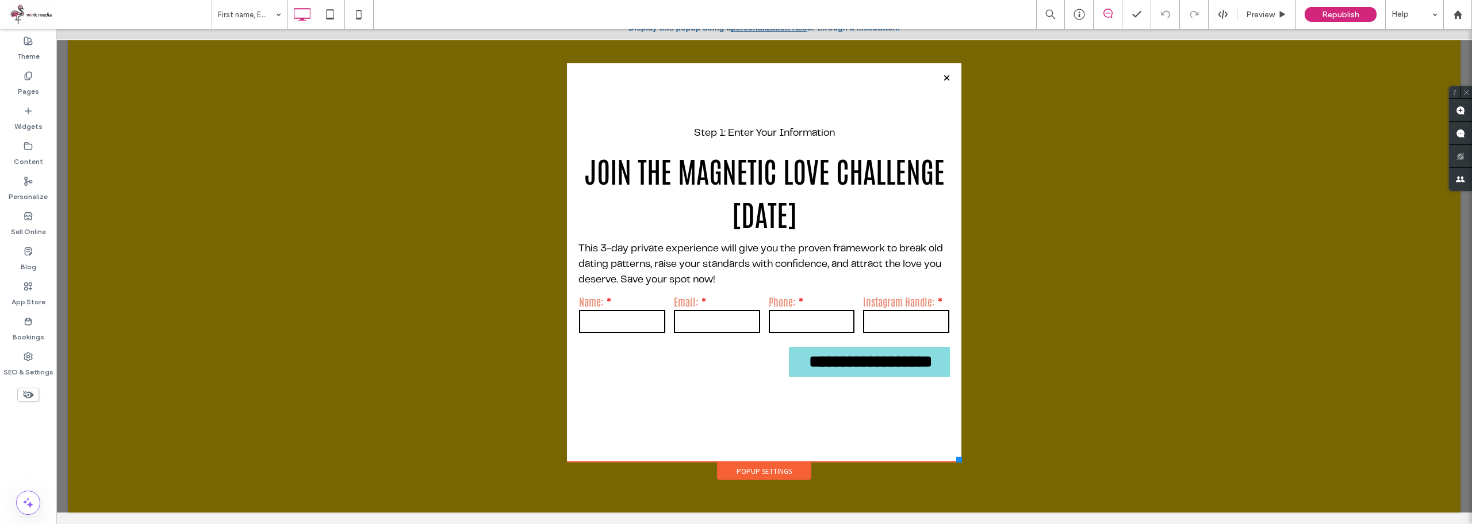
click at [946, 74] on div at bounding box center [947, 78] width 16 height 16
click at [1348, 9] on div "Republish" at bounding box center [1341, 14] width 72 height 15
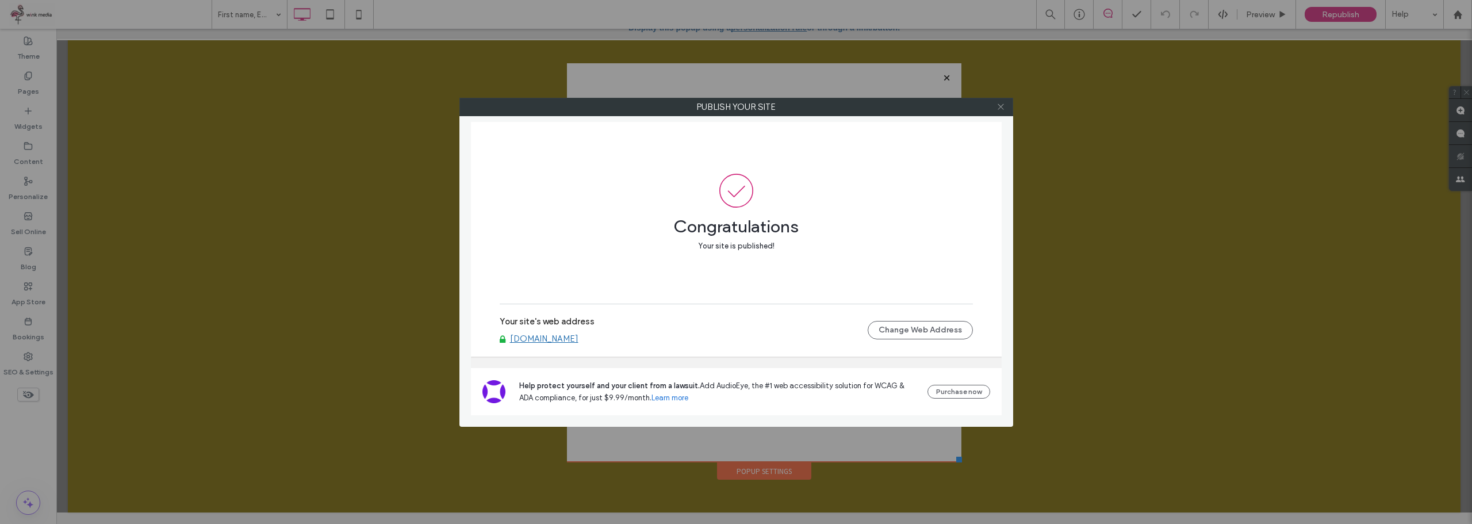
click at [1003, 108] on icon at bounding box center [1001, 106] width 9 height 9
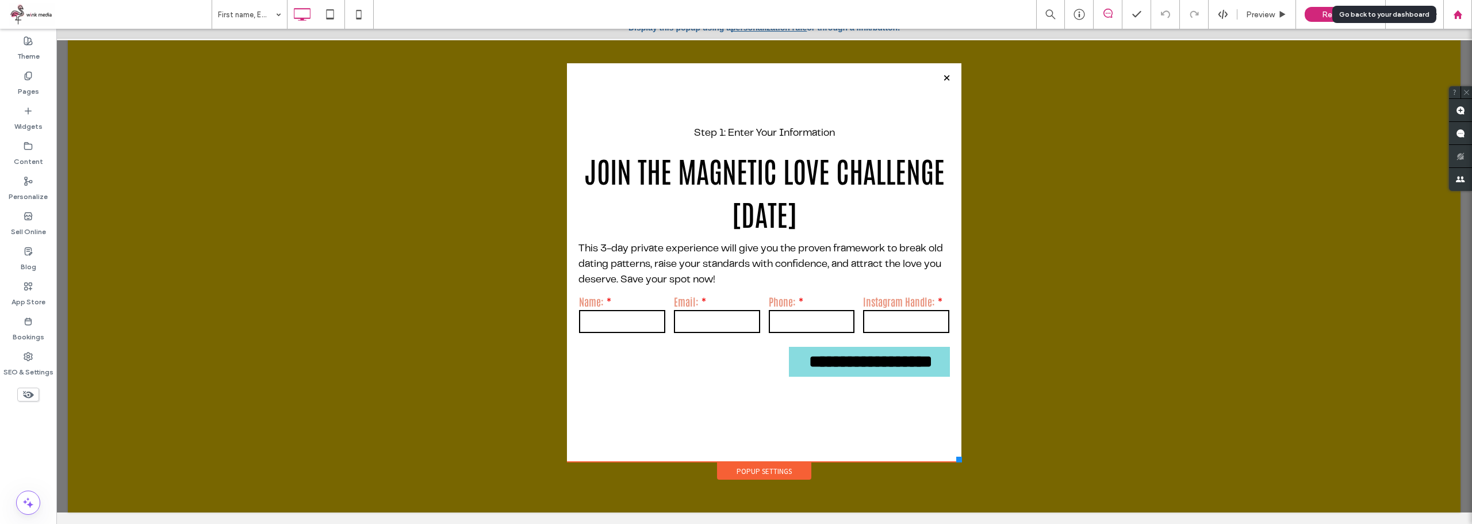
click at [1459, 17] on use at bounding box center [1457, 14] width 9 height 9
